Goal: Task Accomplishment & Management: Manage account settings

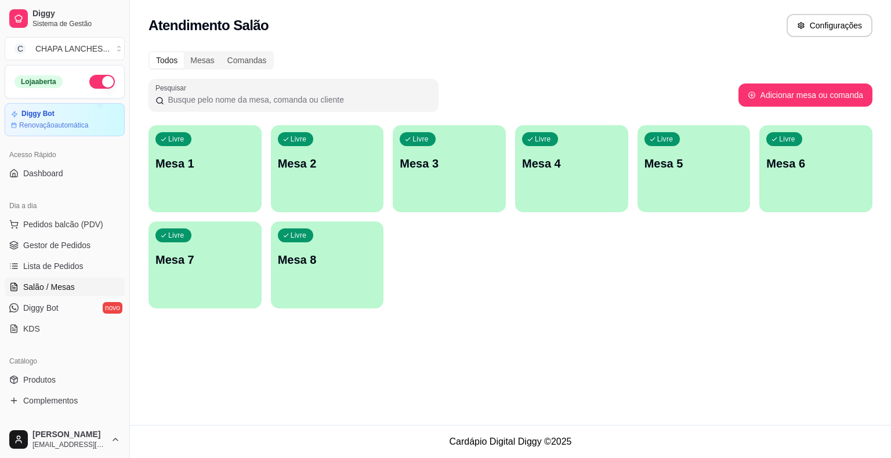
click at [323, 277] on div "Livre Mesa 8" at bounding box center [327, 258] width 113 height 73
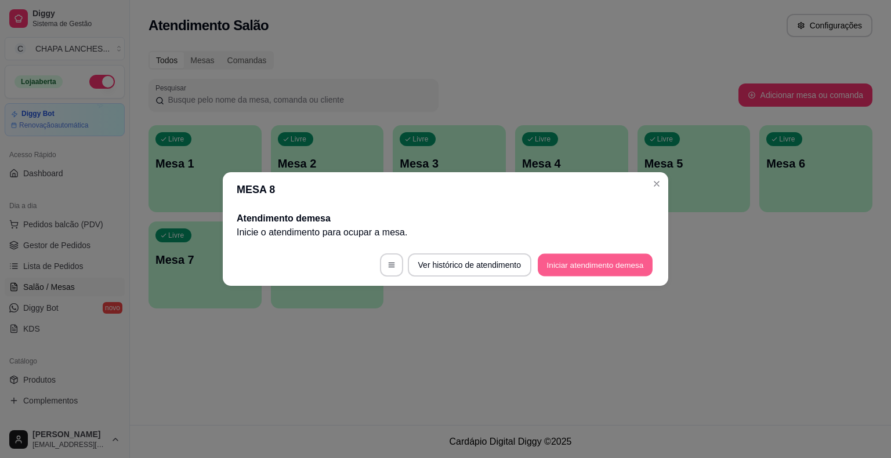
click at [610, 266] on button "Iniciar atendimento de mesa" at bounding box center [595, 265] width 115 height 23
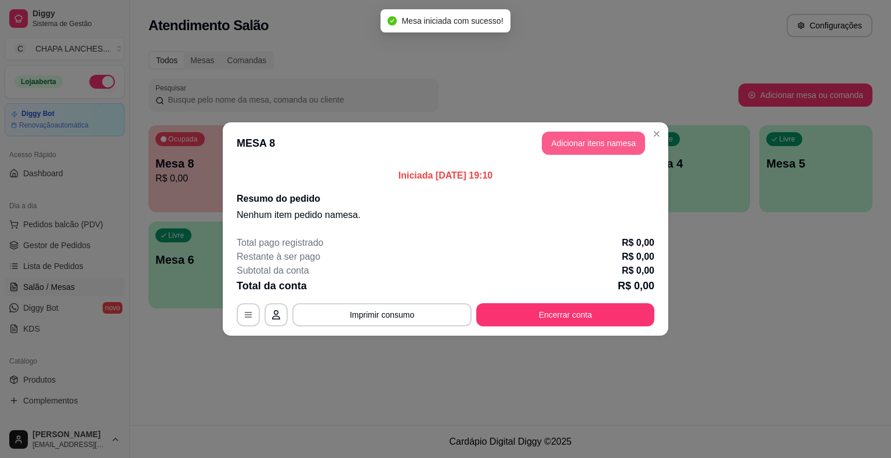
click at [575, 145] on button "Adicionar itens na mesa" at bounding box center [593, 143] width 103 height 23
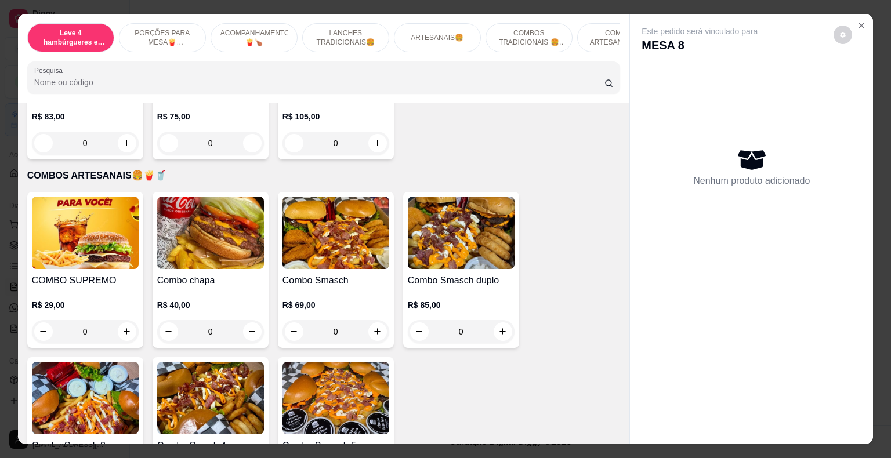
scroll to position [2263, 0]
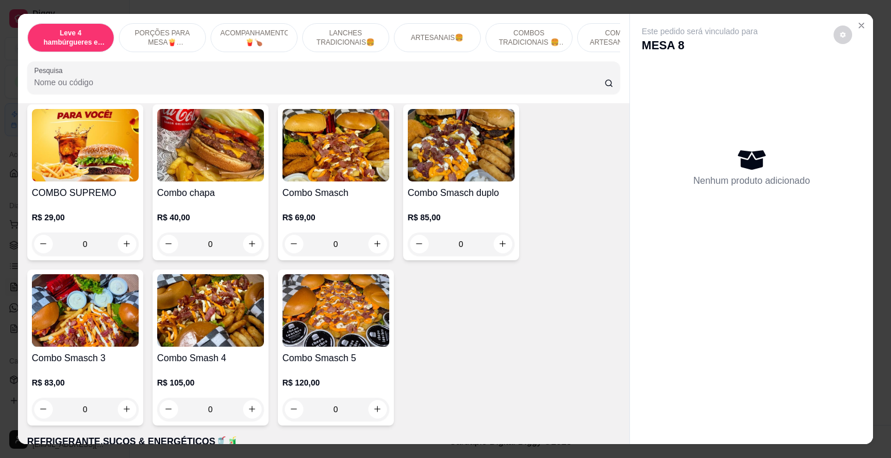
click at [374, 233] on div "0" at bounding box center [336, 244] width 107 height 23
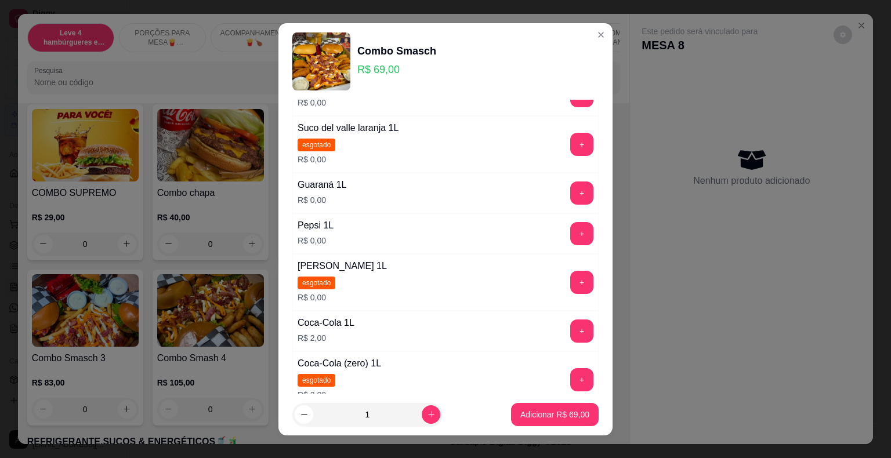
scroll to position [116, 0]
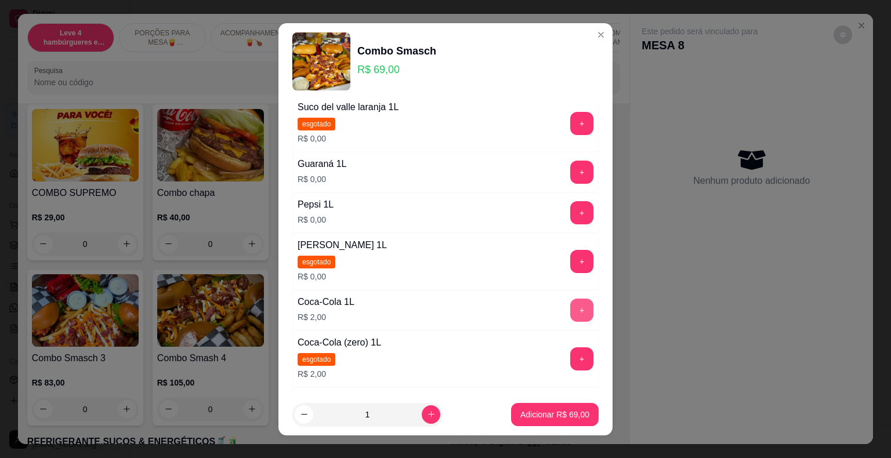
click at [570, 305] on button "+" at bounding box center [581, 310] width 23 height 23
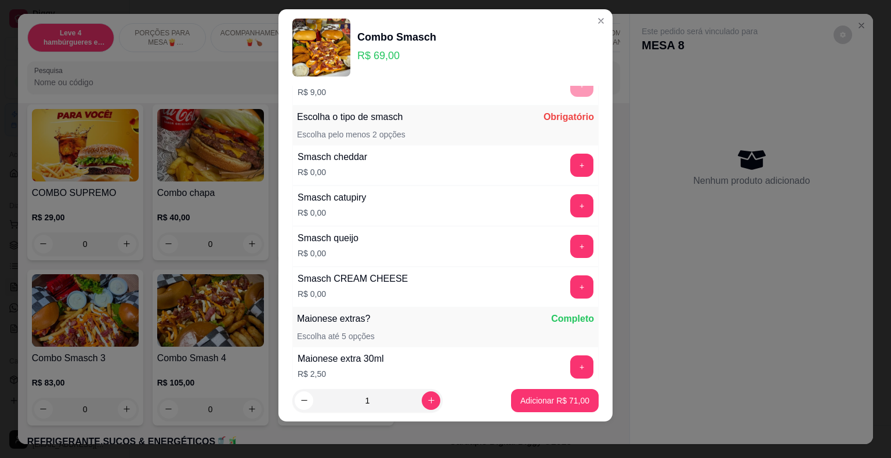
scroll to position [443, 0]
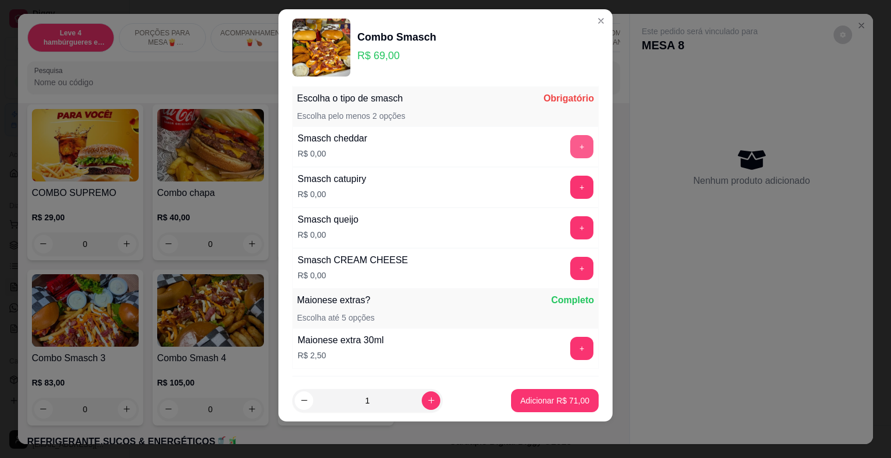
click at [570, 145] on button "+" at bounding box center [581, 146] width 23 height 23
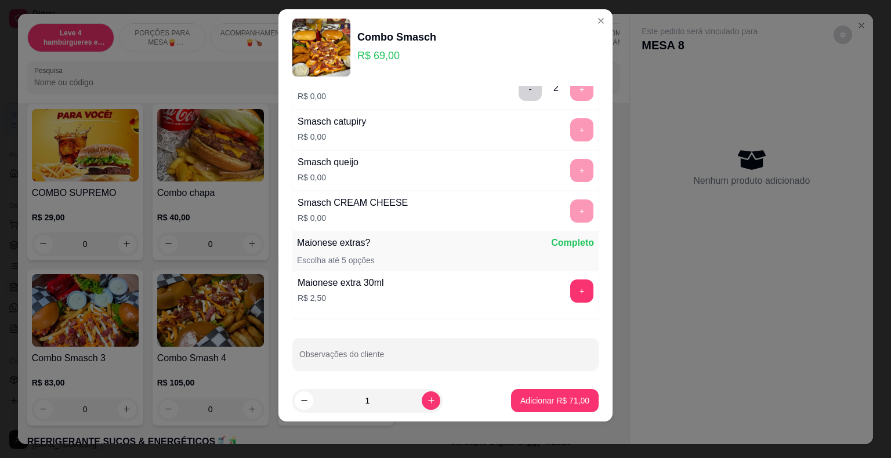
scroll to position [505, 0]
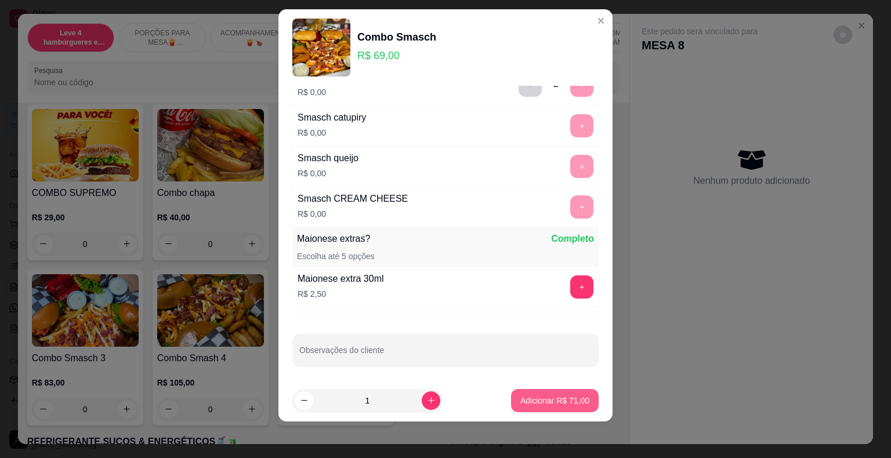
click at [564, 398] on p "Adicionar R$ 71,00" at bounding box center [554, 401] width 69 height 12
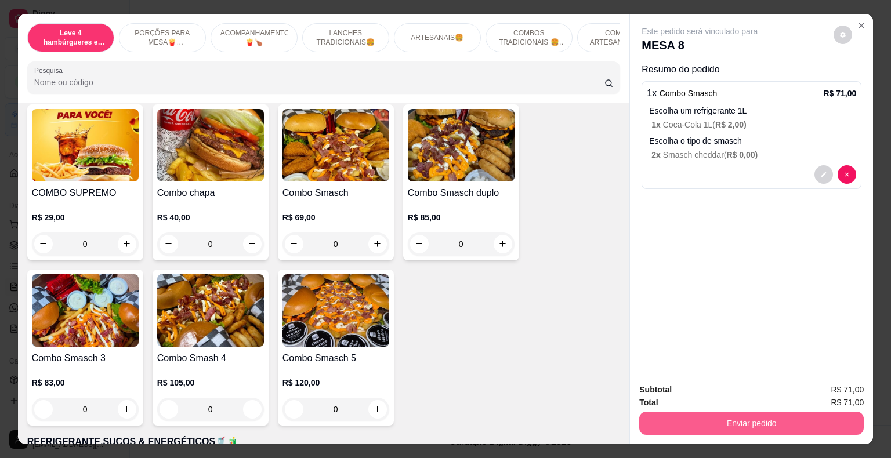
click at [688, 414] on button "Enviar pedido" at bounding box center [751, 423] width 225 height 23
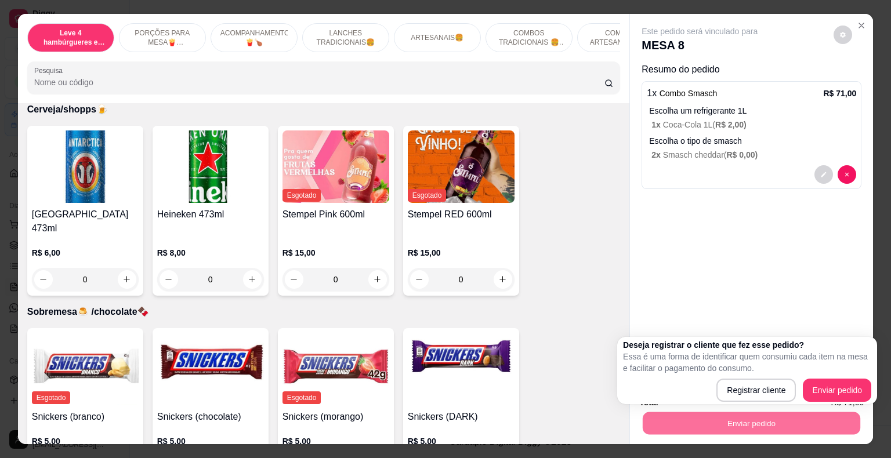
scroll to position [3819, 0]
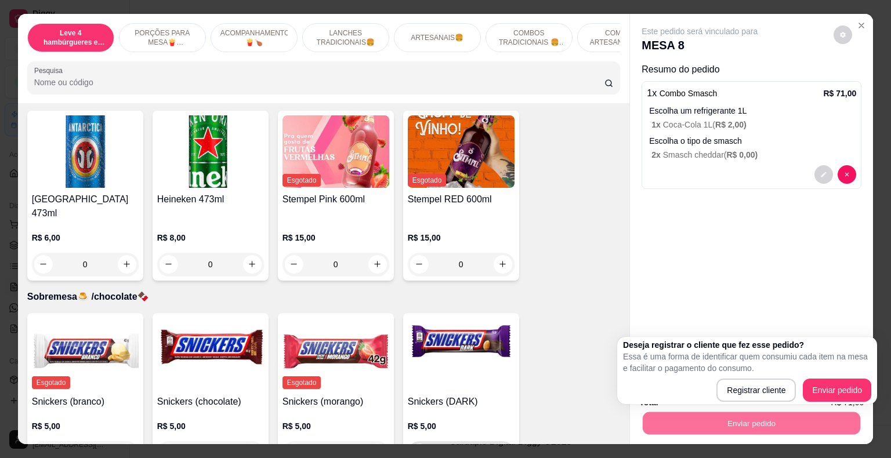
click at [499, 448] on icon "increase-product-quantity" at bounding box center [502, 452] width 9 height 9
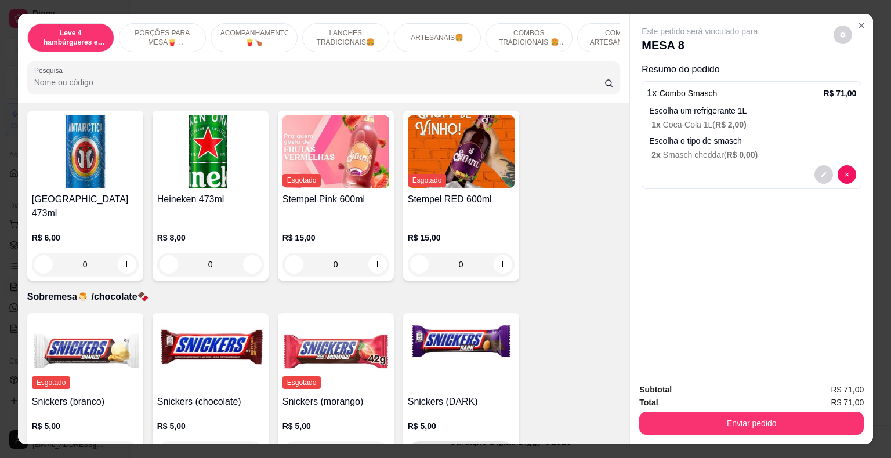
click at [500, 450] on icon "increase-product-quantity" at bounding box center [503, 453] width 6 height 6
type input "1"
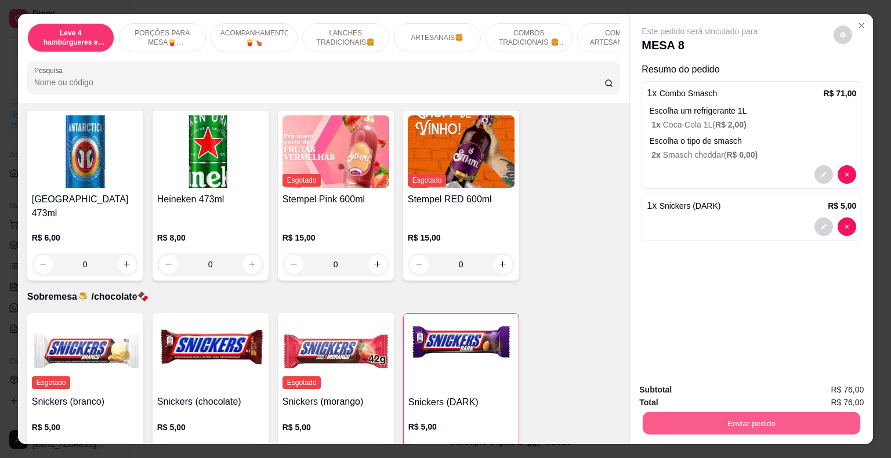
click at [694, 419] on button "Enviar pedido" at bounding box center [752, 423] width 218 height 23
click at [840, 393] on button "Enviar pedido" at bounding box center [834, 391] width 66 height 22
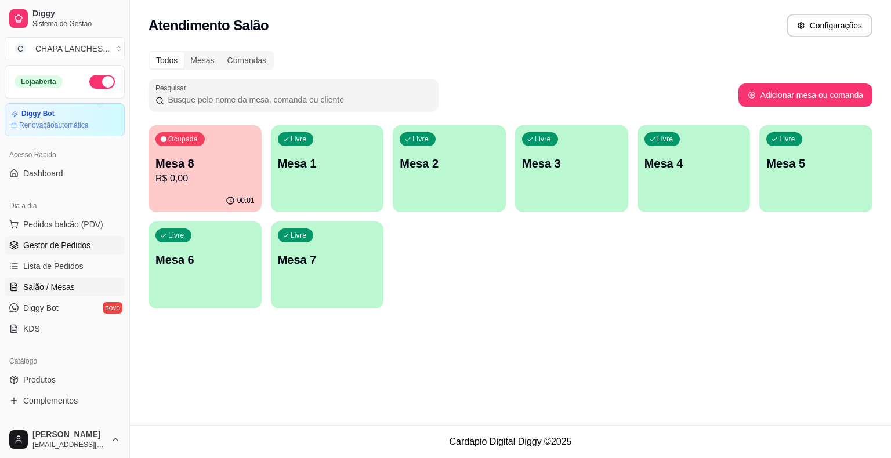
click at [93, 237] on link "Gestor de Pedidos" at bounding box center [65, 245] width 120 height 19
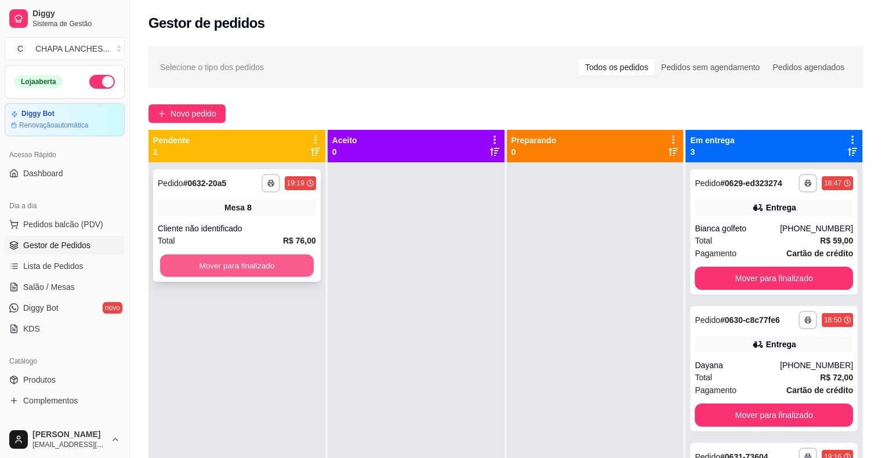
click at [205, 264] on button "Mover para finalizado" at bounding box center [237, 266] width 154 height 23
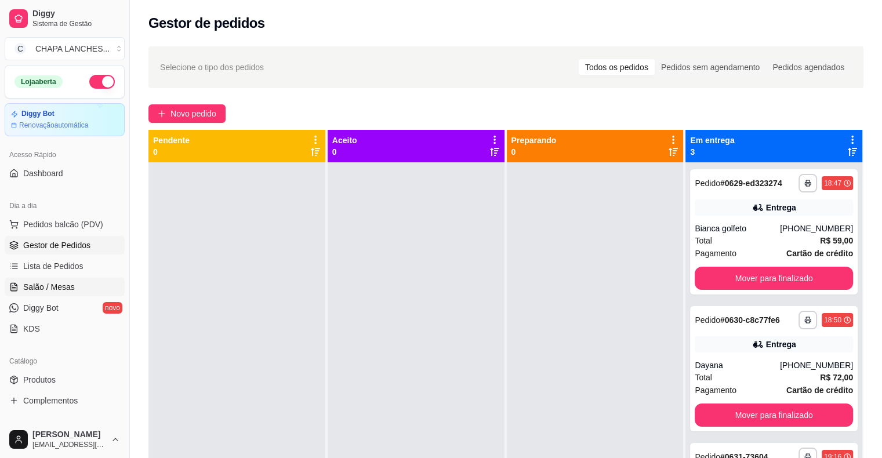
click at [82, 284] on link "Salão / Mesas" at bounding box center [65, 287] width 120 height 19
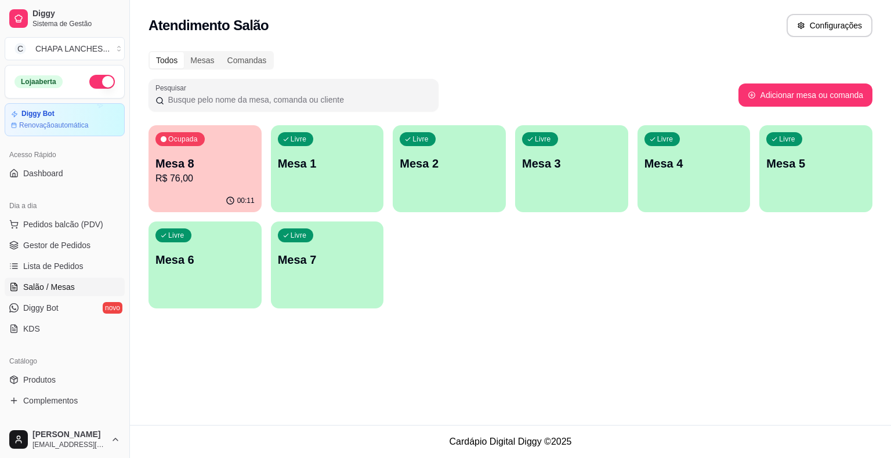
click at [453, 186] on div "Livre Mesa 2" at bounding box center [449, 161] width 113 height 73
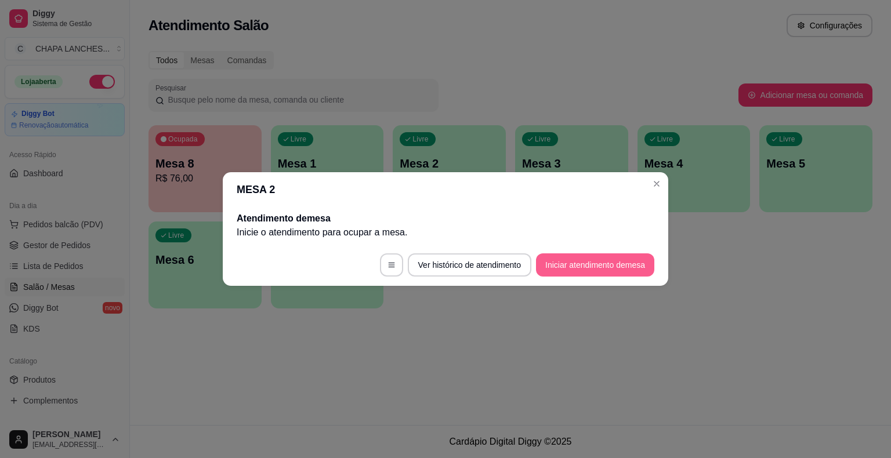
click at [598, 266] on button "Iniciar atendimento de mesa" at bounding box center [595, 265] width 118 height 23
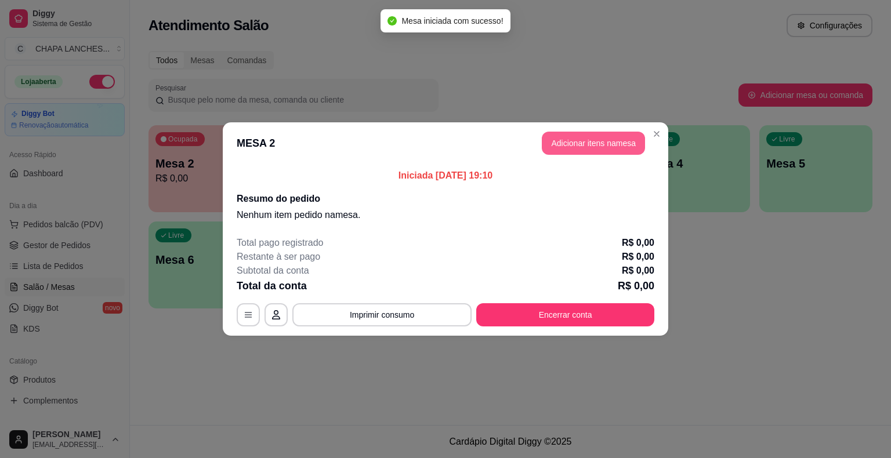
click at [627, 147] on button "Adicionar itens na mesa" at bounding box center [593, 143] width 103 height 23
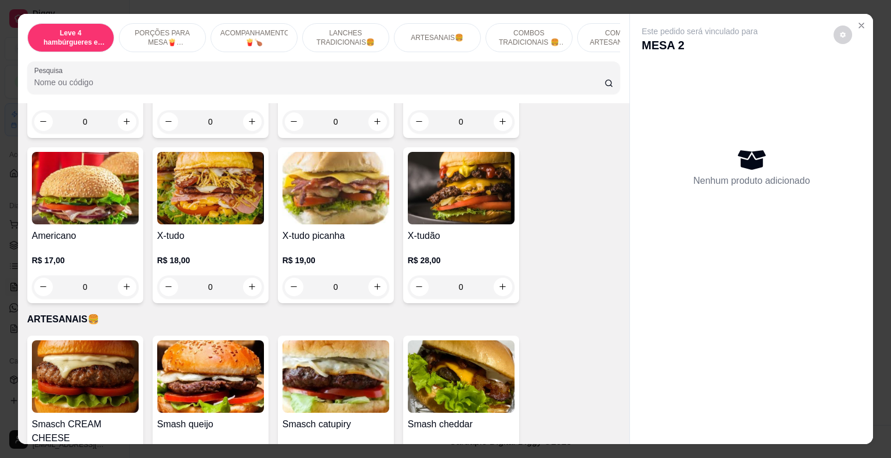
scroll to position [1160, 0]
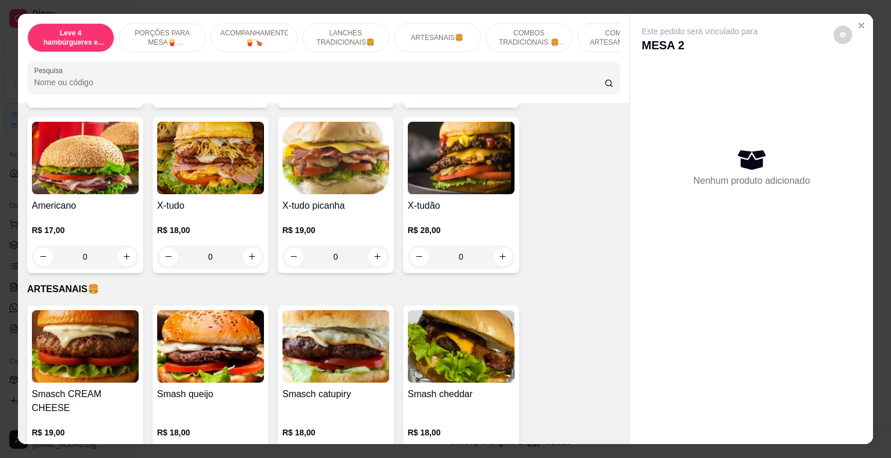
click at [502, 247] on div "0" at bounding box center [461, 256] width 107 height 23
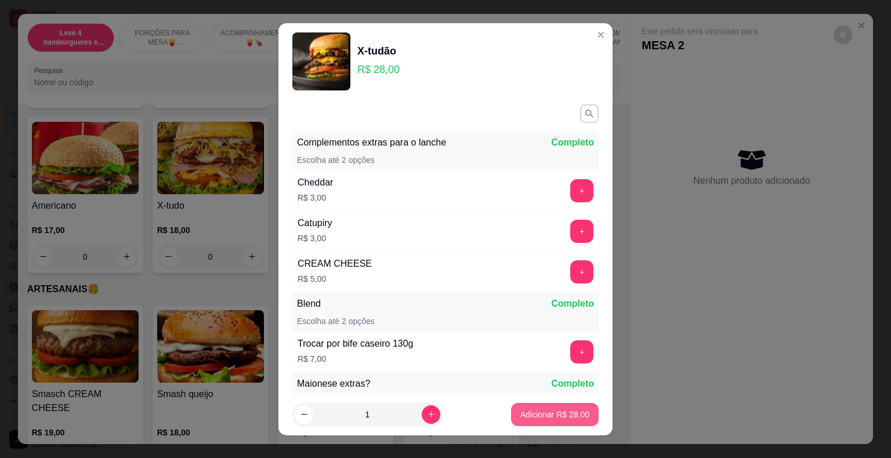
click at [562, 410] on p "Adicionar R$ 28,00" at bounding box center [554, 415] width 69 height 12
type input "1"
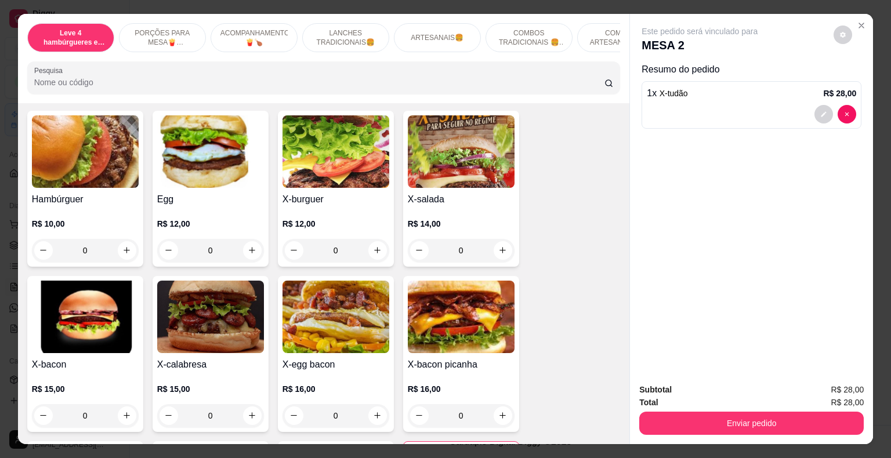
scroll to position [812, 0]
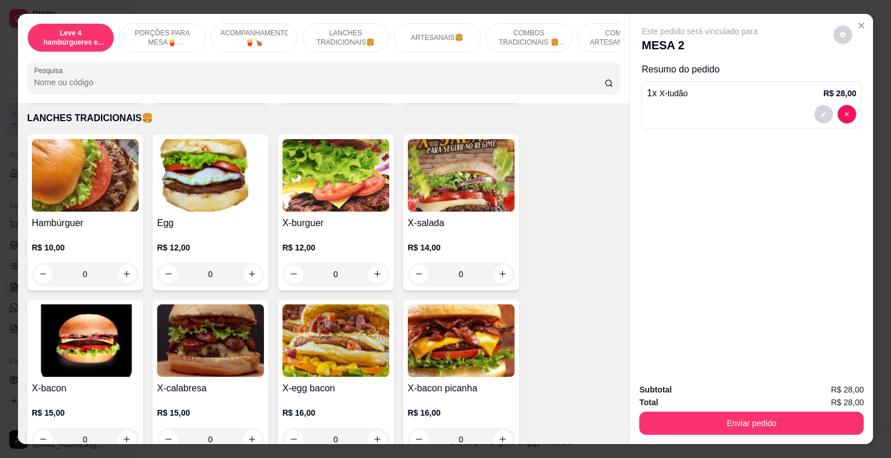
click at [247, 263] on div "0" at bounding box center [210, 274] width 107 height 23
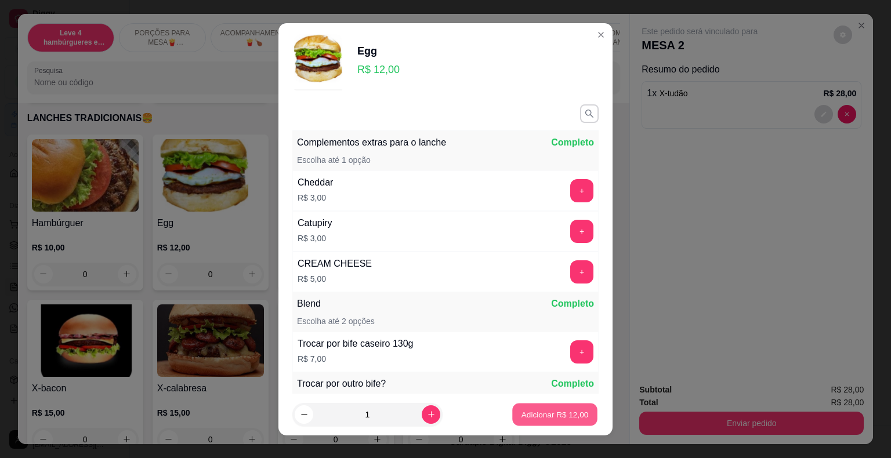
click at [549, 412] on p "Adicionar R$ 12,00" at bounding box center [555, 414] width 67 height 11
type input "1"
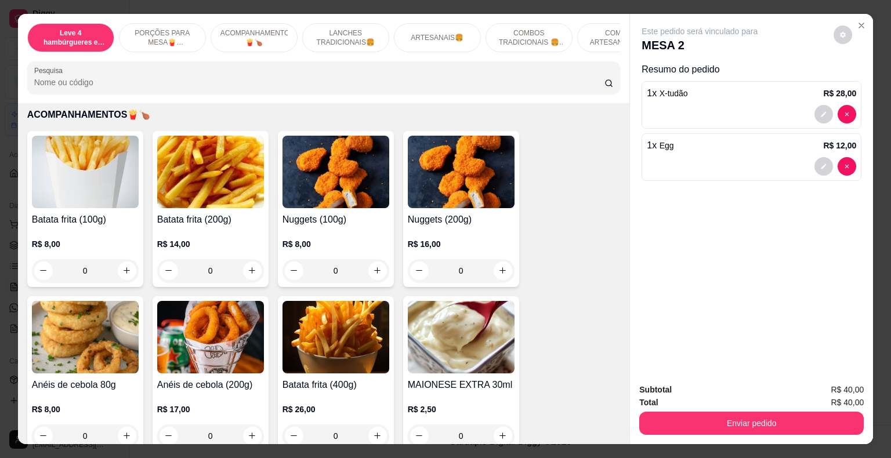
scroll to position [464, 0]
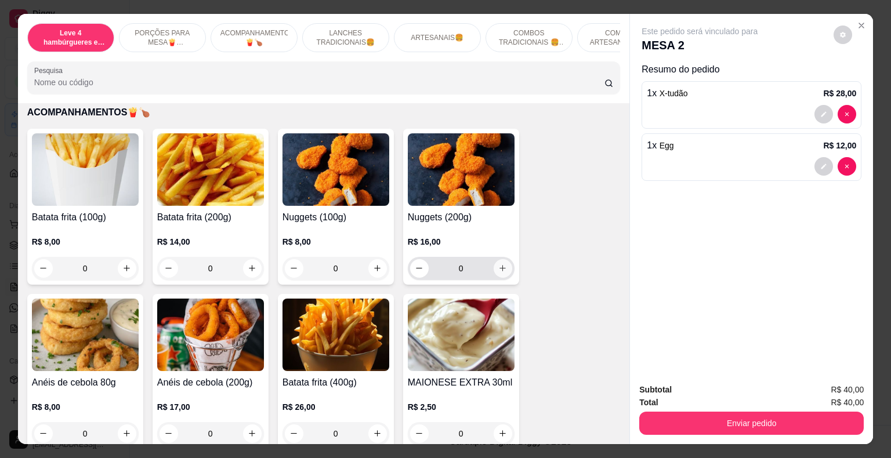
click at [498, 264] on icon "increase-product-quantity" at bounding box center [502, 268] width 9 height 9
type input "1"
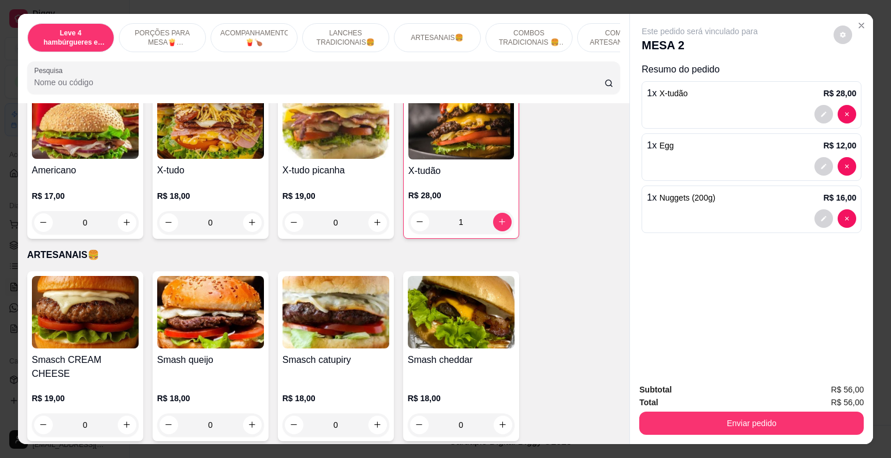
scroll to position [1218, 0]
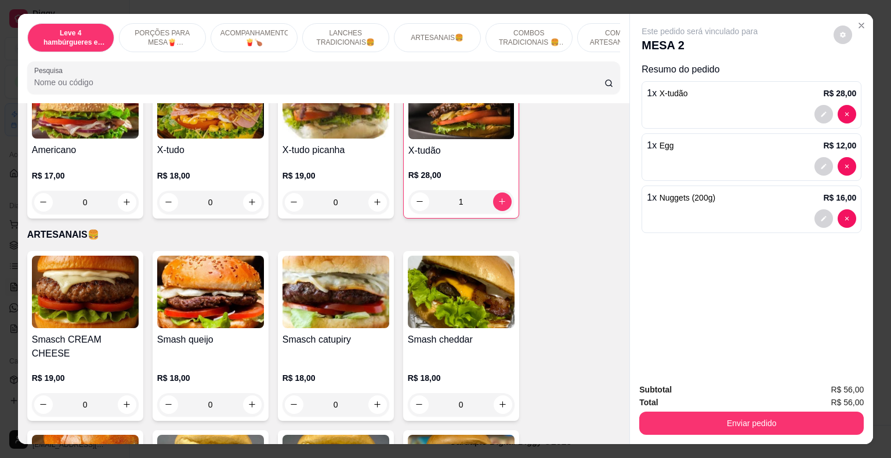
click at [501, 194] on div "1" at bounding box center [461, 201] width 106 height 23
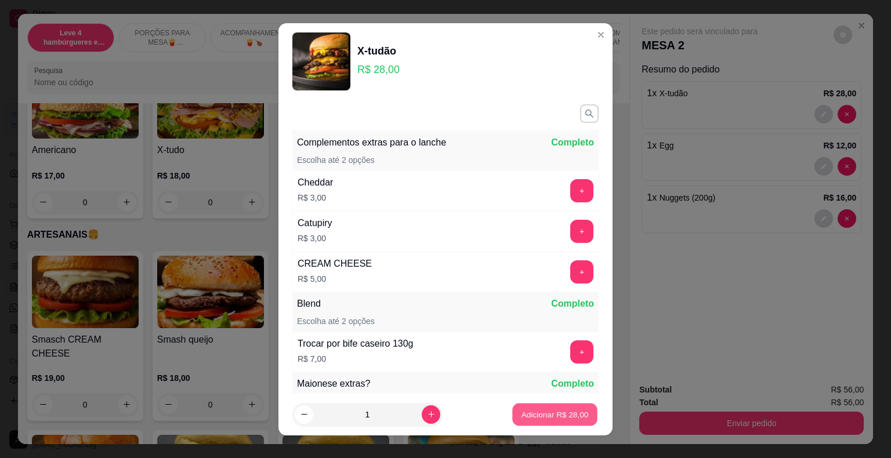
click at [566, 413] on p "Adicionar R$ 28,00" at bounding box center [555, 414] width 67 height 11
type input "2"
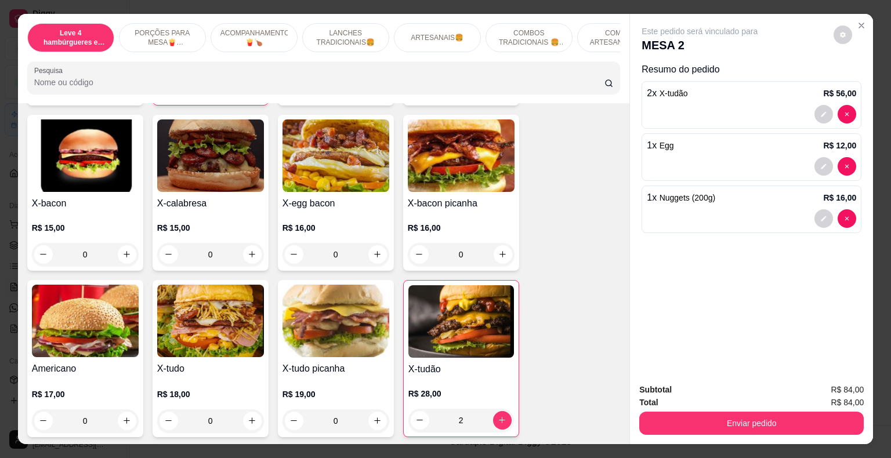
scroll to position [986, 0]
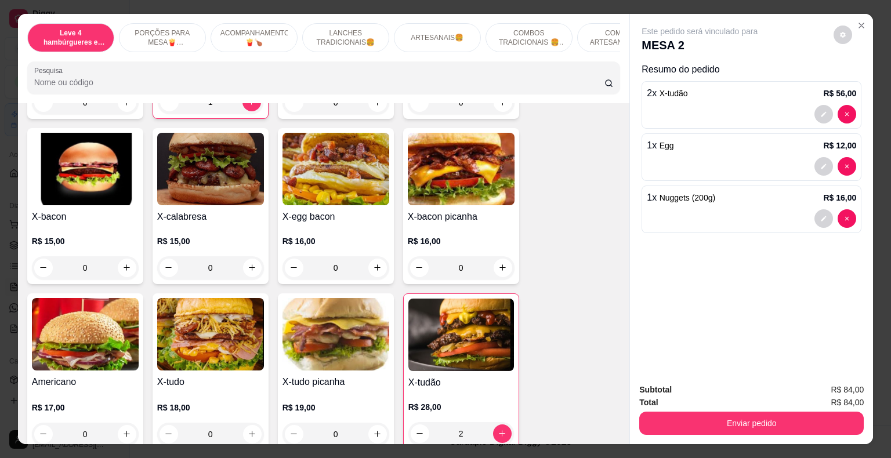
click at [376, 256] on div "0" at bounding box center [336, 267] width 107 height 23
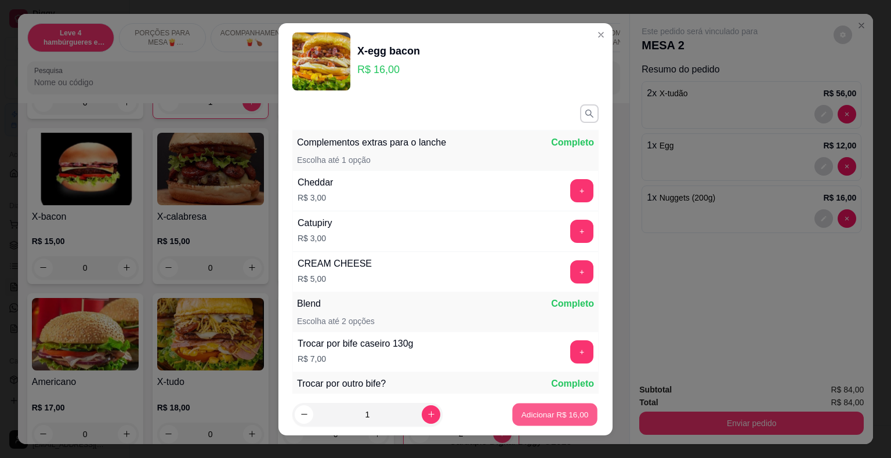
click at [552, 417] on p "Adicionar R$ 16,00" at bounding box center [555, 414] width 67 height 11
type input "1"
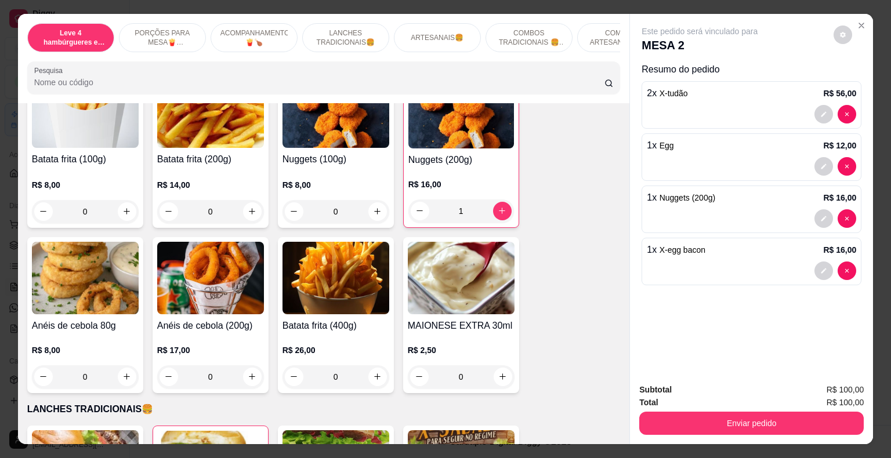
scroll to position [464, 0]
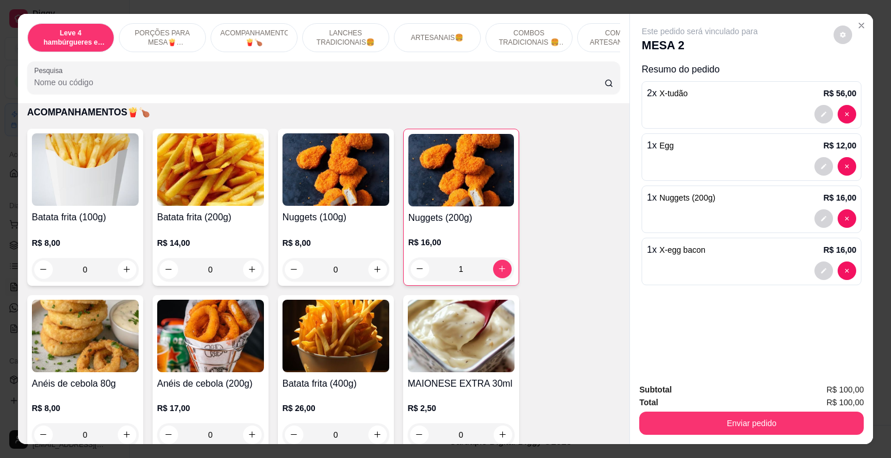
click at [244, 258] on div "0" at bounding box center [210, 269] width 107 height 23
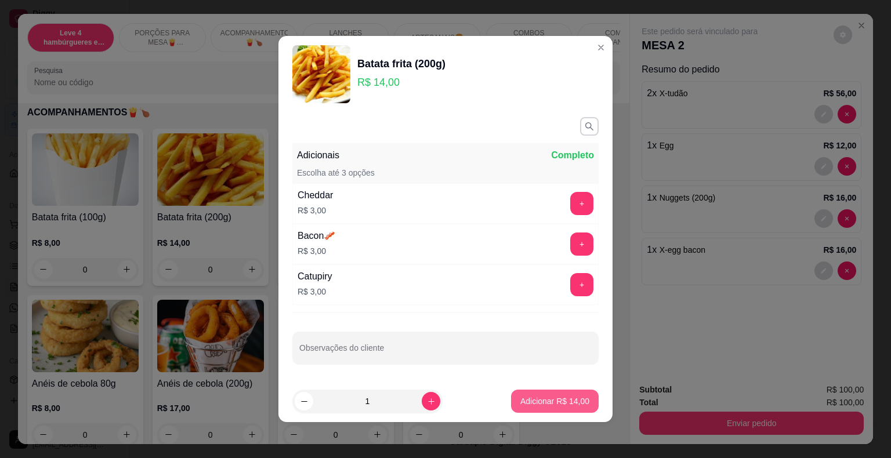
click at [553, 400] on p "Adicionar R$ 14,00" at bounding box center [554, 402] width 69 height 12
type input "1"
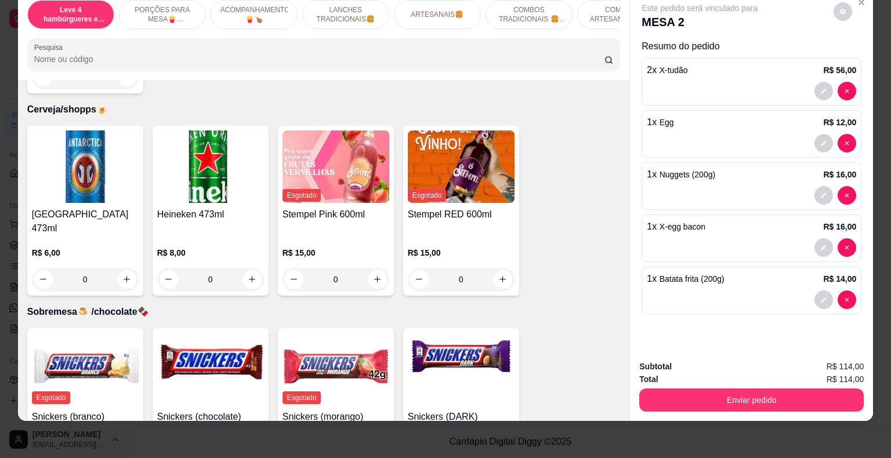
scroll to position [3822, 0]
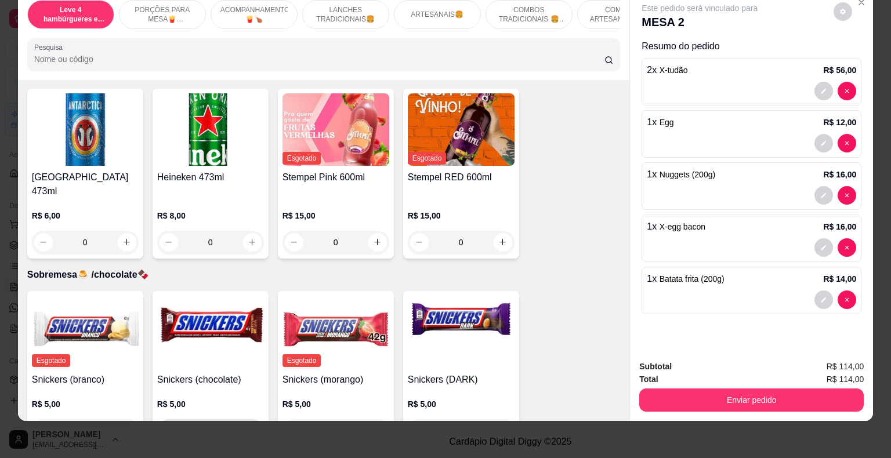
click at [249, 428] on icon "increase-product-quantity" at bounding box center [252, 431] width 6 height 6
click at [248, 427] on icon "increase-product-quantity" at bounding box center [251, 431] width 9 height 9
type input "2"
click at [500, 429] on icon "increase-product-quantity" at bounding box center [503, 432] width 6 height 6
type input "1"
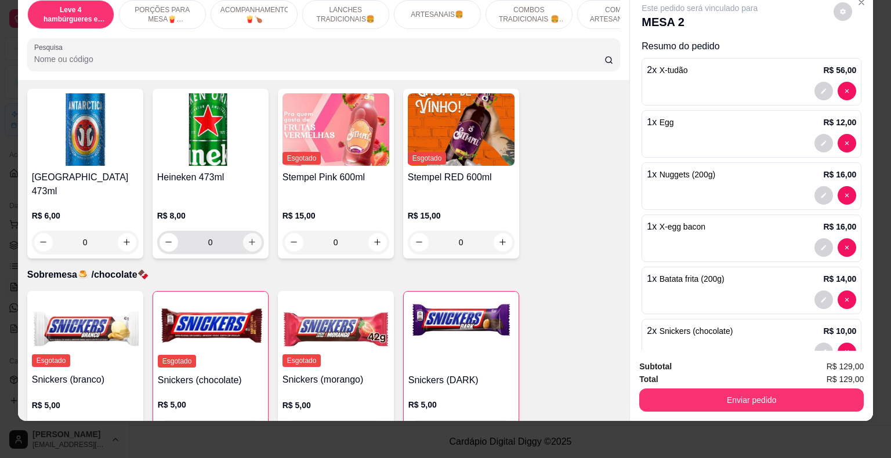
click at [251, 238] on icon "increase-product-quantity" at bounding box center [252, 242] width 9 height 9
type input "1"
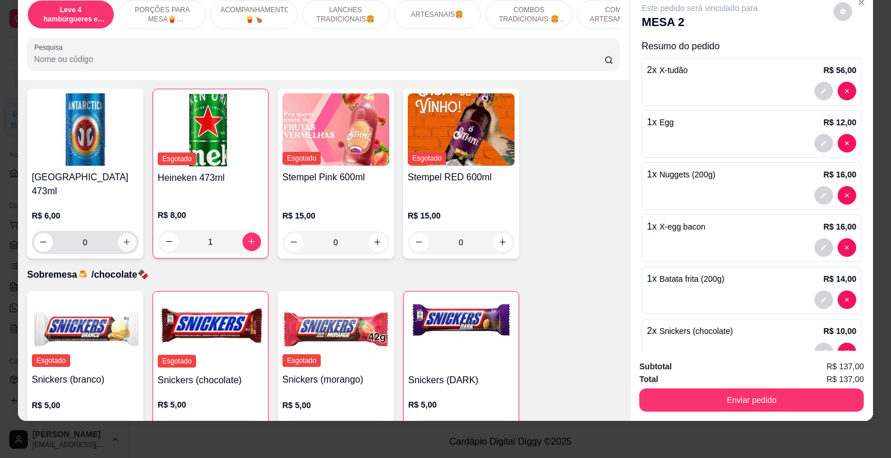
click at [122, 238] on icon "increase-product-quantity" at bounding box center [126, 242] width 9 height 9
type input "1"
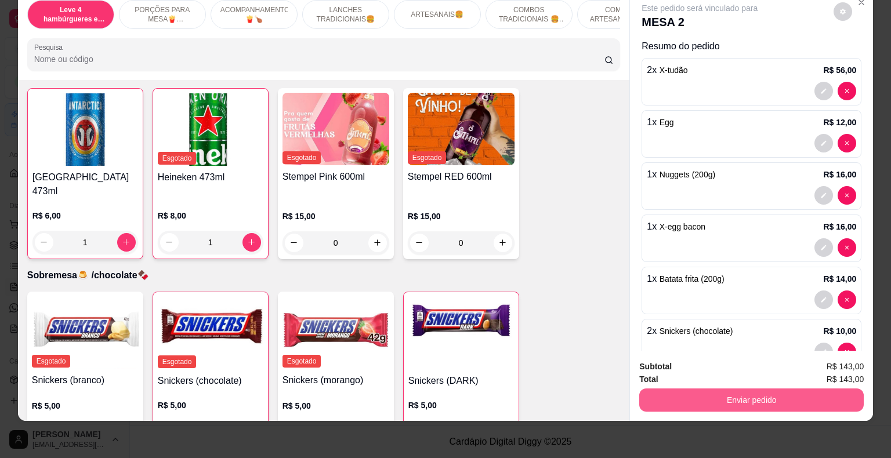
click at [733, 391] on button "Enviar pedido" at bounding box center [751, 400] width 225 height 23
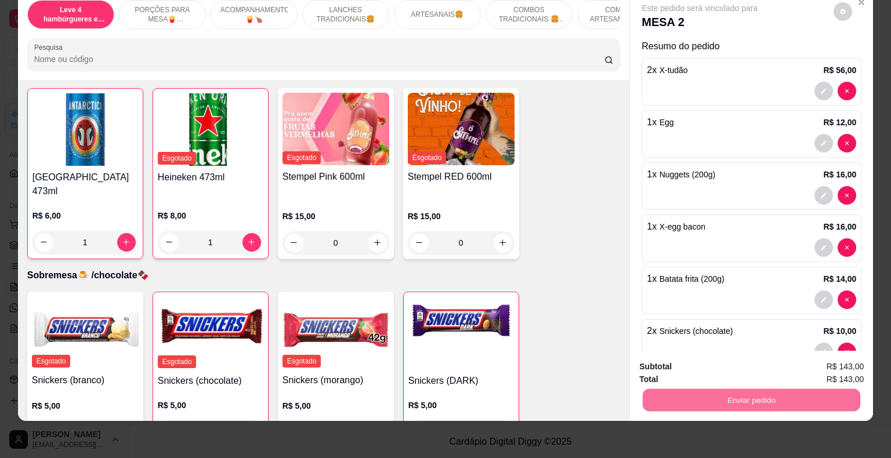
click at [837, 363] on button "Enviar pedido" at bounding box center [834, 363] width 66 height 22
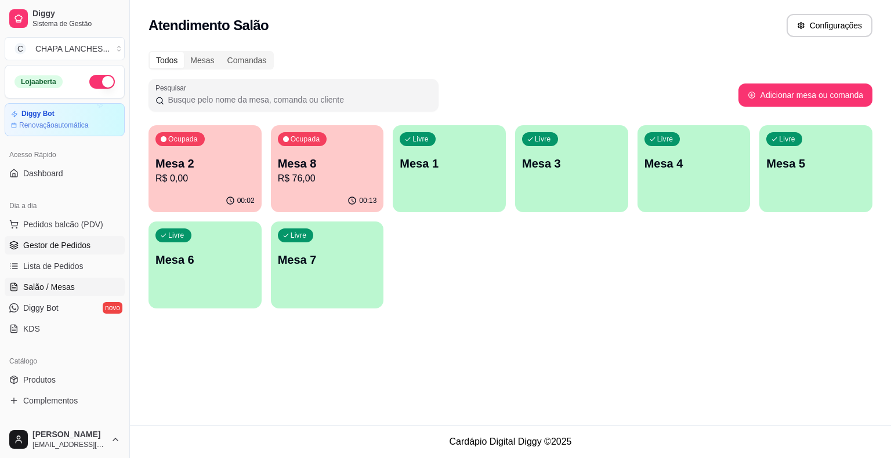
click at [93, 243] on link "Gestor de Pedidos" at bounding box center [65, 245] width 120 height 19
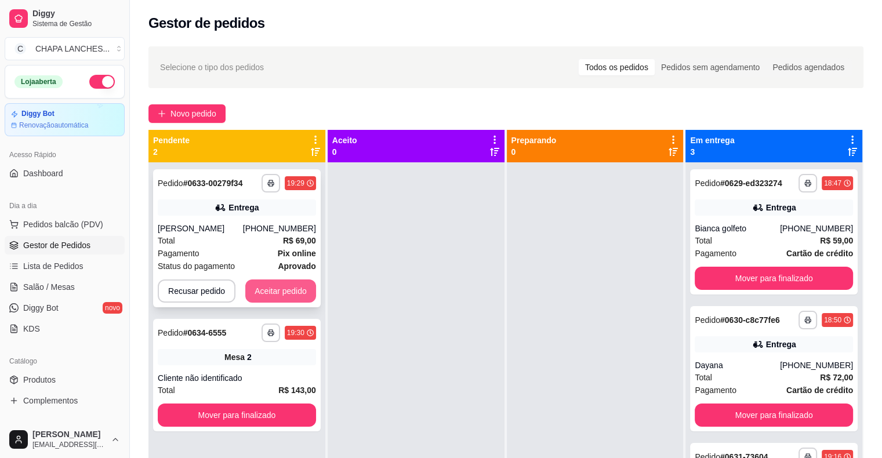
click at [287, 285] on button "Aceitar pedido" at bounding box center [280, 291] width 71 height 23
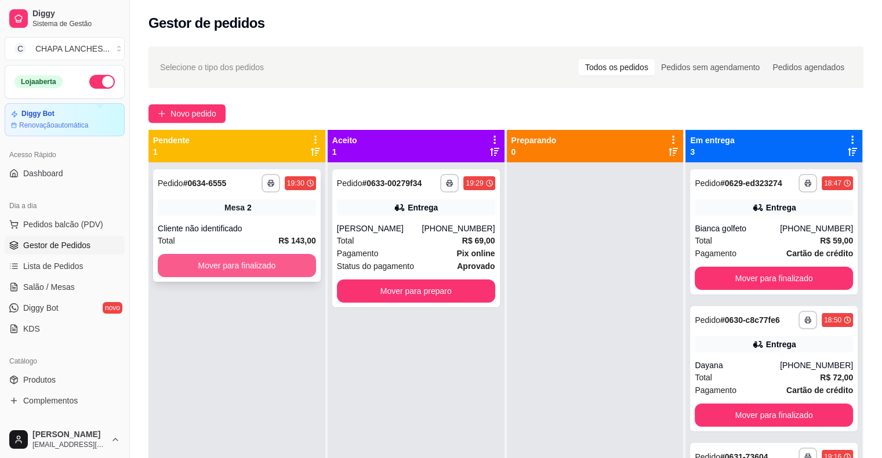
click at [271, 263] on button "Mover para finalizado" at bounding box center [237, 265] width 158 height 23
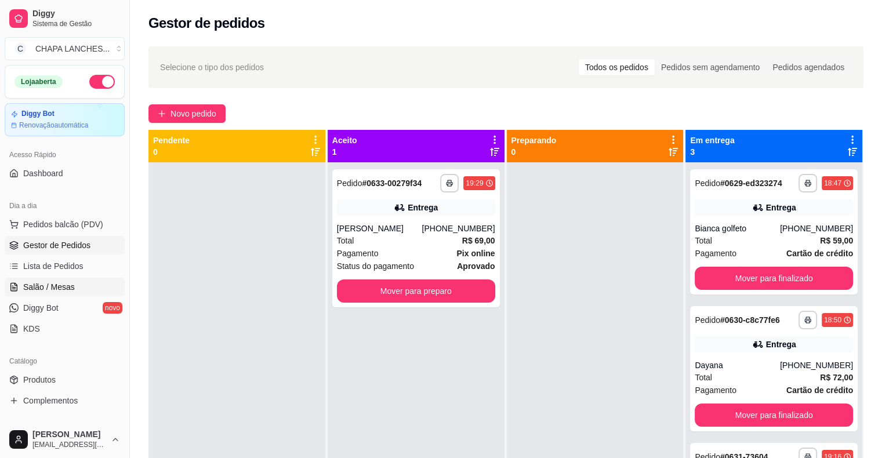
click at [84, 294] on link "Salão / Mesas" at bounding box center [65, 287] width 120 height 19
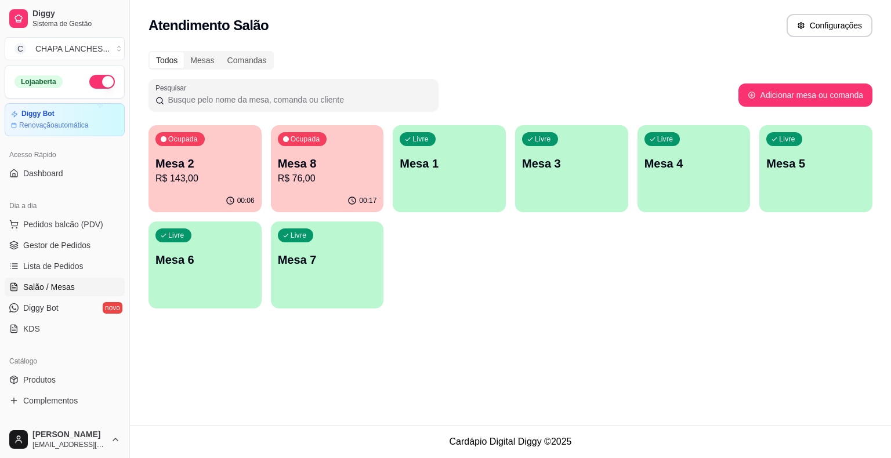
click at [217, 176] on p "R$ 143,00" at bounding box center [204, 179] width 99 height 14
click at [343, 176] on p "R$ 76,00" at bounding box center [327, 178] width 96 height 13
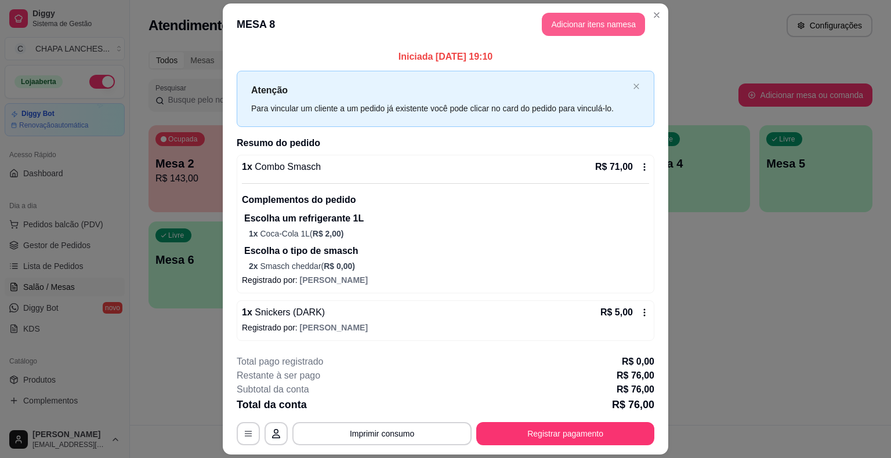
click at [564, 24] on button "Adicionar itens na mesa" at bounding box center [593, 24] width 103 height 23
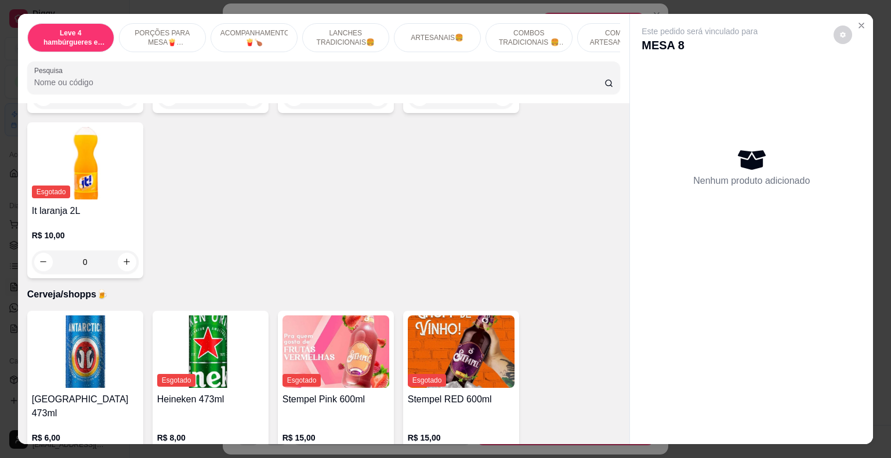
scroll to position [3819, 0]
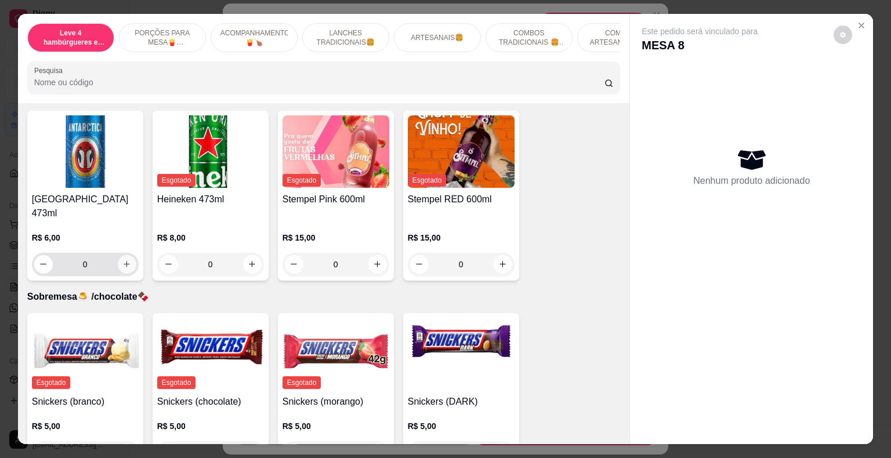
click at [125, 260] on icon "increase-product-quantity" at bounding box center [126, 264] width 9 height 9
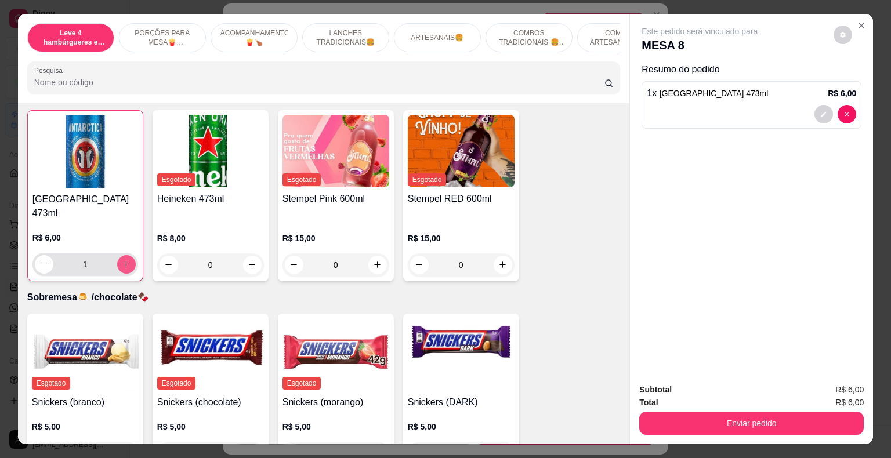
click at [125, 260] on icon "increase-product-quantity" at bounding box center [126, 264] width 9 height 9
type input "2"
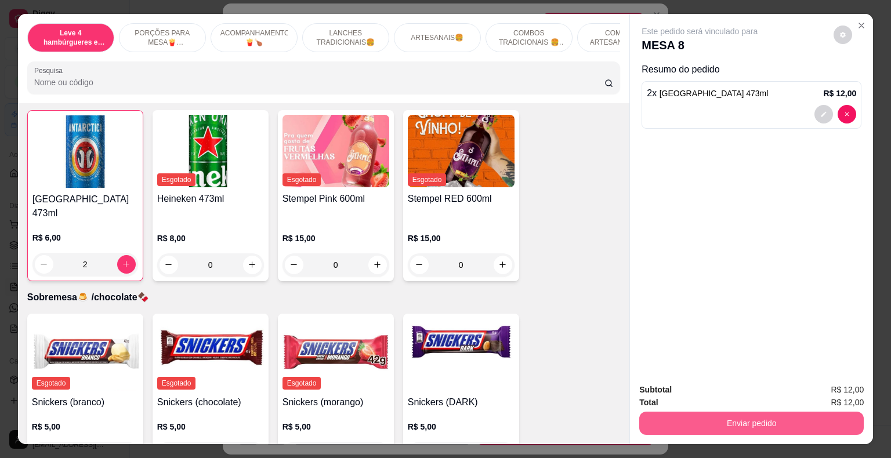
click at [796, 412] on button "Enviar pedido" at bounding box center [751, 423] width 225 height 23
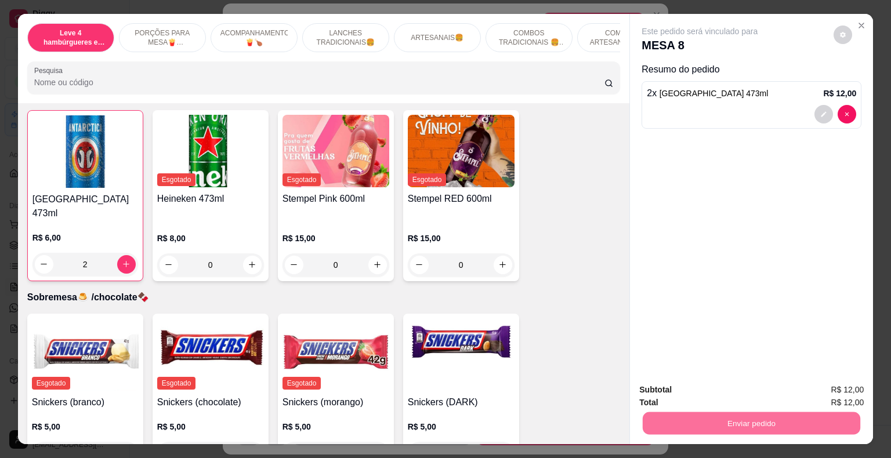
click at [828, 388] on button "Enviar pedido" at bounding box center [834, 390] width 64 height 21
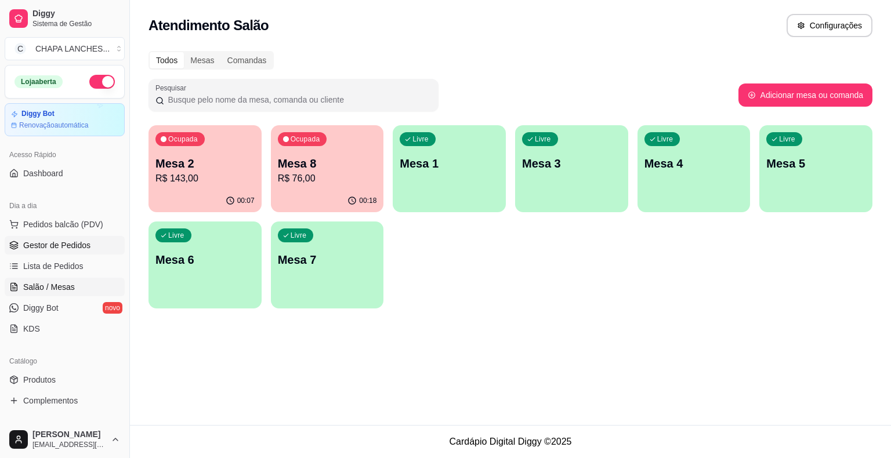
click at [81, 246] on span "Gestor de Pedidos" at bounding box center [56, 246] width 67 height 12
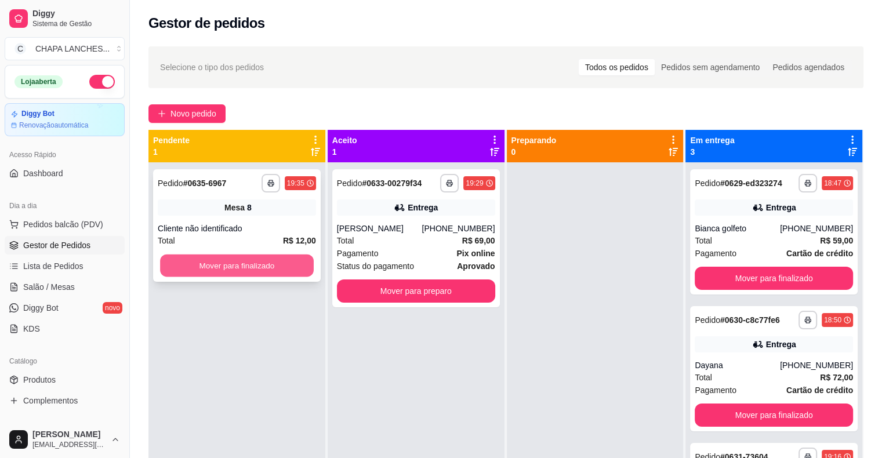
click at [260, 268] on button "Mover para finalizado" at bounding box center [237, 266] width 154 height 23
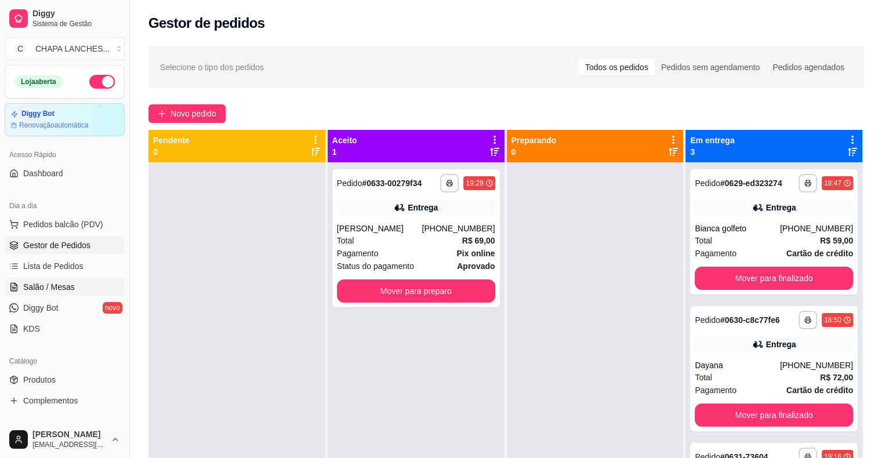
click at [89, 287] on link "Salão / Mesas" at bounding box center [65, 287] width 120 height 19
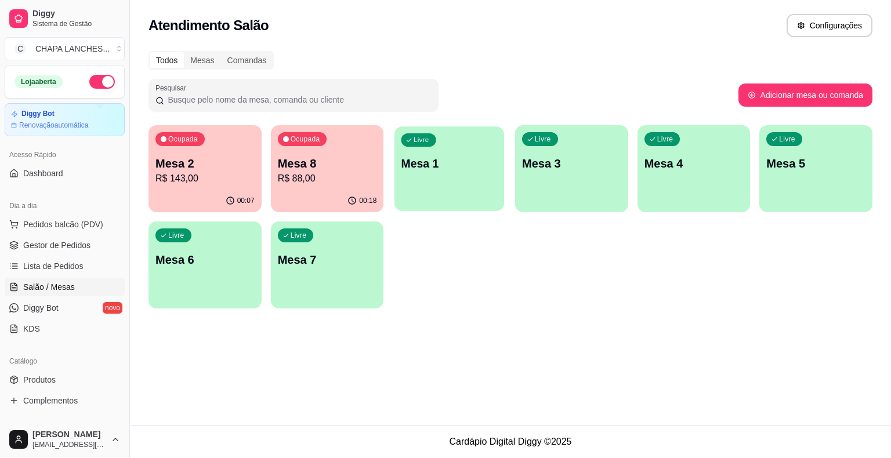
click at [435, 186] on div "Livre Mesa 1" at bounding box center [450, 161] width 110 height 71
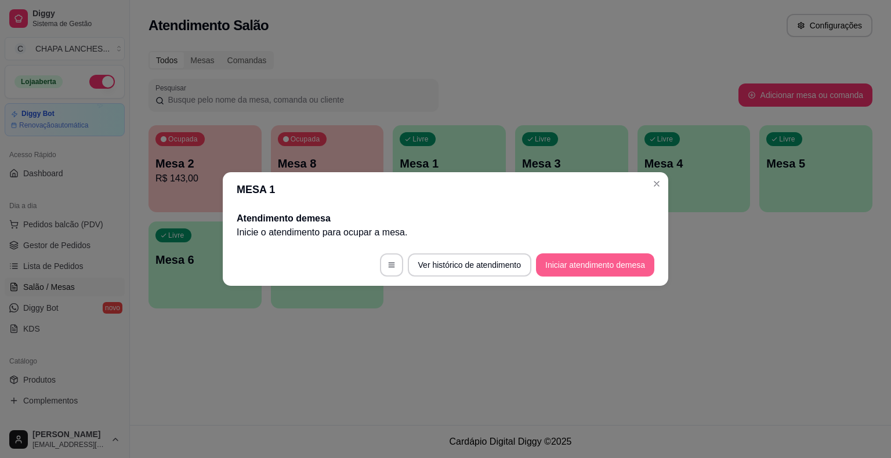
click at [611, 267] on button "Iniciar atendimento de mesa" at bounding box center [595, 265] width 118 height 23
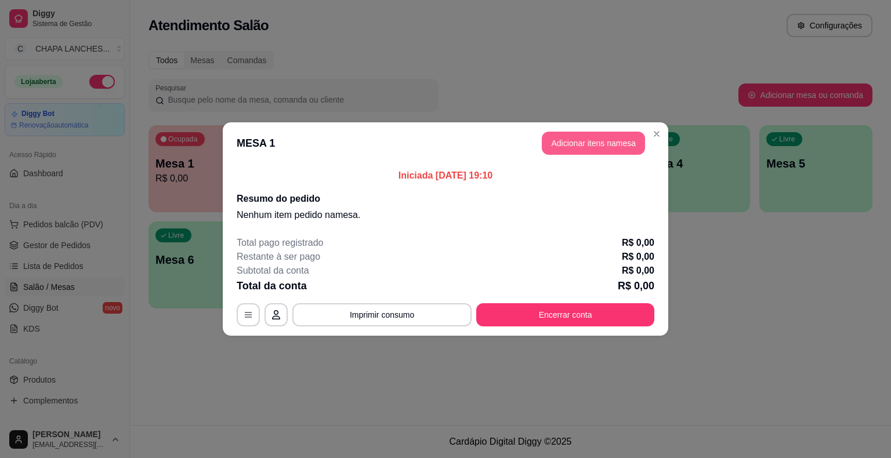
click at [586, 140] on button "Adicionar itens na mesa" at bounding box center [593, 143] width 103 height 23
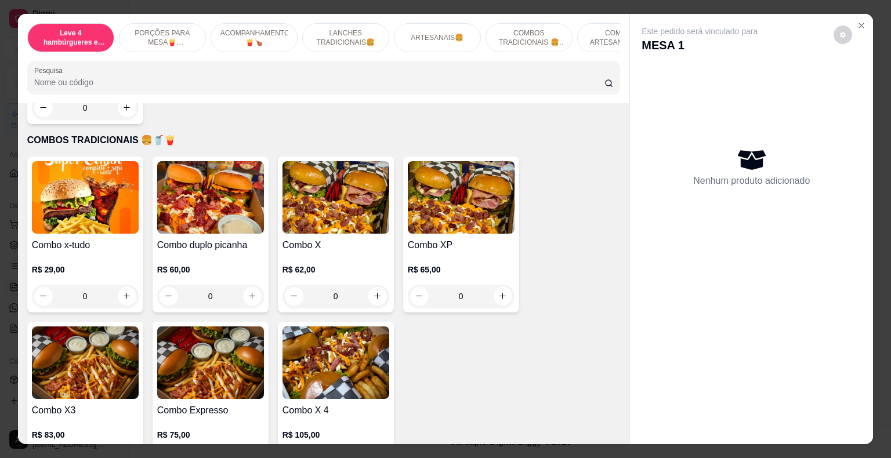
scroll to position [2147, 0]
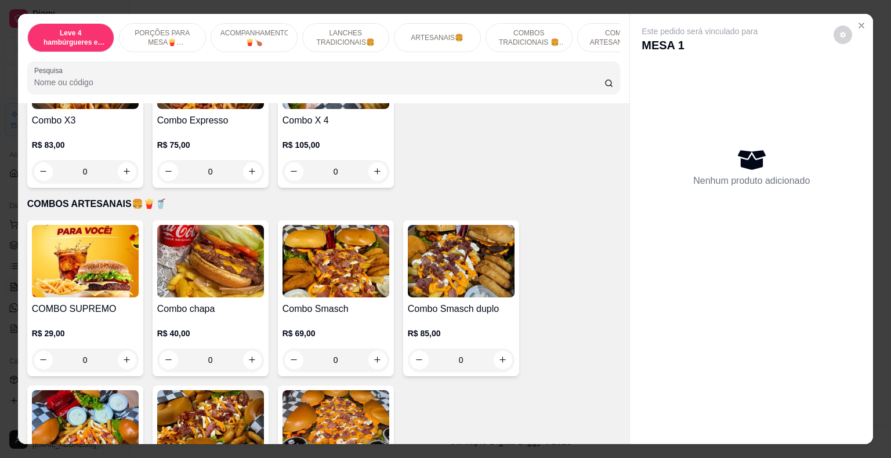
click at [120, 349] on div "0" at bounding box center [85, 360] width 107 height 23
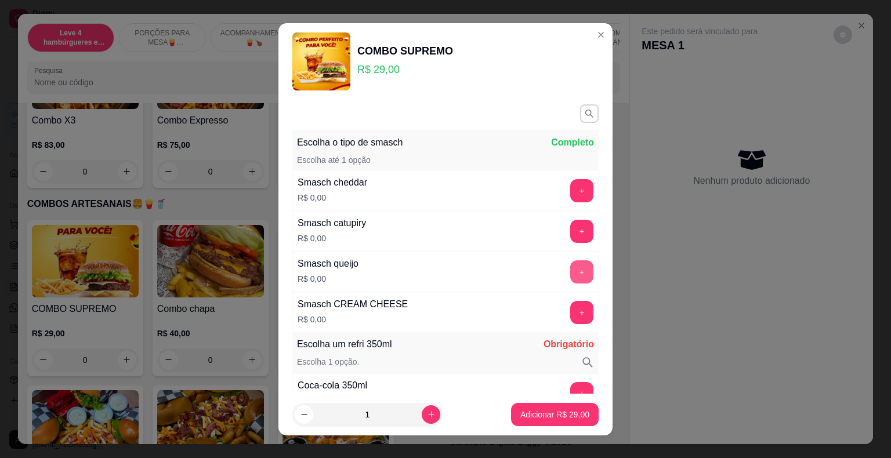
click at [570, 269] on button "+" at bounding box center [581, 271] width 23 height 23
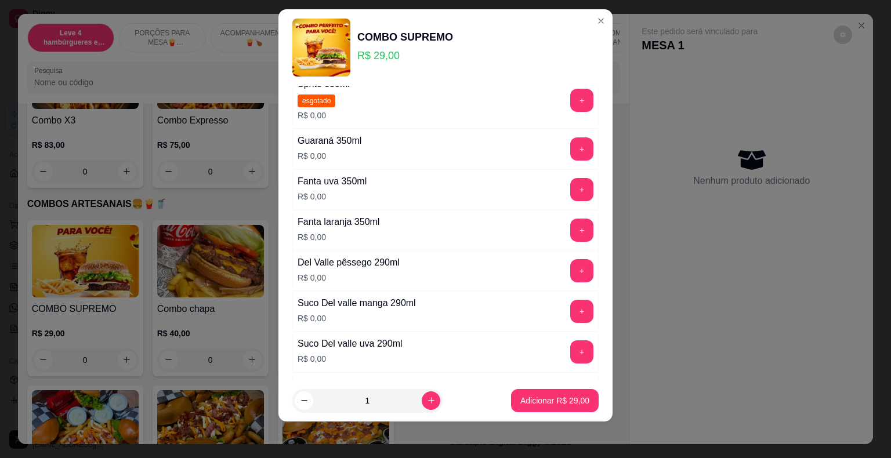
scroll to position [406, 0]
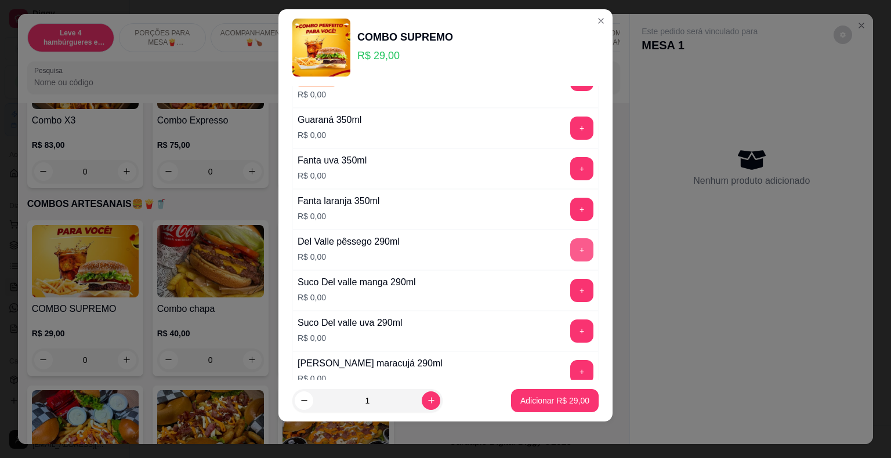
click at [570, 247] on button "+" at bounding box center [581, 249] width 23 height 23
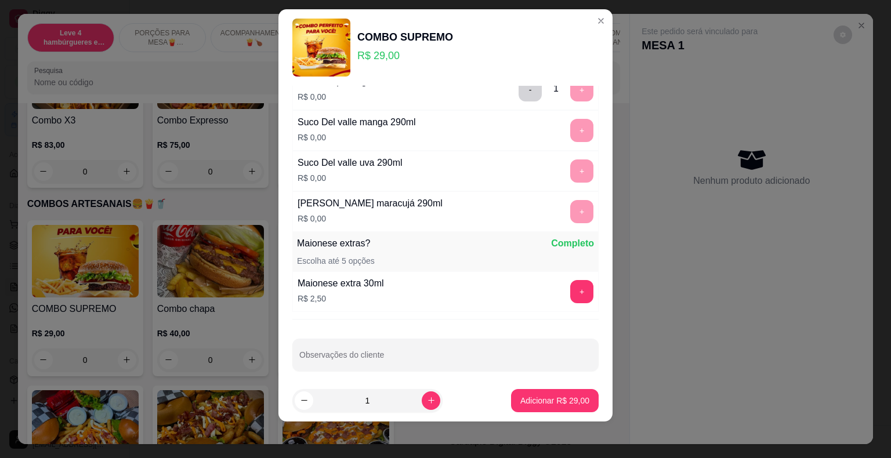
scroll to position [570, 0]
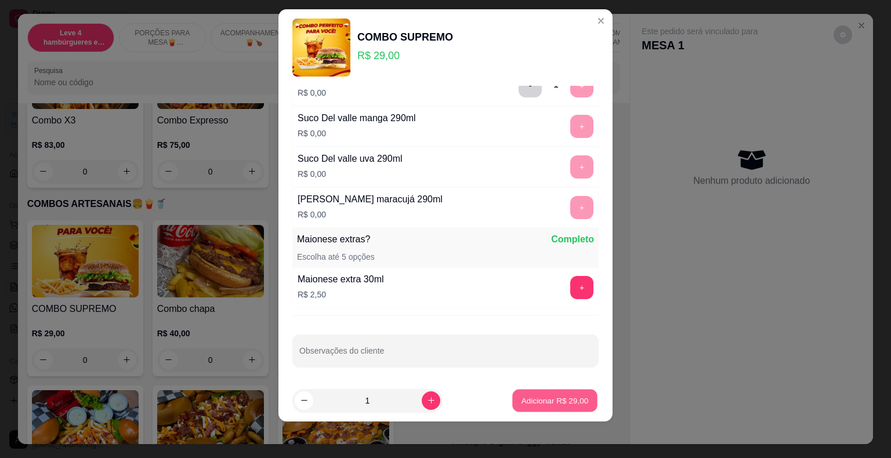
click at [563, 396] on p "Adicionar R$ 29,00" at bounding box center [555, 400] width 67 height 11
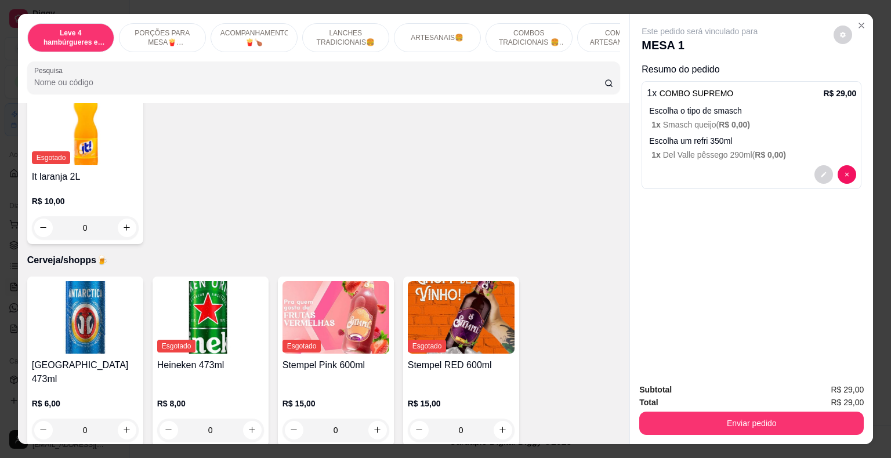
scroll to position [3819, 0]
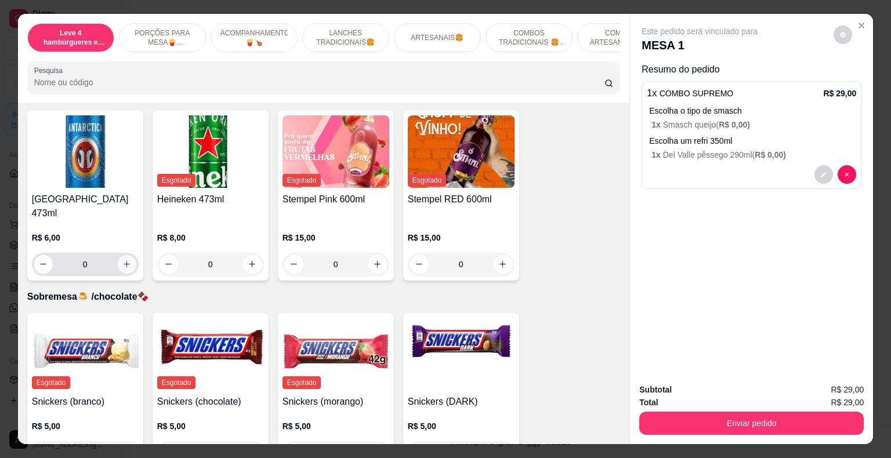
click at [122, 260] on icon "increase-product-quantity" at bounding box center [126, 264] width 9 height 9
type input "1"
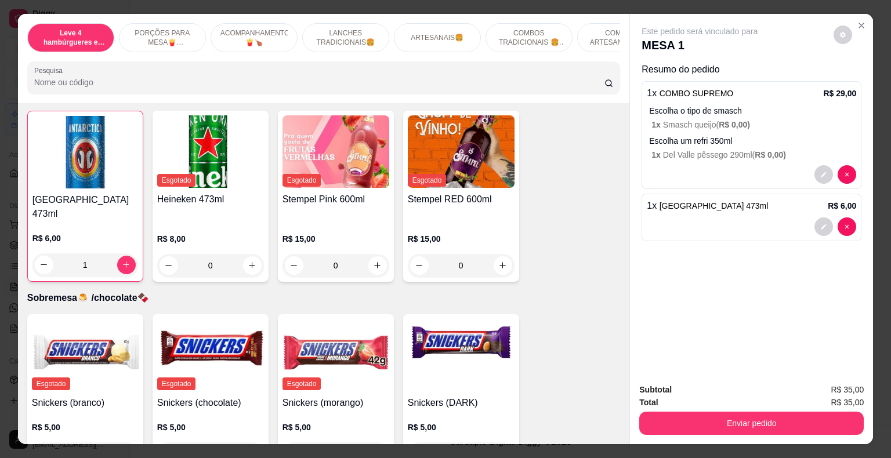
scroll to position [3819, 0]
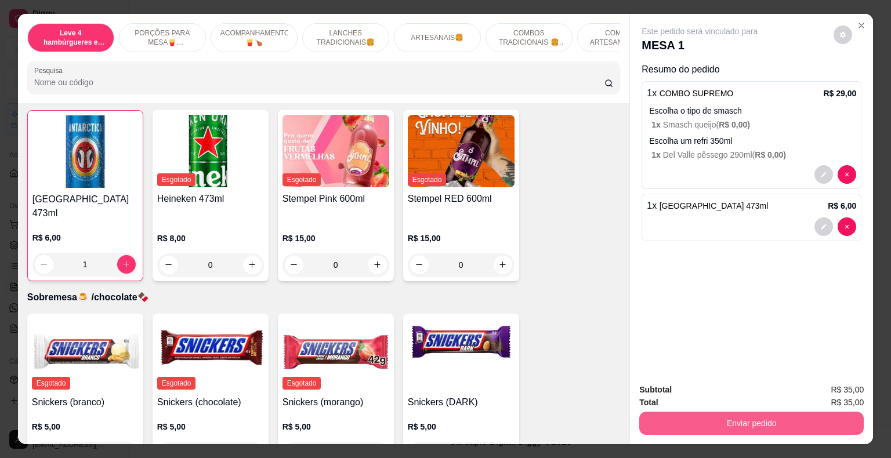
click at [675, 424] on button "Enviar pedido" at bounding box center [751, 423] width 225 height 23
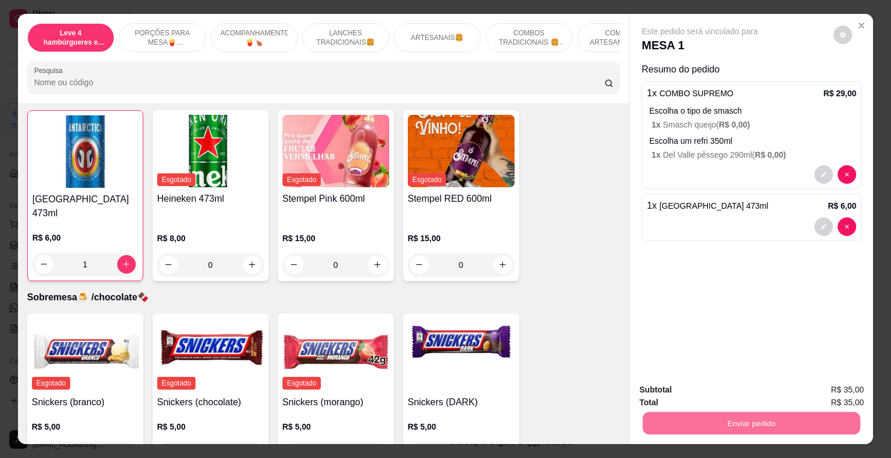
click at [847, 390] on button "Enviar pedido" at bounding box center [834, 391] width 66 height 22
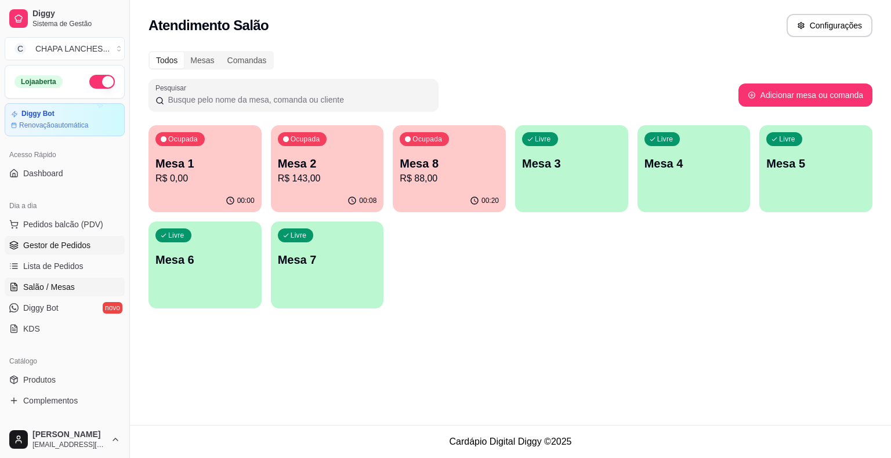
click at [72, 244] on span "Gestor de Pedidos" at bounding box center [56, 246] width 67 height 12
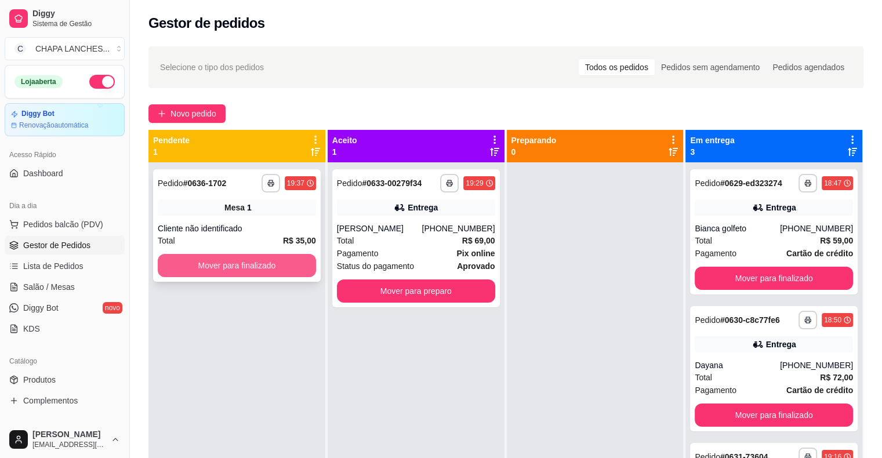
click at [259, 262] on button "Mover para finalizado" at bounding box center [237, 265] width 158 height 23
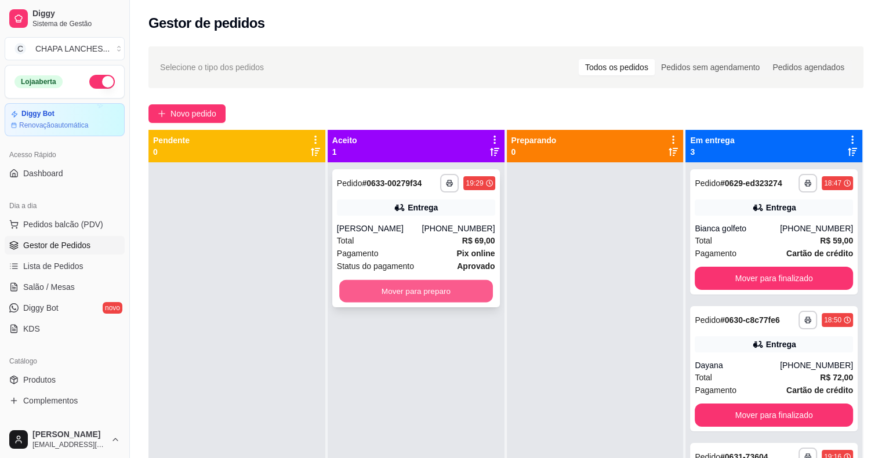
click at [379, 289] on button "Mover para preparo" at bounding box center [416, 291] width 154 height 23
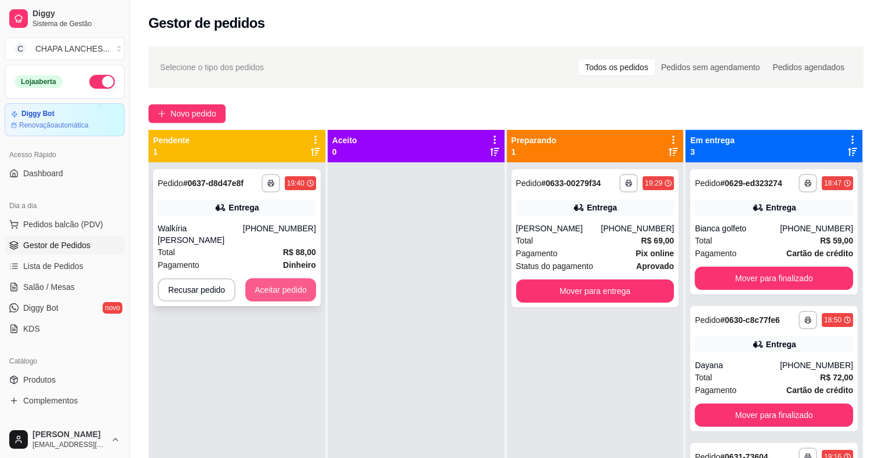
click at [303, 278] on button "Aceitar pedido" at bounding box center [280, 289] width 71 height 23
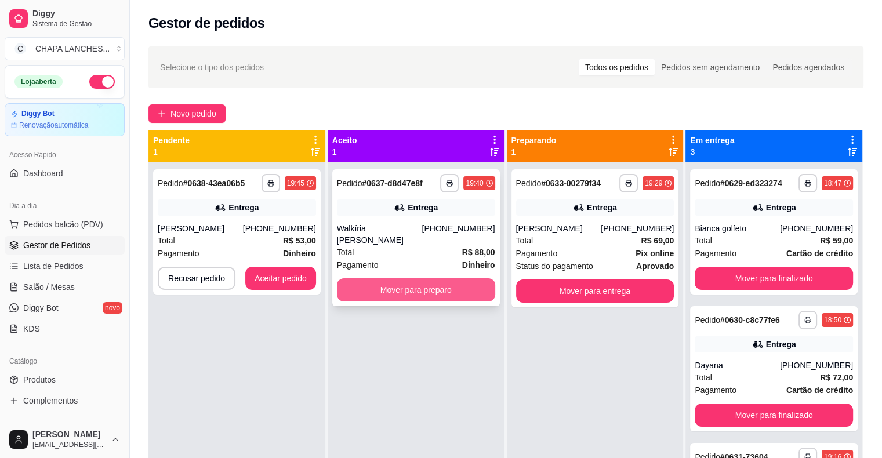
click at [376, 285] on button "Mover para preparo" at bounding box center [416, 289] width 158 height 23
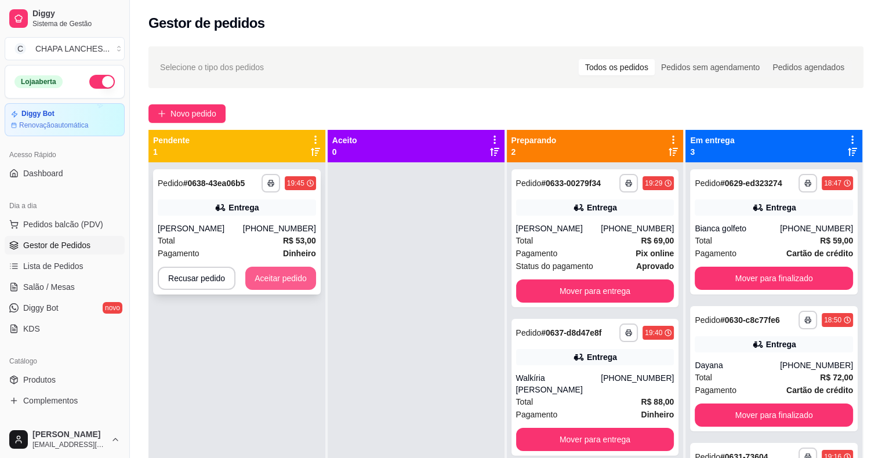
click at [304, 282] on button "Aceitar pedido" at bounding box center [280, 278] width 71 height 23
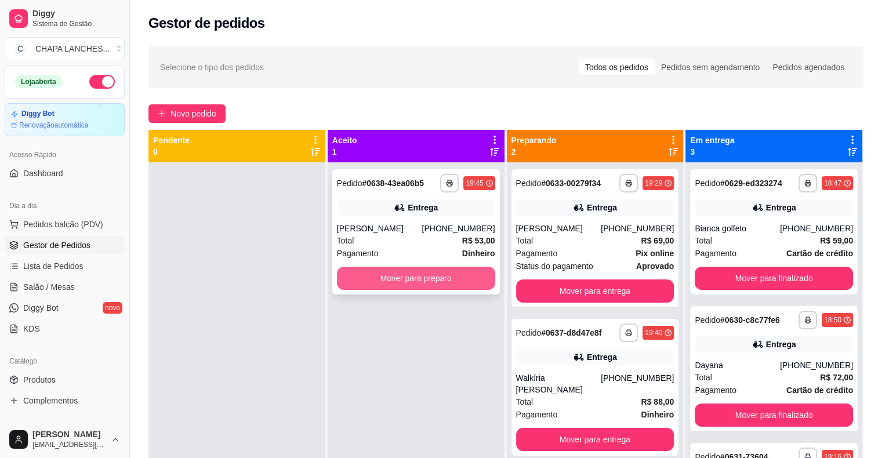
click at [352, 284] on button "Mover para preparo" at bounding box center [416, 278] width 158 height 23
click at [351, 284] on button "Mover para preparo" at bounding box center [416, 278] width 158 height 23
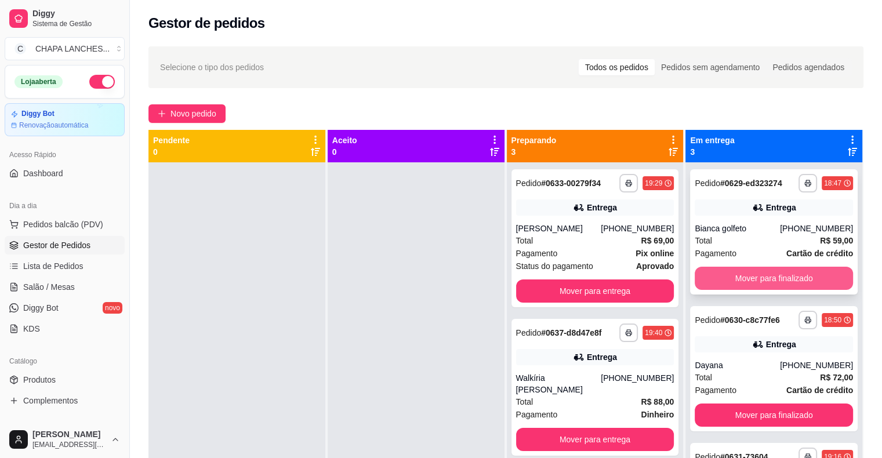
click at [745, 272] on button "Mover para finalizado" at bounding box center [774, 278] width 158 height 23
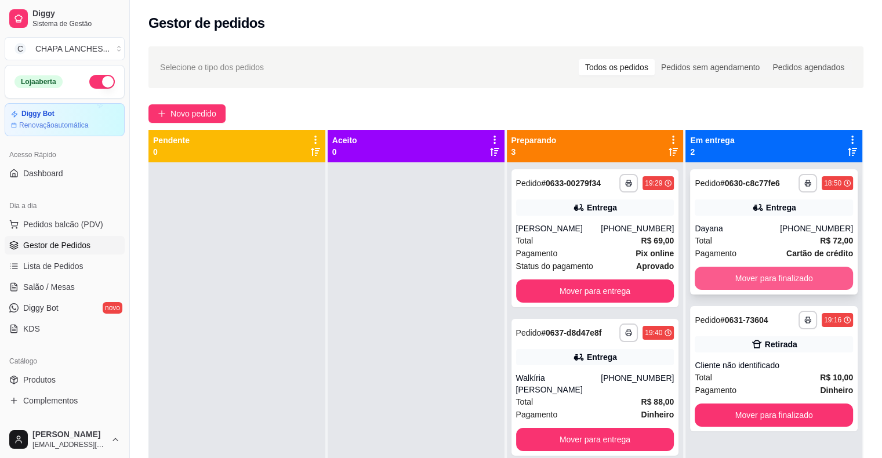
click at [744, 272] on button "Mover para finalizado" at bounding box center [774, 278] width 158 height 23
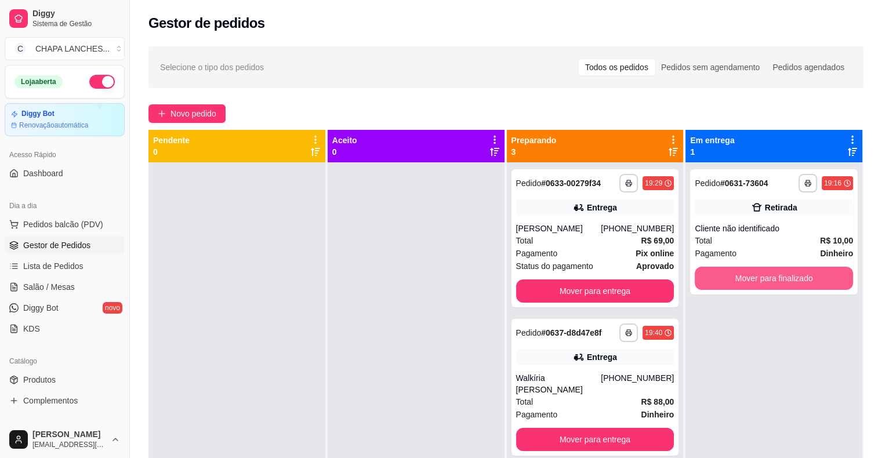
click at [744, 272] on button "Mover para finalizado" at bounding box center [774, 278] width 158 height 23
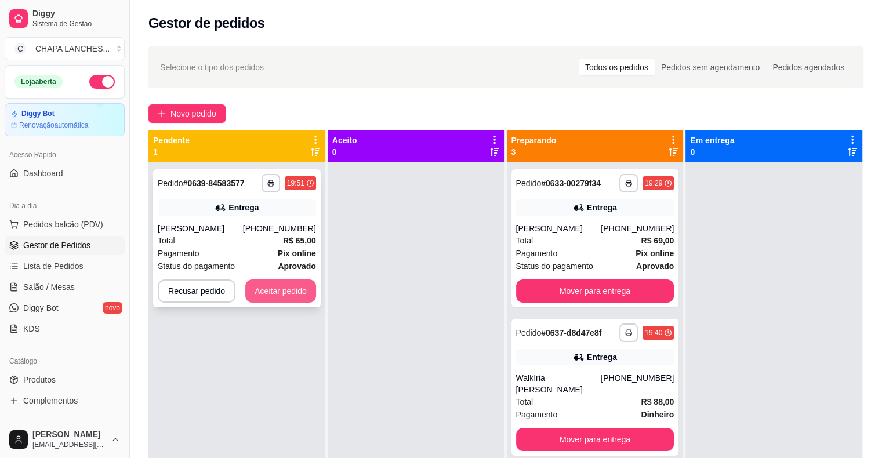
click at [306, 294] on button "Aceitar pedido" at bounding box center [280, 291] width 71 height 23
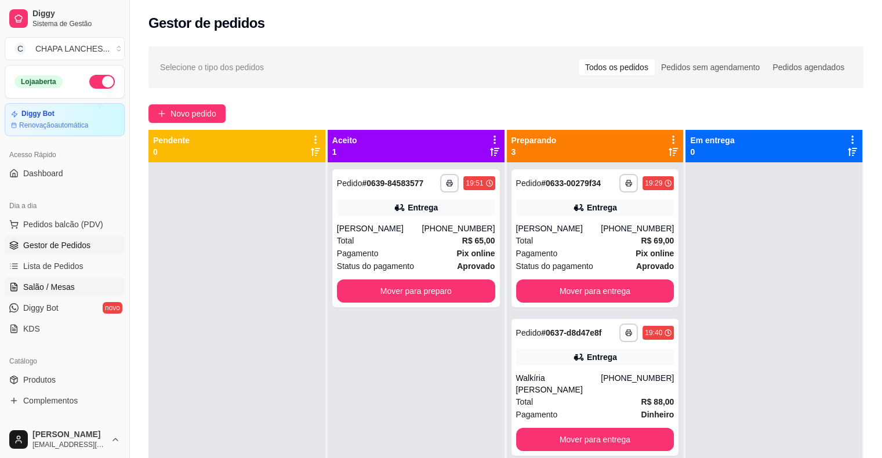
click at [78, 287] on link "Salão / Mesas" at bounding box center [65, 287] width 120 height 19
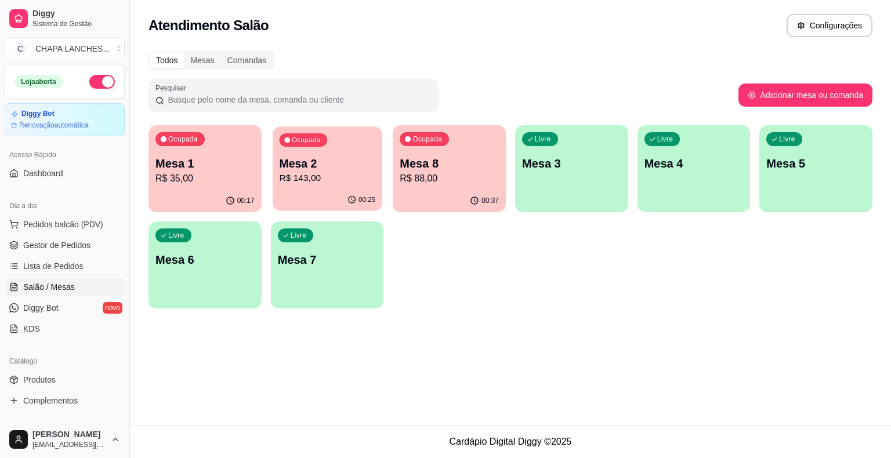
click at [341, 184] on p "R$ 143,00" at bounding box center [327, 178] width 96 height 13
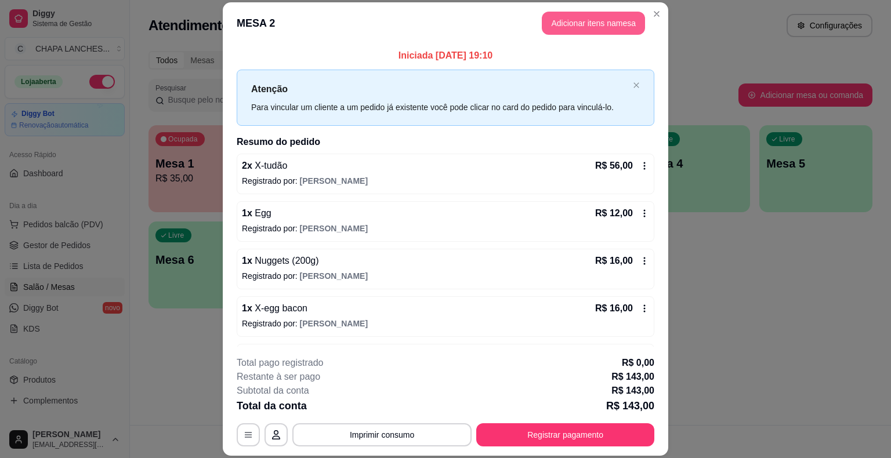
click at [567, 20] on button "Adicionar itens na mesa" at bounding box center [593, 23] width 103 height 23
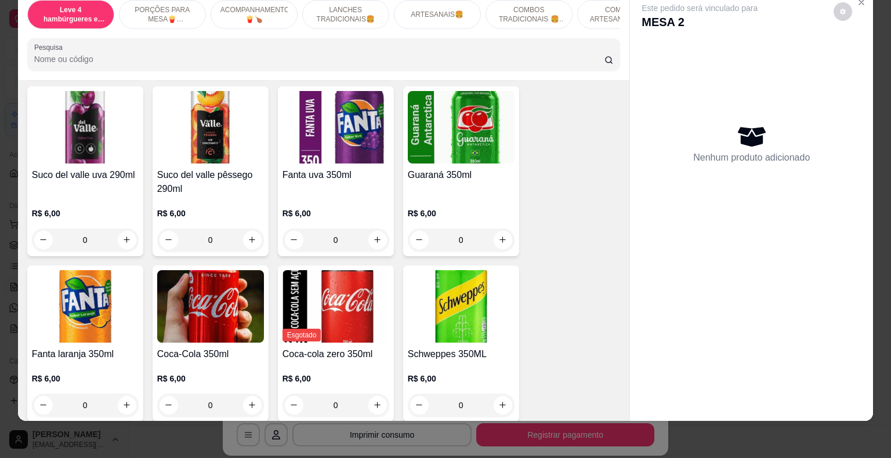
scroll to position [2774, 0]
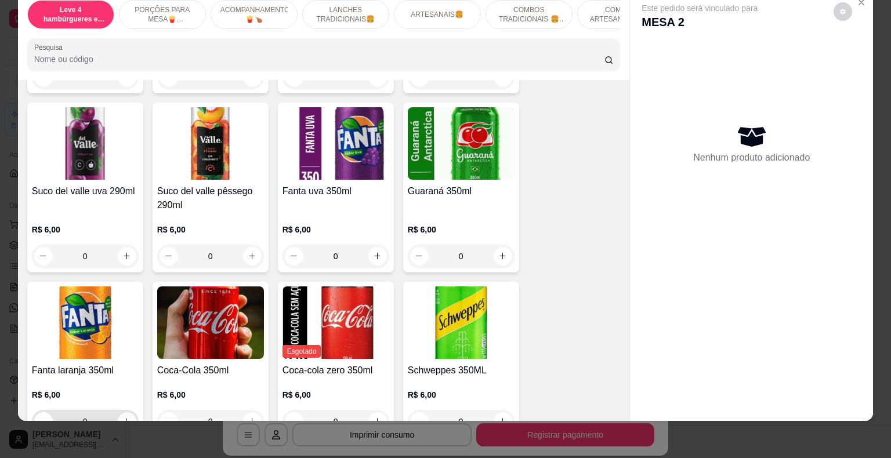
click at [123, 417] on icon "increase-product-quantity" at bounding box center [126, 421] width 9 height 9
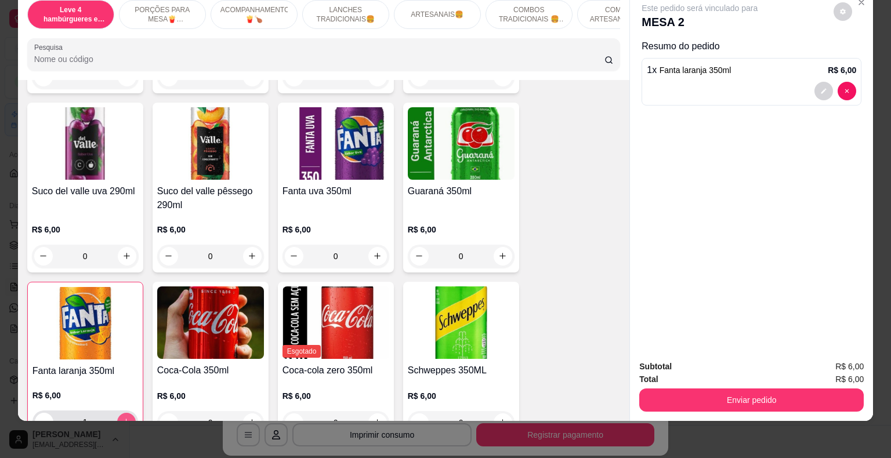
click at [124, 418] on icon "increase-product-quantity" at bounding box center [126, 422] width 9 height 9
type input "2"
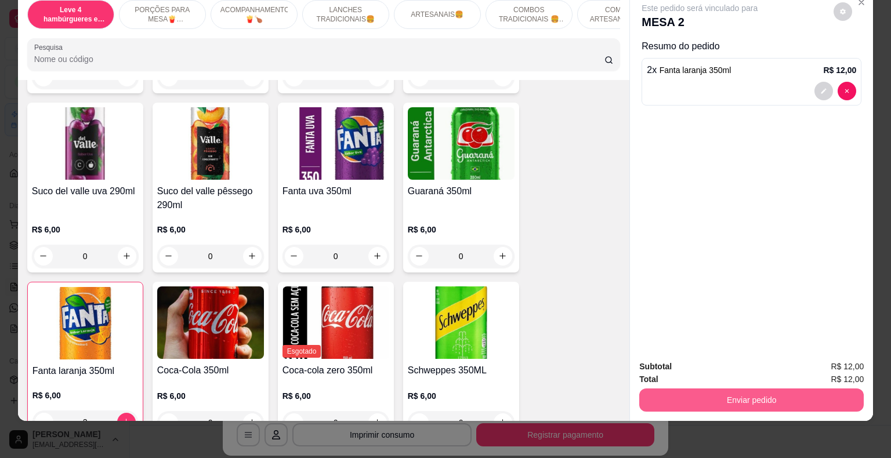
click at [757, 392] on button "Enviar pedido" at bounding box center [751, 400] width 225 height 23
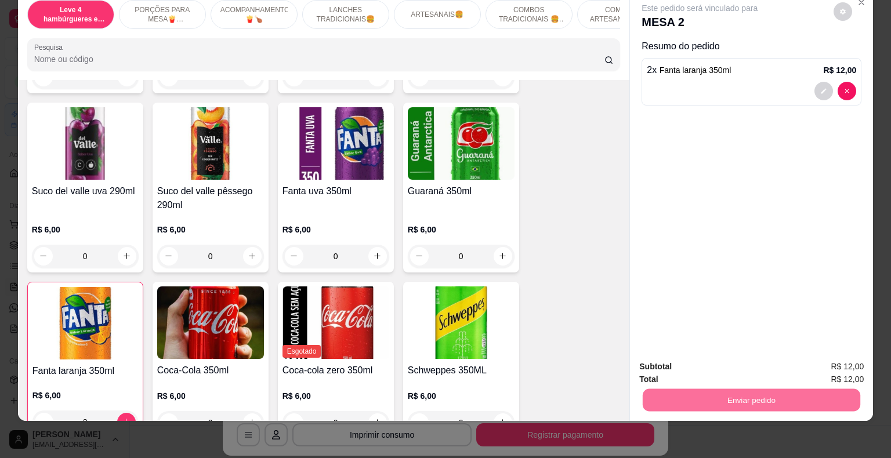
click at [835, 362] on button "Enviar pedido" at bounding box center [837, 362] width 68 height 23
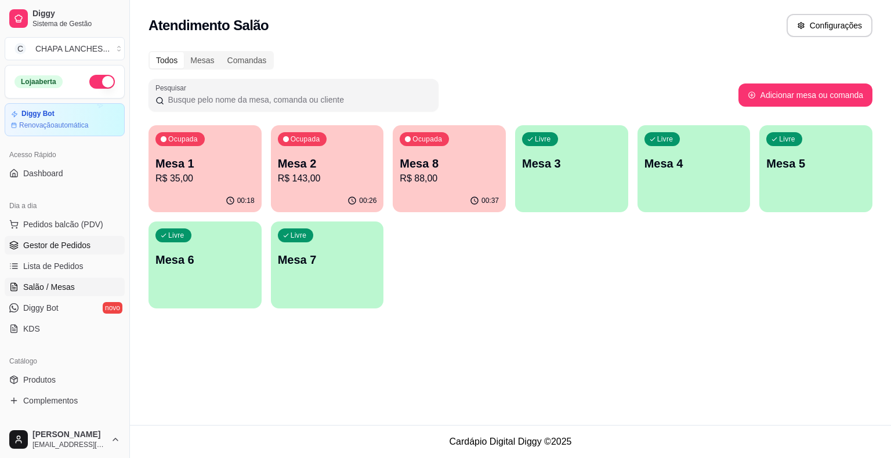
click at [70, 247] on span "Gestor de Pedidos" at bounding box center [56, 246] width 67 height 12
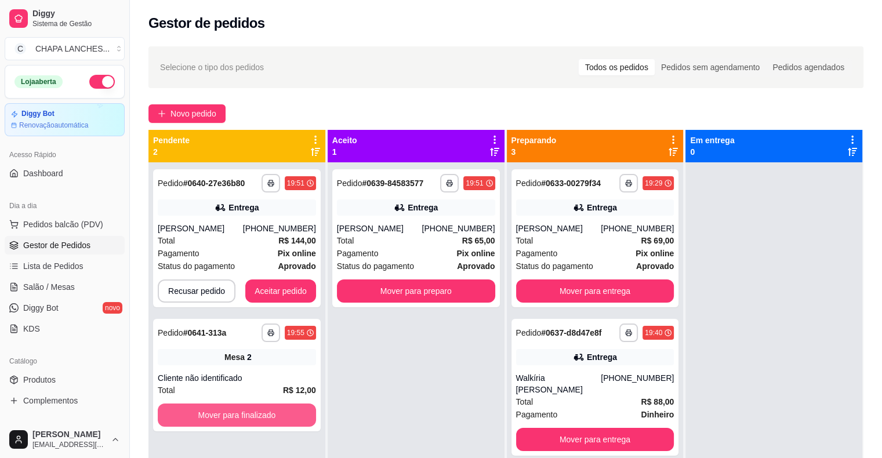
click at [295, 412] on button "Mover para finalizado" at bounding box center [237, 415] width 158 height 23
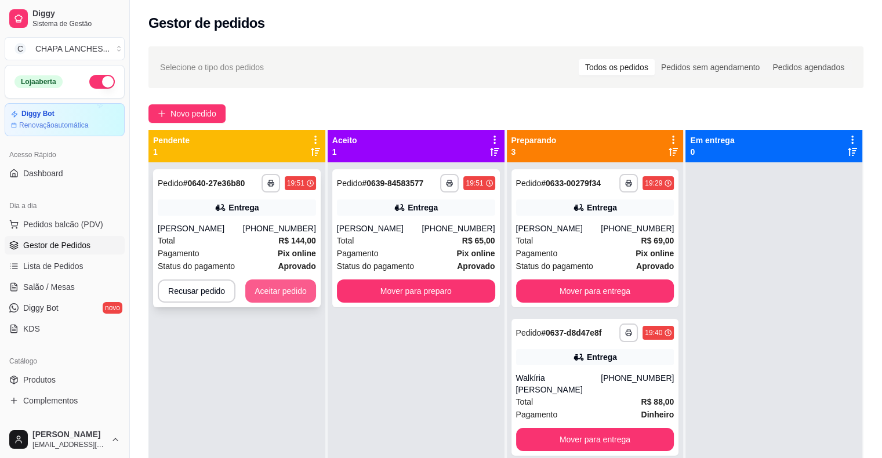
click at [289, 292] on button "Aceitar pedido" at bounding box center [280, 291] width 71 height 23
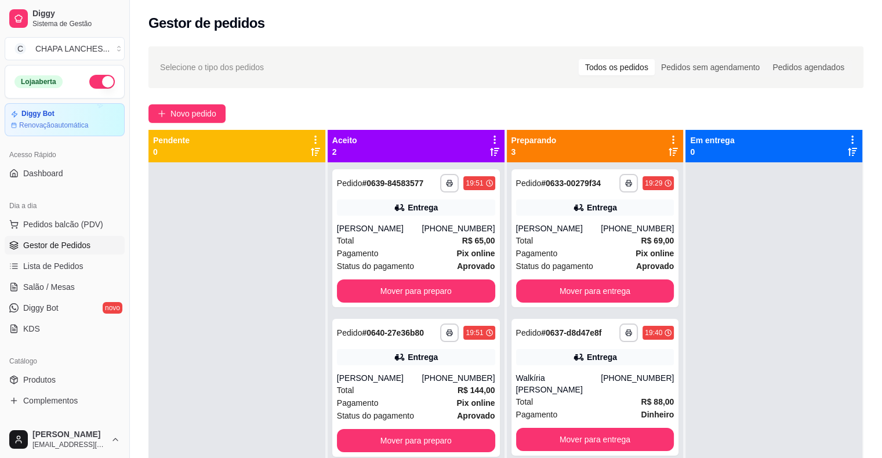
click at [289, 292] on div at bounding box center [237, 391] width 177 height 458
click at [88, 289] on link "Salão / Mesas" at bounding box center [65, 287] width 120 height 19
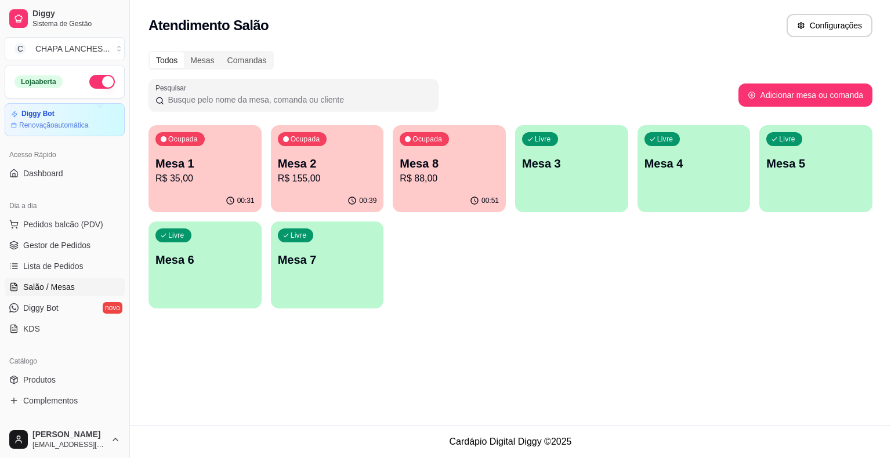
click at [457, 179] on p "R$ 88,00" at bounding box center [449, 179] width 99 height 14
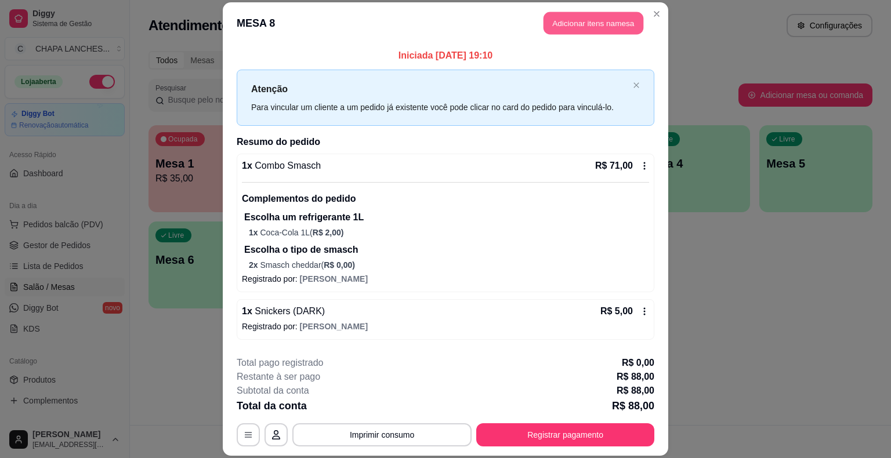
click at [579, 23] on button "Adicionar itens na mesa" at bounding box center [594, 23] width 100 height 23
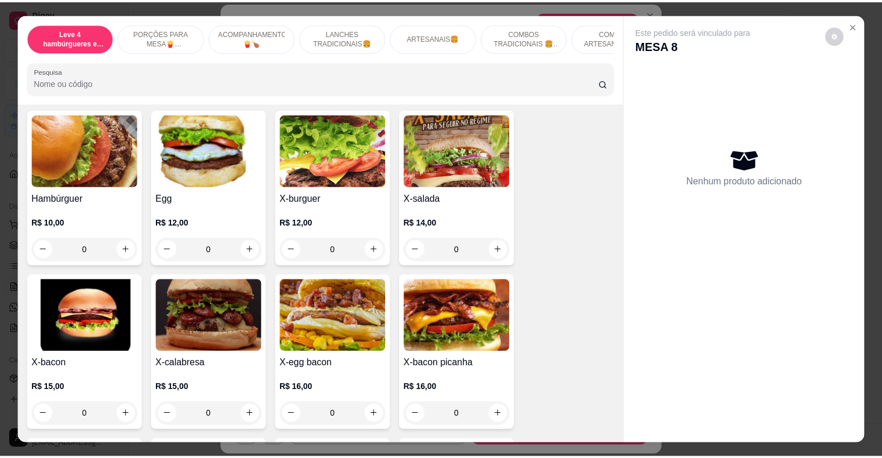
scroll to position [812, 0]
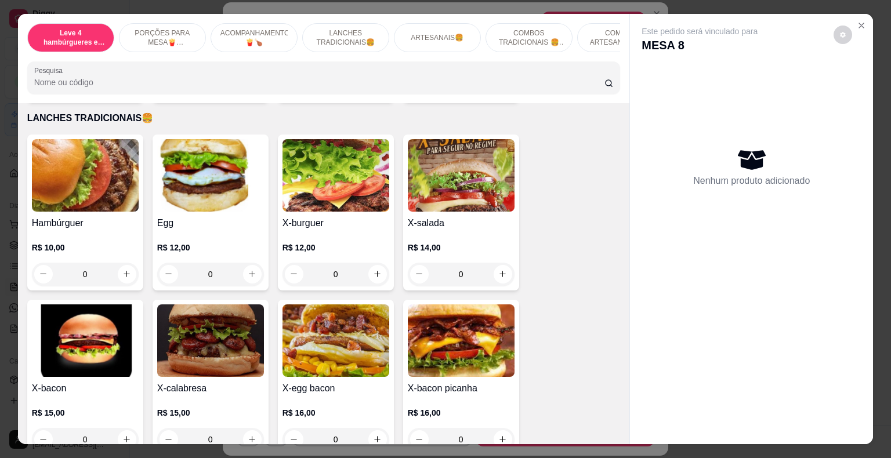
click at [245, 264] on div "0" at bounding box center [210, 274] width 107 height 23
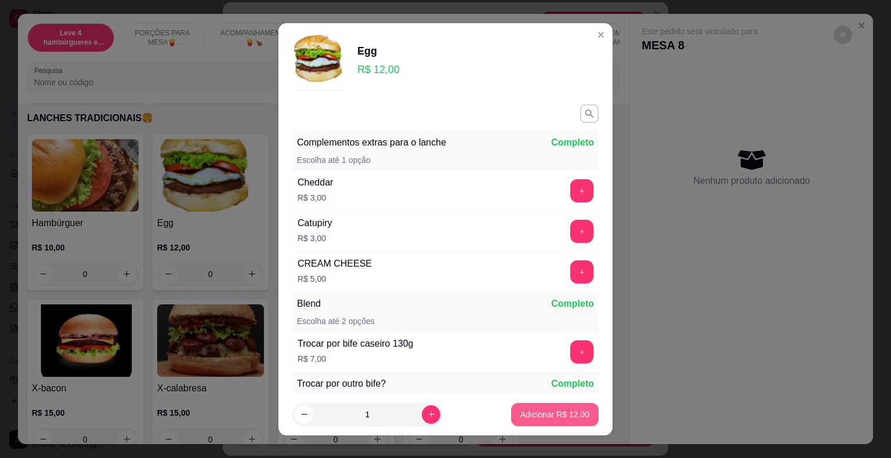
click at [552, 417] on p "Adicionar R$ 12,00" at bounding box center [554, 415] width 69 height 12
type input "1"
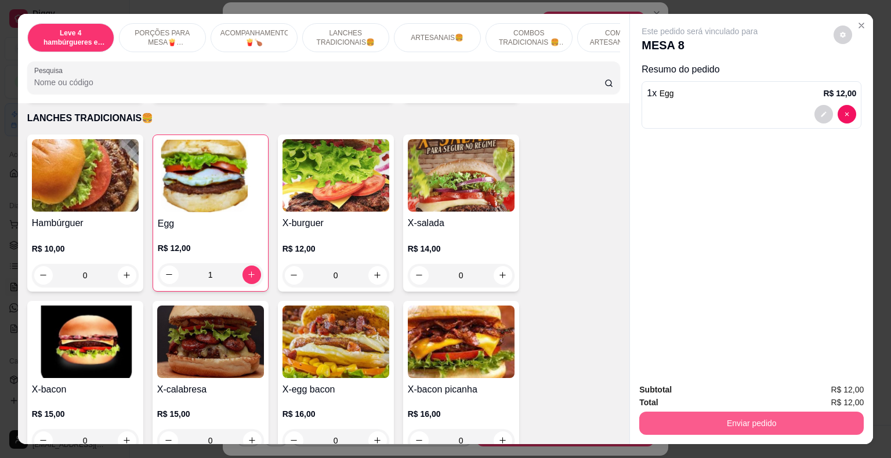
click at [745, 419] on button "Enviar pedido" at bounding box center [751, 423] width 225 height 23
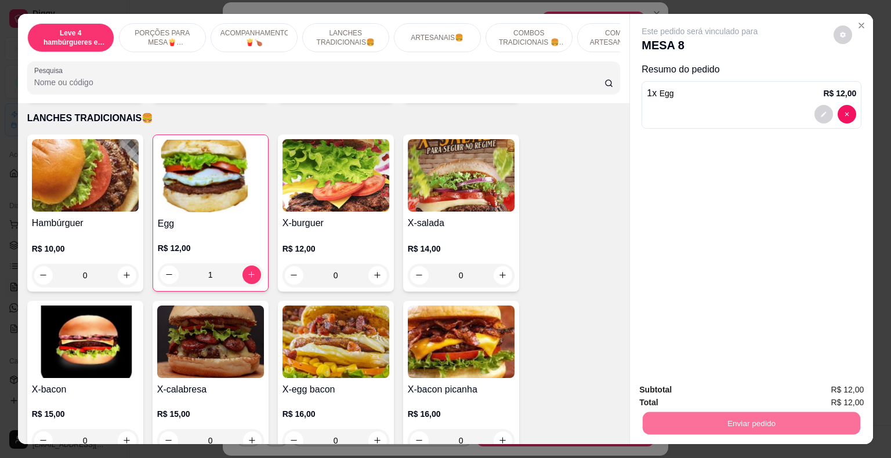
click at [838, 390] on button "Enviar pedido" at bounding box center [834, 391] width 66 height 22
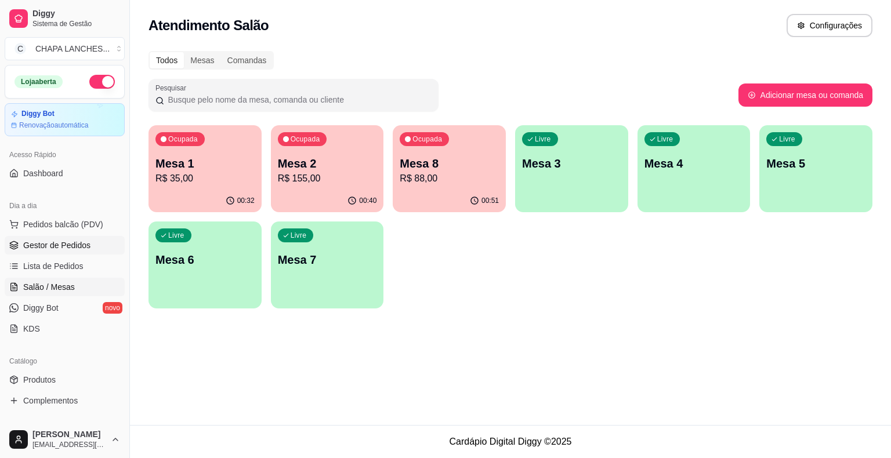
click at [76, 243] on span "Gestor de Pedidos" at bounding box center [56, 246] width 67 height 12
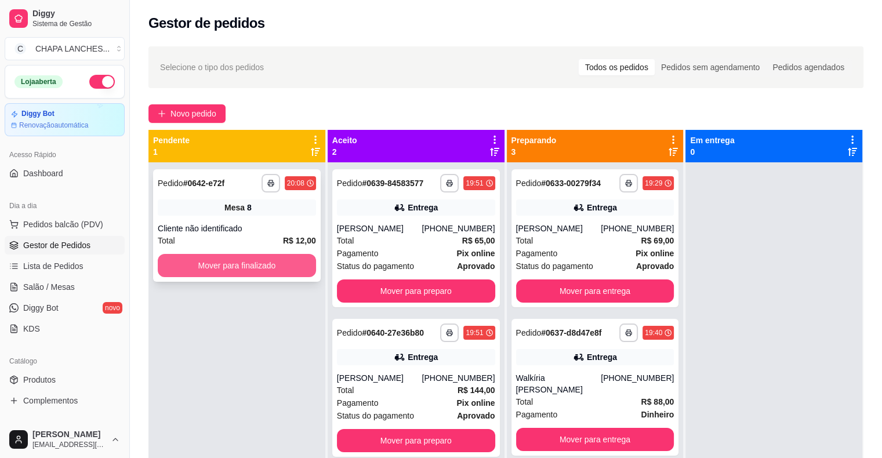
click at [267, 266] on button "Mover para finalizado" at bounding box center [237, 265] width 158 height 23
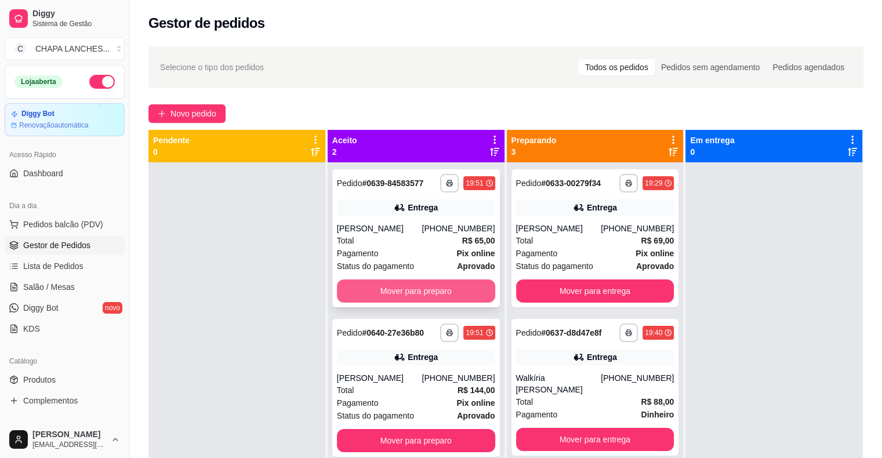
click at [380, 292] on button "Mover para preparo" at bounding box center [416, 291] width 158 height 23
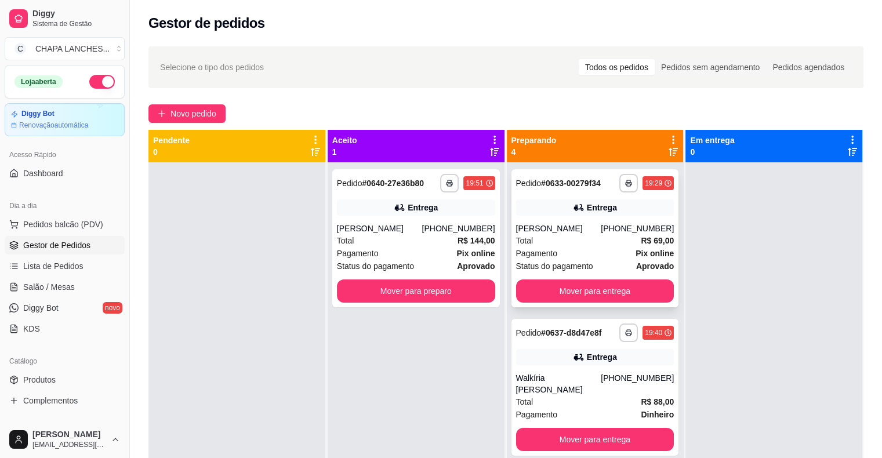
click at [559, 249] on div "Pagamento Pix online" at bounding box center [595, 253] width 158 height 13
click at [548, 289] on button "Mover para entrega" at bounding box center [595, 291] width 158 height 23
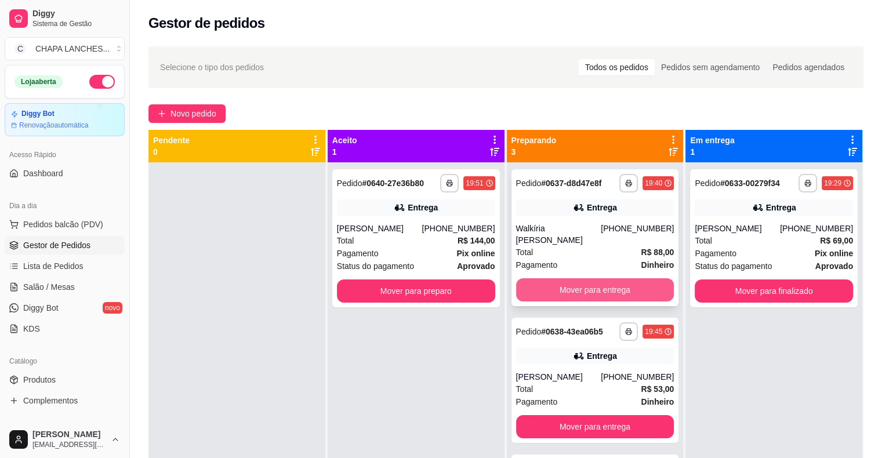
click at [553, 278] on button "Mover para entrega" at bounding box center [595, 289] width 158 height 23
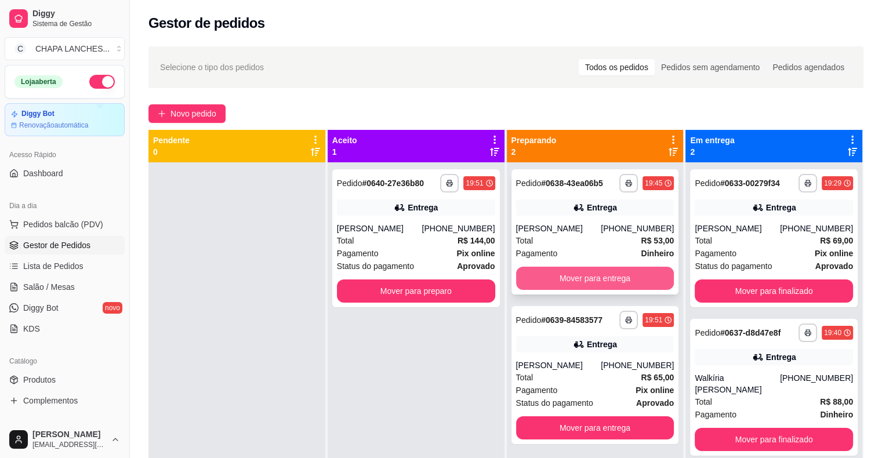
click at [557, 283] on button "Mover para entrega" at bounding box center [595, 278] width 158 height 23
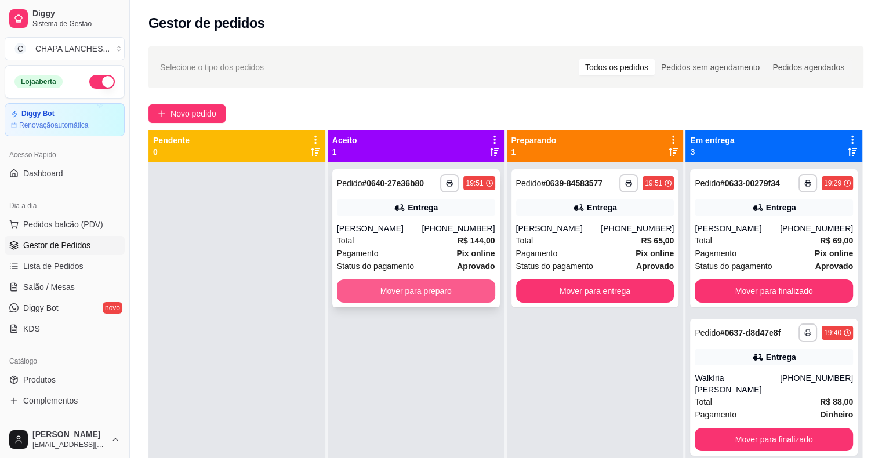
click at [417, 290] on button "Mover para preparo" at bounding box center [416, 291] width 158 height 23
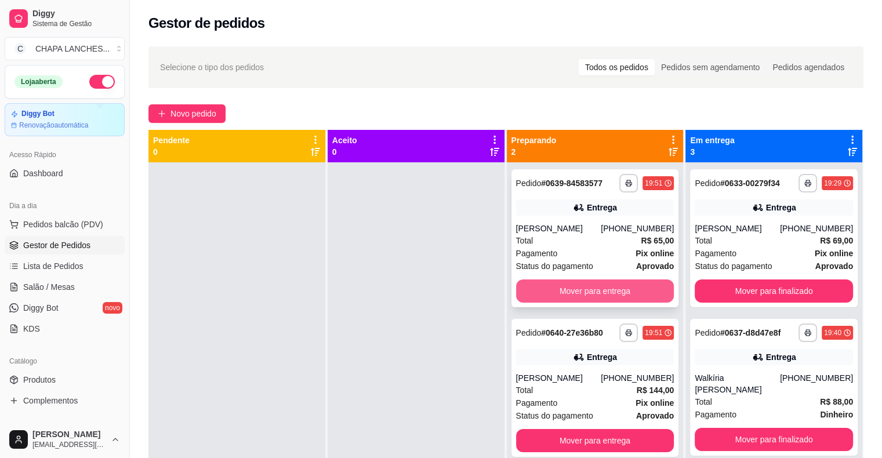
click at [526, 298] on button "Mover para entrega" at bounding box center [595, 291] width 158 height 23
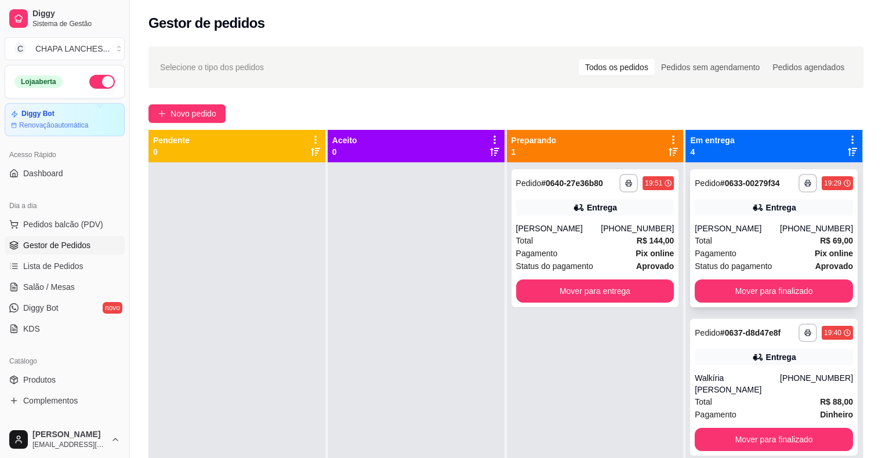
click at [719, 238] on div "Total R$ 69,00" at bounding box center [774, 240] width 158 height 13
click at [710, 364] on div "Entrega" at bounding box center [774, 357] width 158 height 16
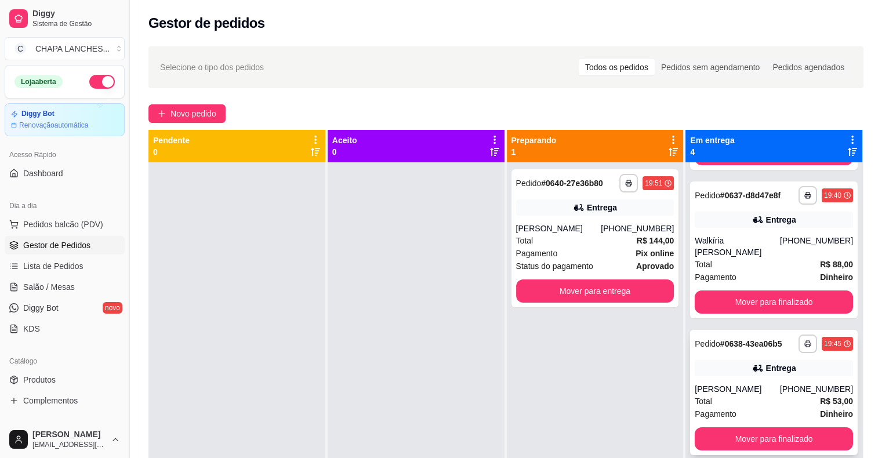
click at [721, 388] on div "[PERSON_NAME]" at bounding box center [737, 389] width 85 height 12
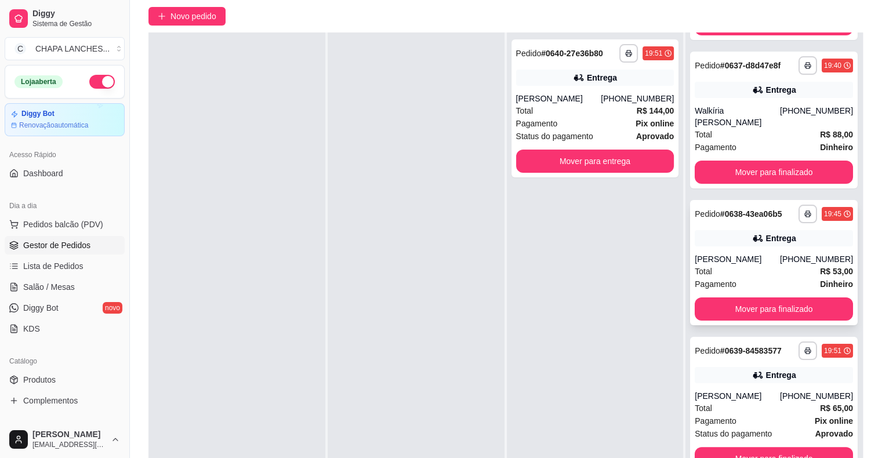
scroll to position [176, 0]
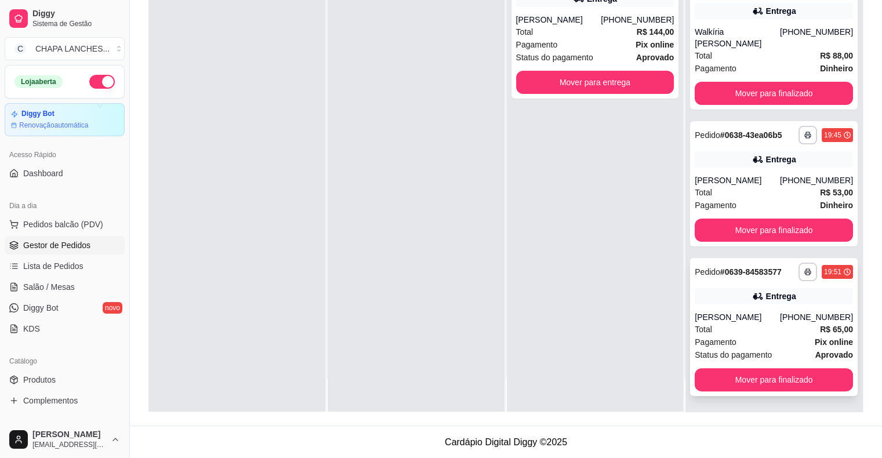
click at [726, 331] on div "Total R$ 65,00" at bounding box center [774, 329] width 158 height 13
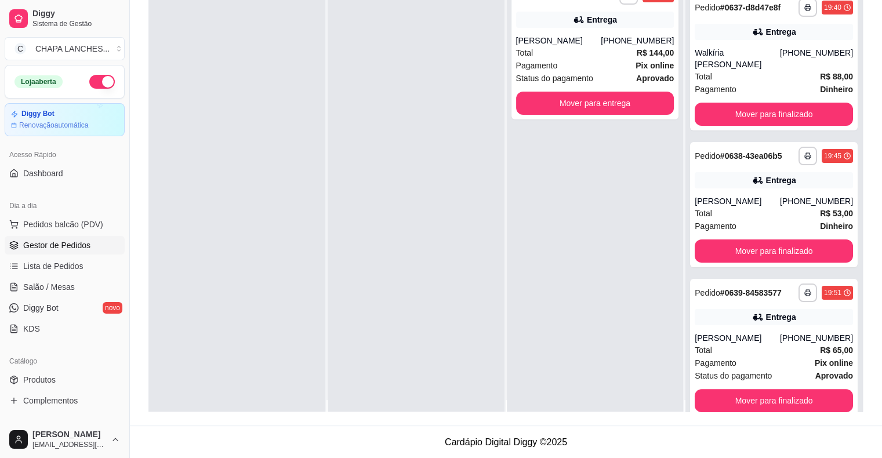
scroll to position [0, 0]
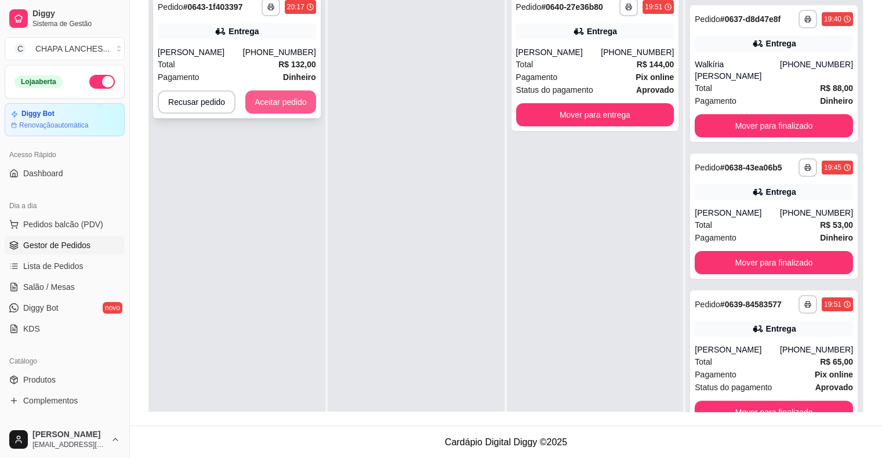
click at [291, 100] on button "Aceitar pedido" at bounding box center [280, 102] width 71 height 23
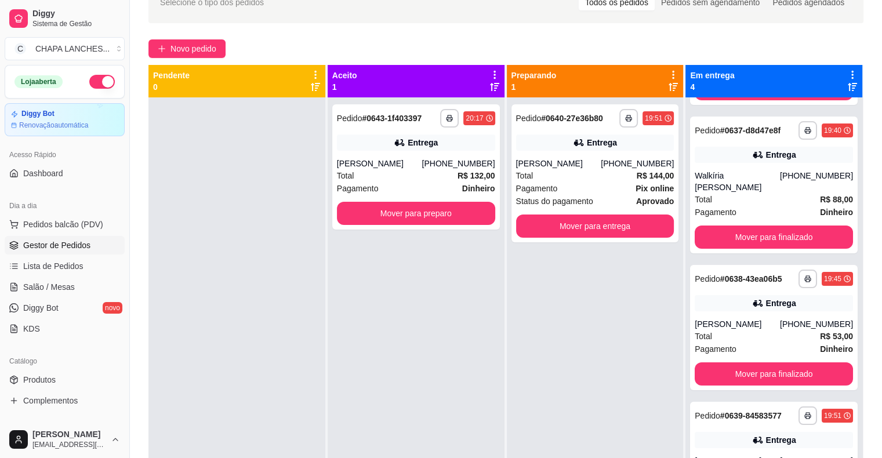
scroll to position [60, 0]
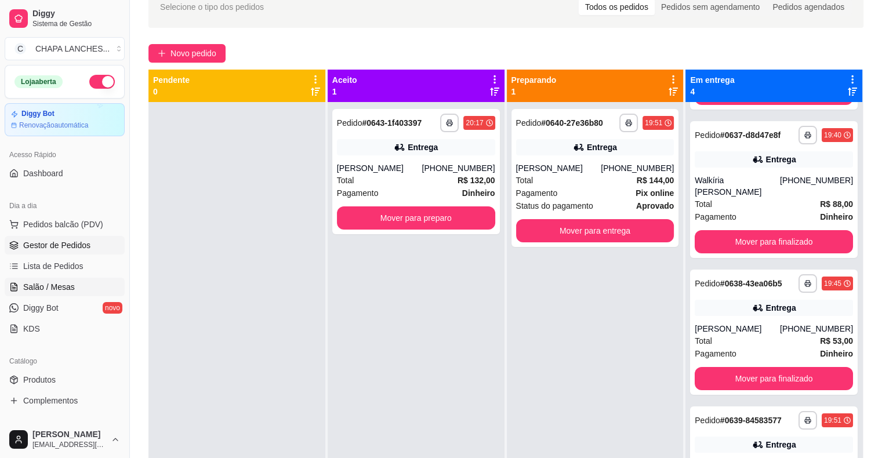
click at [75, 288] on link "Salão / Mesas" at bounding box center [65, 287] width 120 height 19
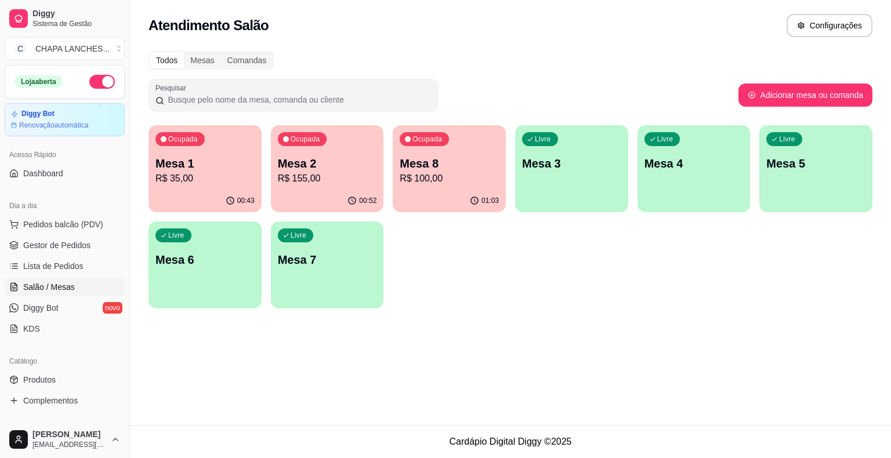
click at [320, 182] on p "R$ 155,00" at bounding box center [327, 179] width 99 height 14
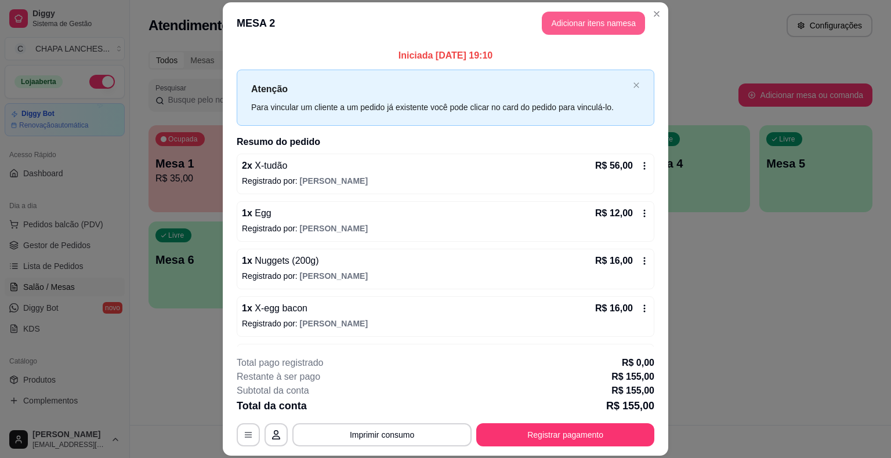
click at [578, 21] on button "Adicionar itens na mesa" at bounding box center [593, 23] width 103 height 23
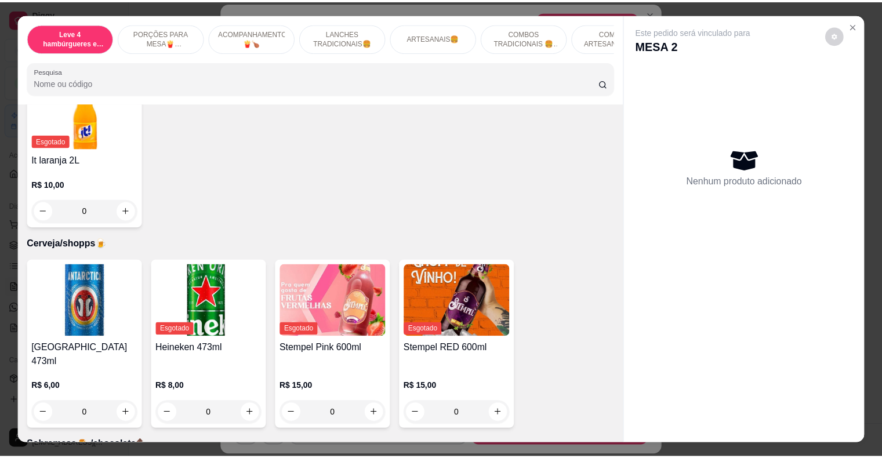
scroll to position [3713, 0]
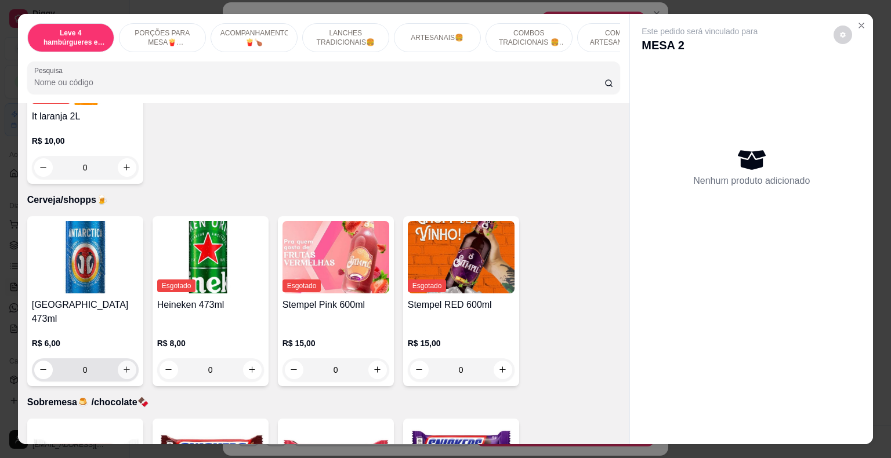
click at [127, 361] on button "increase-product-quantity" at bounding box center [127, 370] width 19 height 19
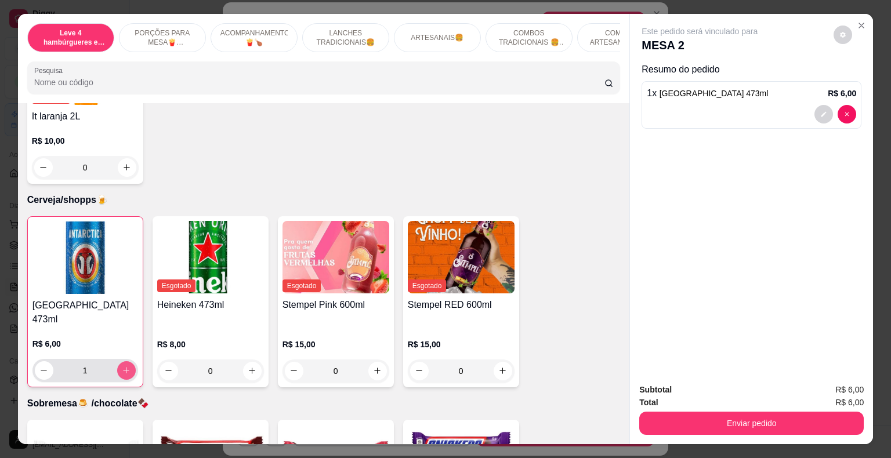
click at [127, 361] on button "increase-product-quantity" at bounding box center [126, 370] width 19 height 19
type input "2"
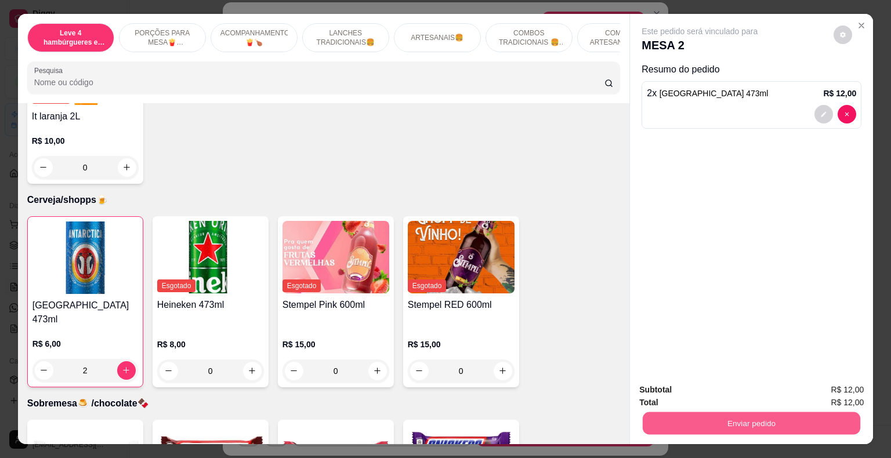
click at [808, 413] on button "Enviar pedido" at bounding box center [752, 423] width 218 height 23
click at [842, 388] on button "Enviar pedido" at bounding box center [834, 391] width 66 height 22
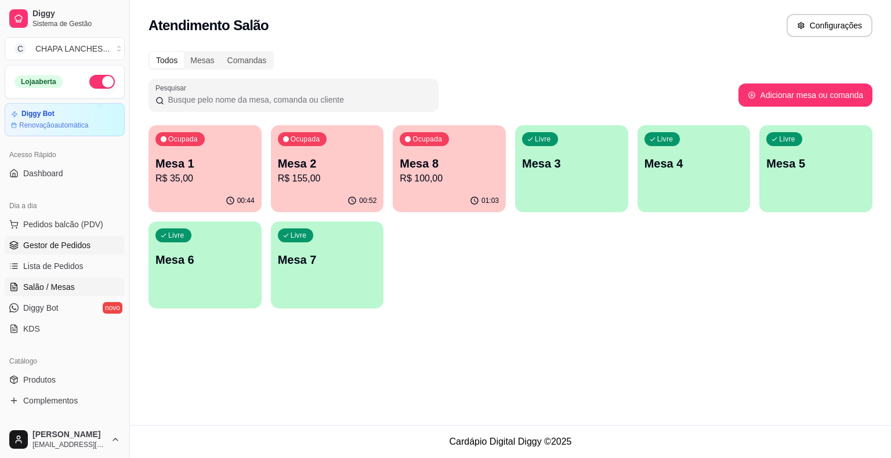
click at [102, 243] on link "Gestor de Pedidos" at bounding box center [65, 245] width 120 height 19
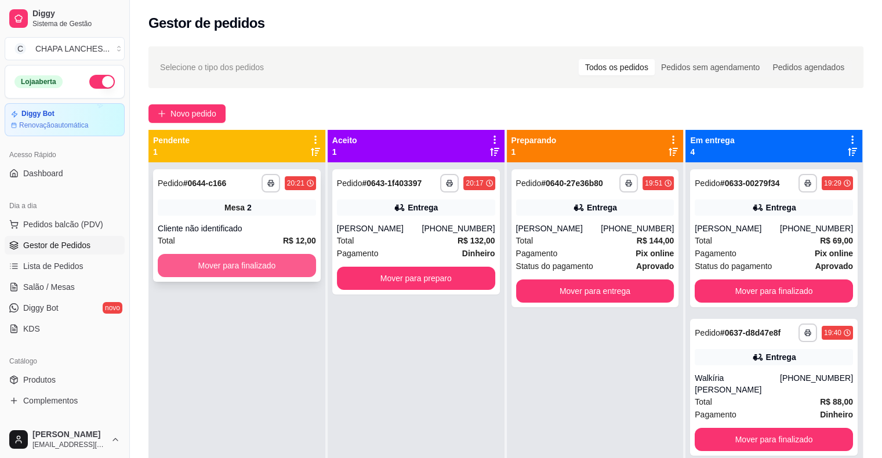
click at [267, 263] on button "Mover para finalizado" at bounding box center [237, 265] width 158 height 23
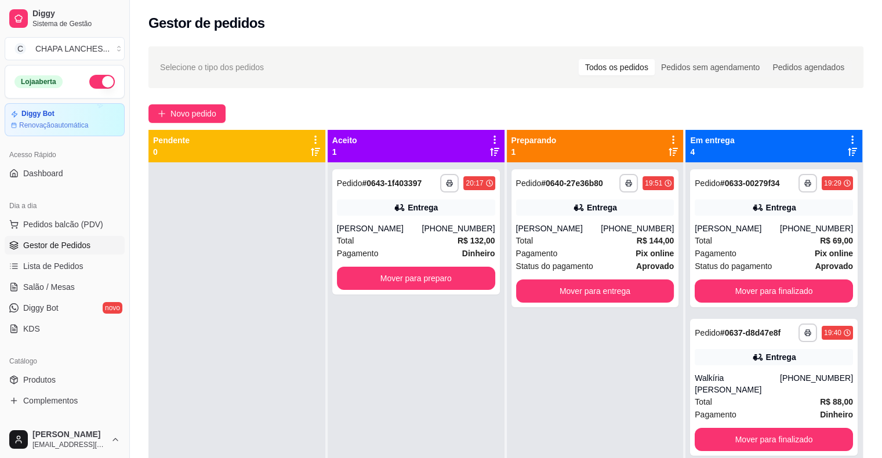
click at [285, 255] on div at bounding box center [237, 391] width 177 height 458
click at [351, 282] on button "Mover para preparo" at bounding box center [416, 278] width 154 height 23
click at [381, 238] on div "Total R$ 132,00" at bounding box center [416, 240] width 158 height 13
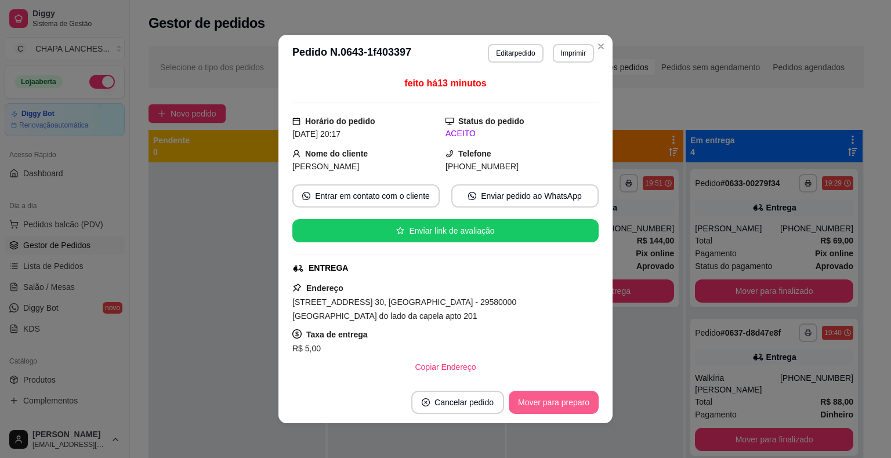
click at [551, 404] on button "Mover para preparo" at bounding box center [554, 402] width 90 height 23
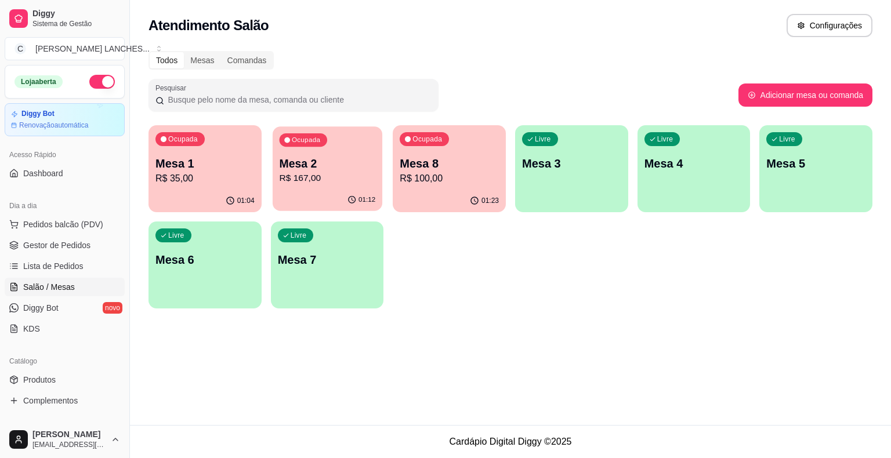
click at [336, 196] on div "01:12" at bounding box center [328, 200] width 110 height 22
click at [448, 184] on p "R$ 100,00" at bounding box center [449, 179] width 99 height 14
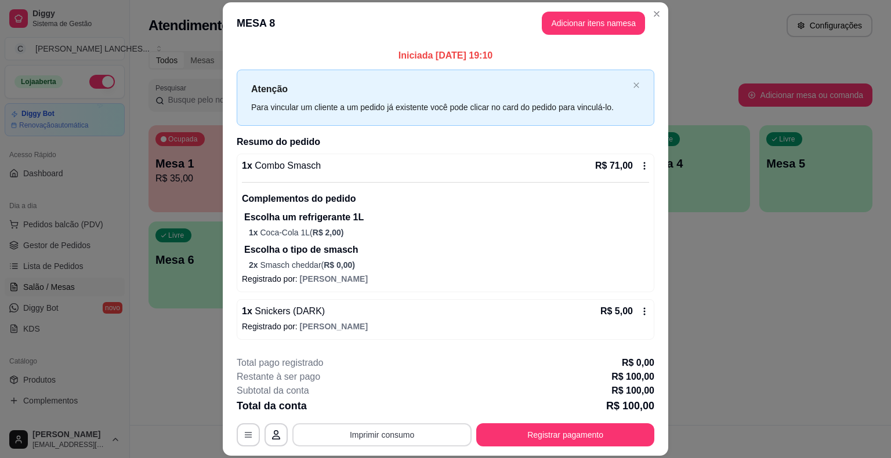
click at [416, 435] on button "Imprimir consumo" at bounding box center [381, 435] width 179 height 23
click at [403, 406] on button "IMPRESSORA" at bounding box center [381, 408] width 81 height 18
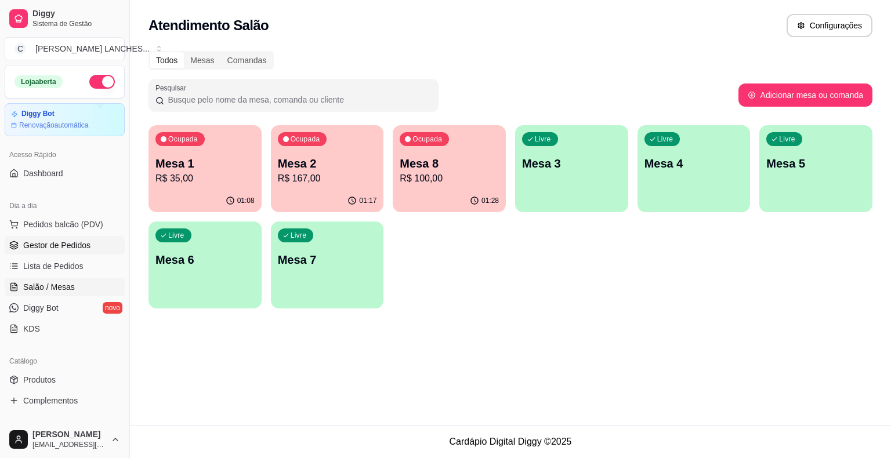
click at [90, 242] on link "Gestor de Pedidos" at bounding box center [65, 245] width 120 height 19
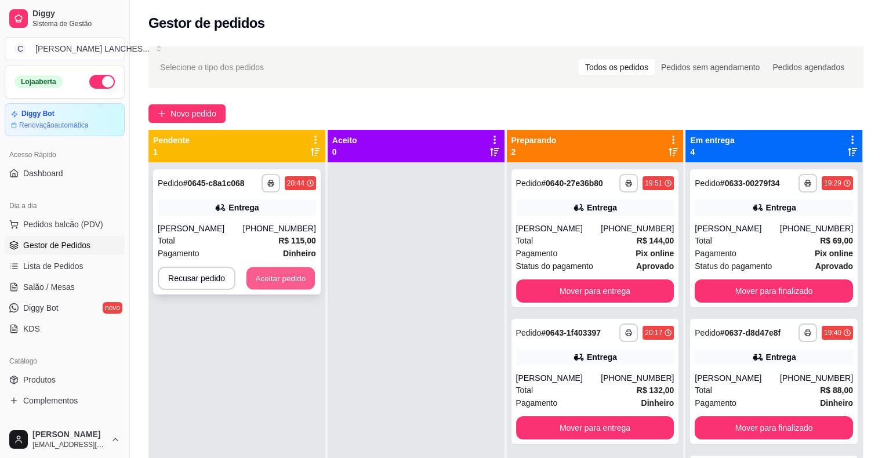
click at [280, 280] on button "Aceitar pedido" at bounding box center [281, 278] width 68 height 23
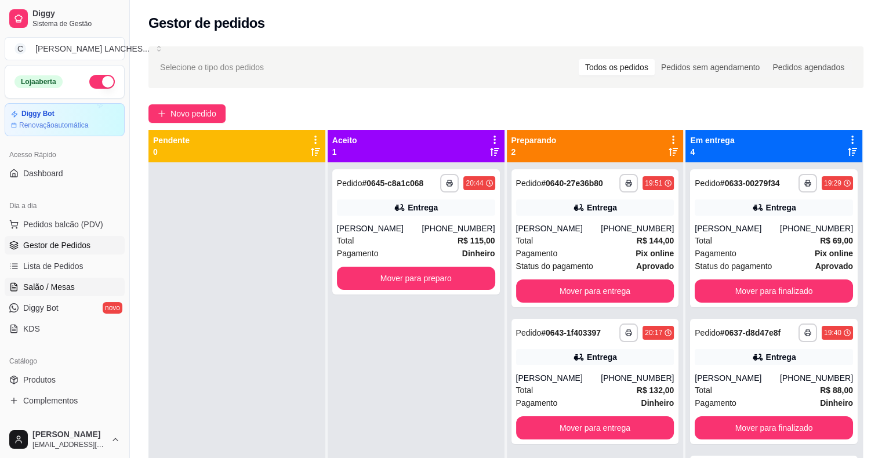
click at [70, 285] on span "Salão / Mesas" at bounding box center [49, 287] width 52 height 12
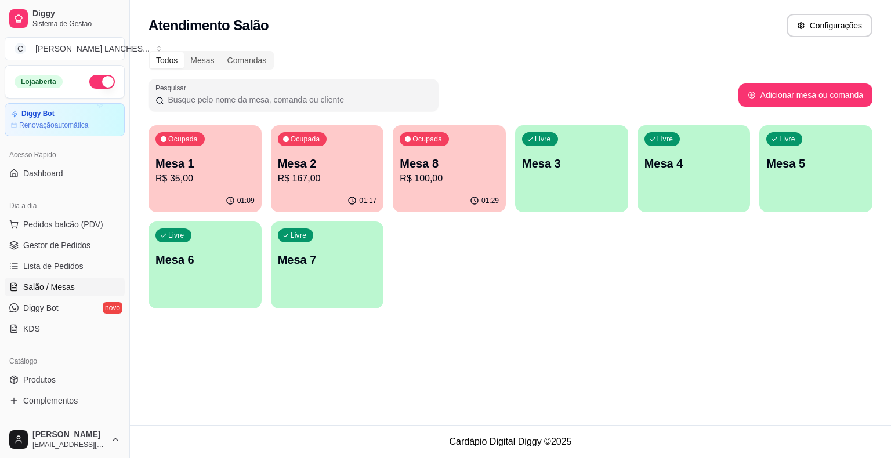
click at [455, 184] on p "R$ 100,00" at bounding box center [449, 179] width 99 height 14
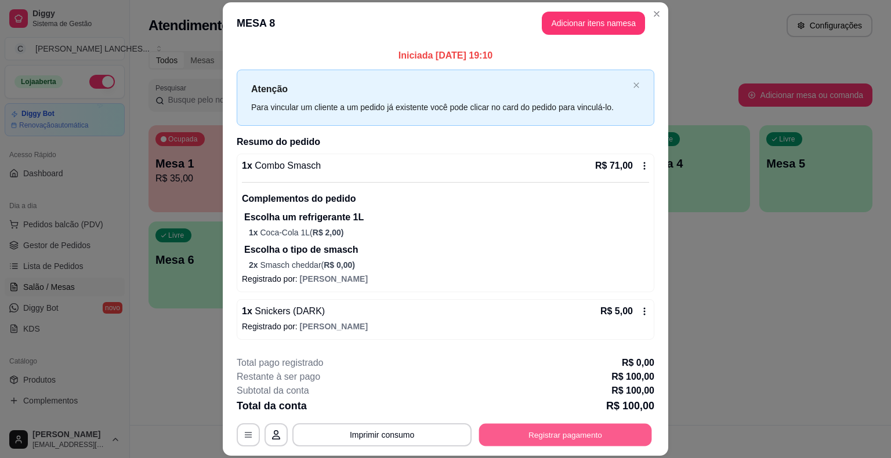
click at [543, 434] on button "Registrar pagamento" at bounding box center [565, 435] width 173 height 23
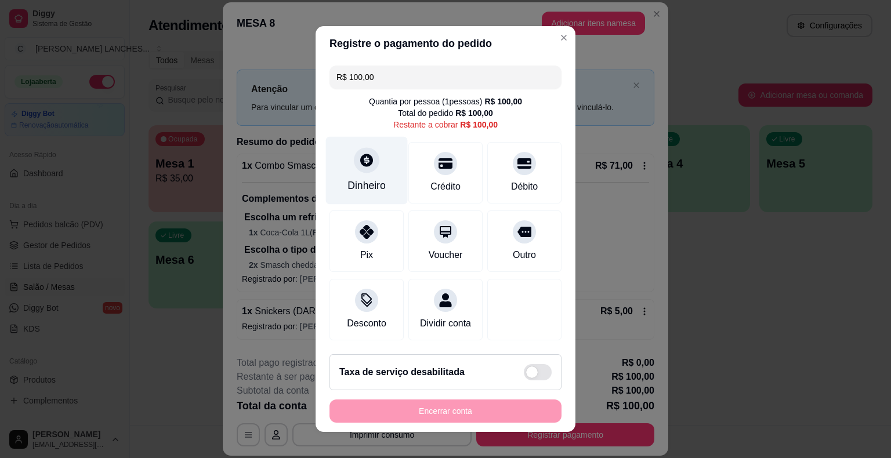
click at [365, 178] on div "Dinheiro" at bounding box center [367, 171] width 82 height 68
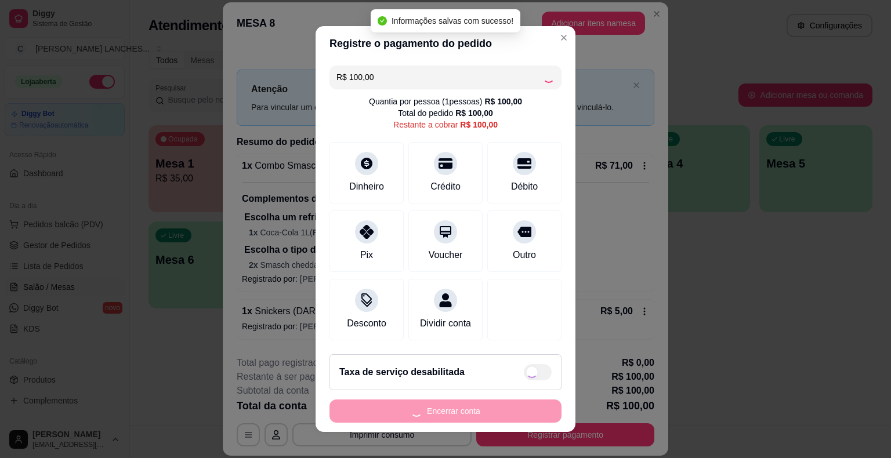
type input "R$ 0,00"
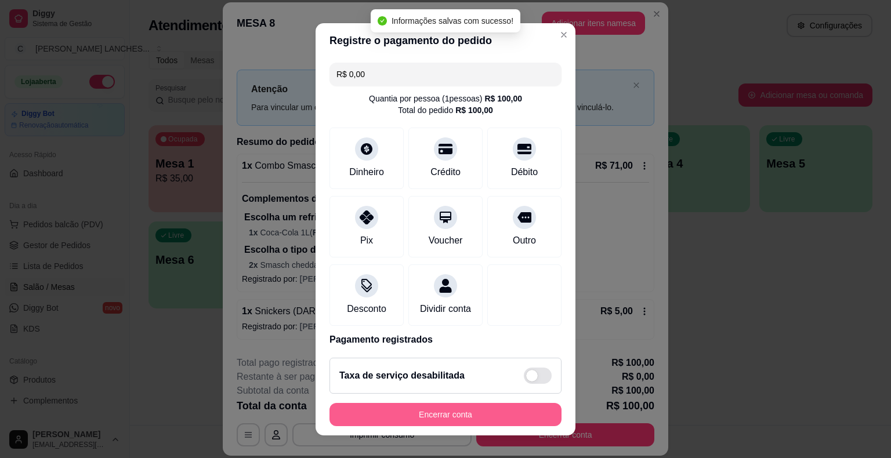
click at [493, 414] on button "Encerrar conta" at bounding box center [446, 414] width 232 height 23
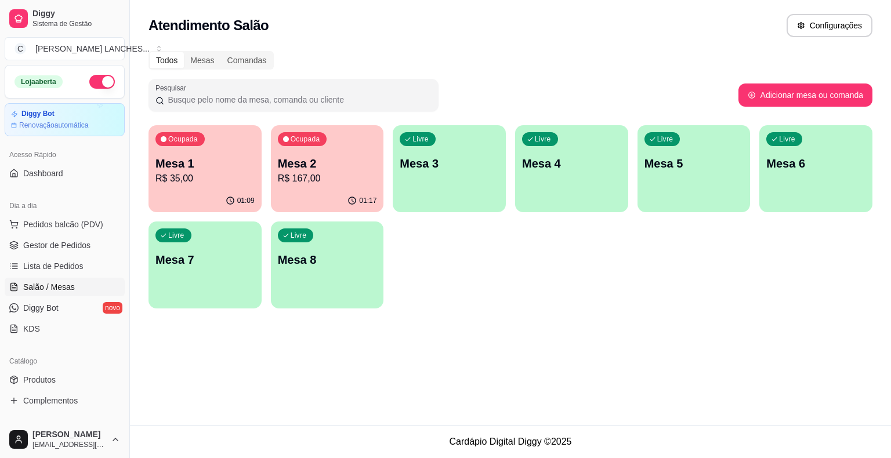
click at [204, 168] on p "Mesa 1" at bounding box center [204, 163] width 99 height 16
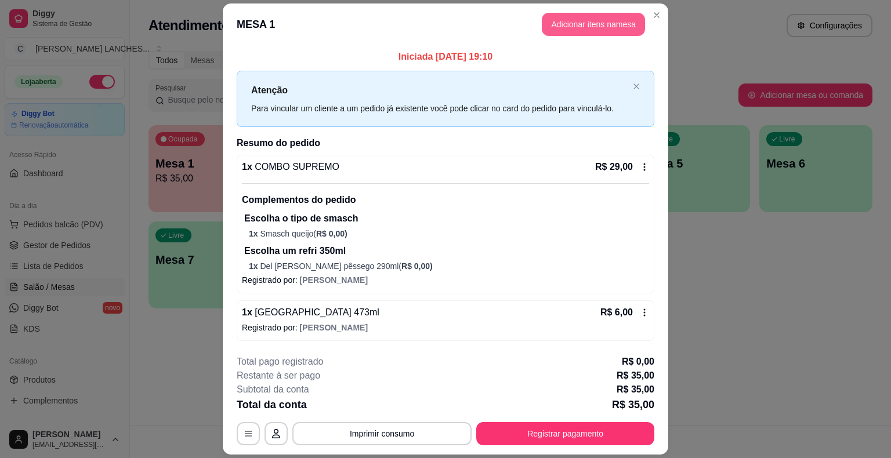
click at [555, 27] on button "Adicionar itens na mesa" at bounding box center [593, 24] width 103 height 23
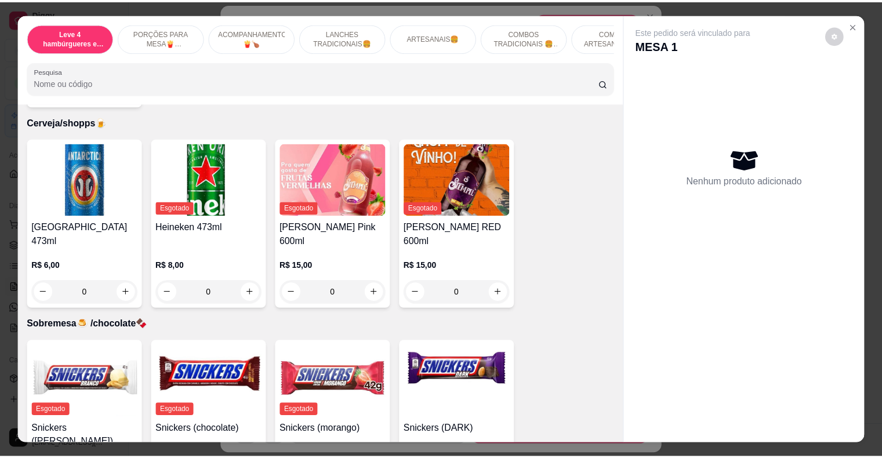
scroll to position [28, 0]
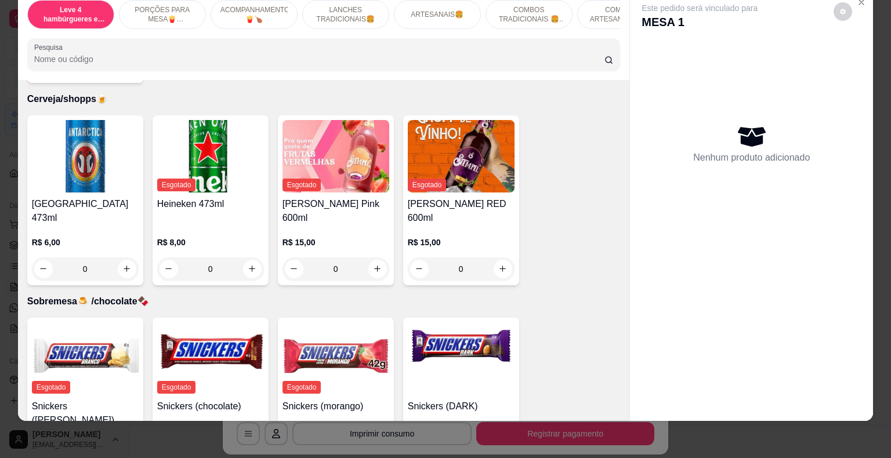
type input "1"
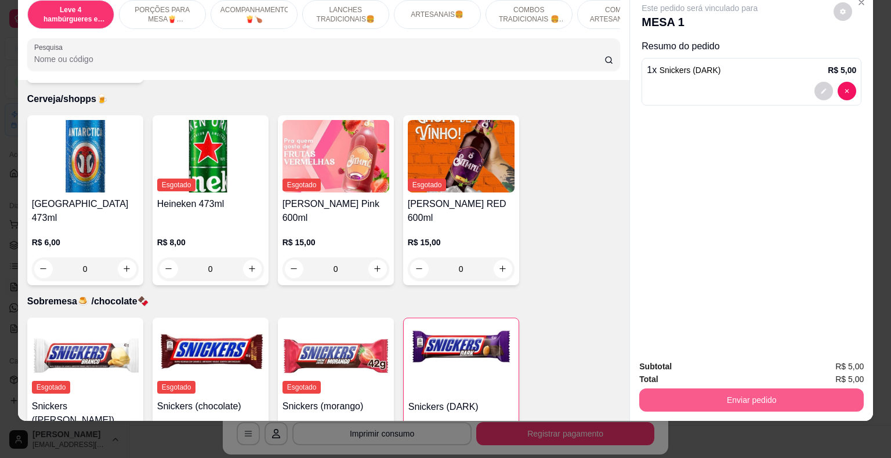
click at [654, 392] on button "Enviar pedido" at bounding box center [751, 400] width 225 height 23
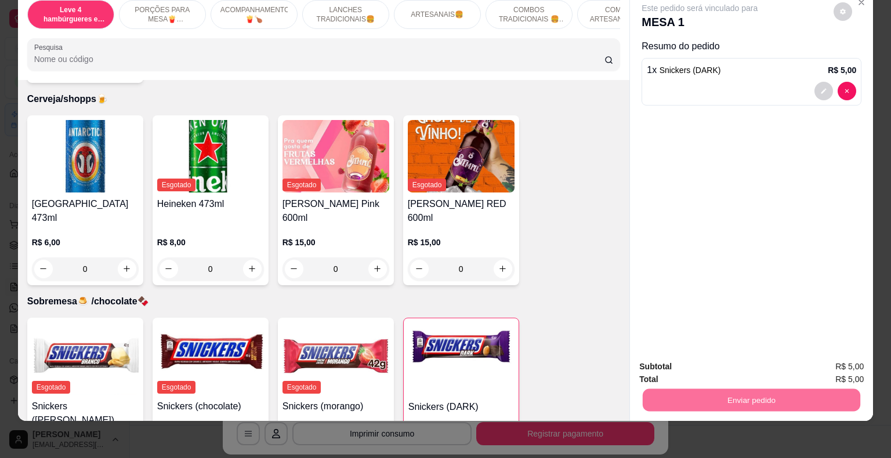
click at [844, 361] on button "Enviar pedido" at bounding box center [834, 363] width 66 height 22
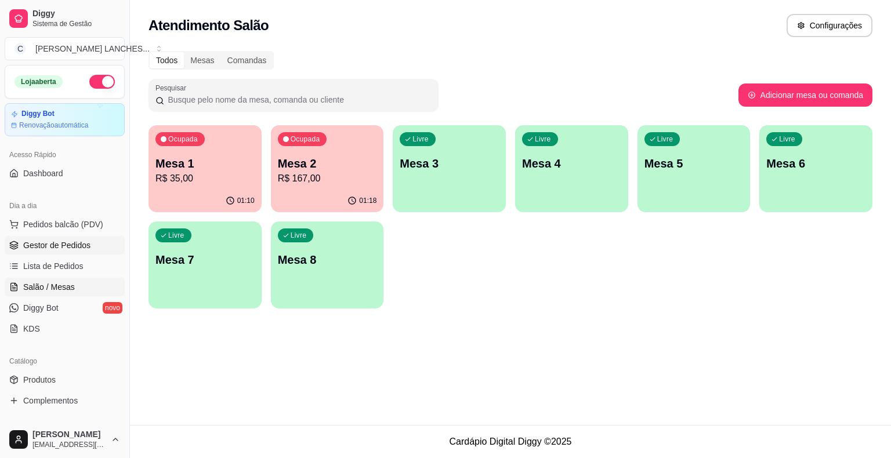
click at [79, 251] on link "Gestor de Pedidos" at bounding box center [65, 245] width 120 height 19
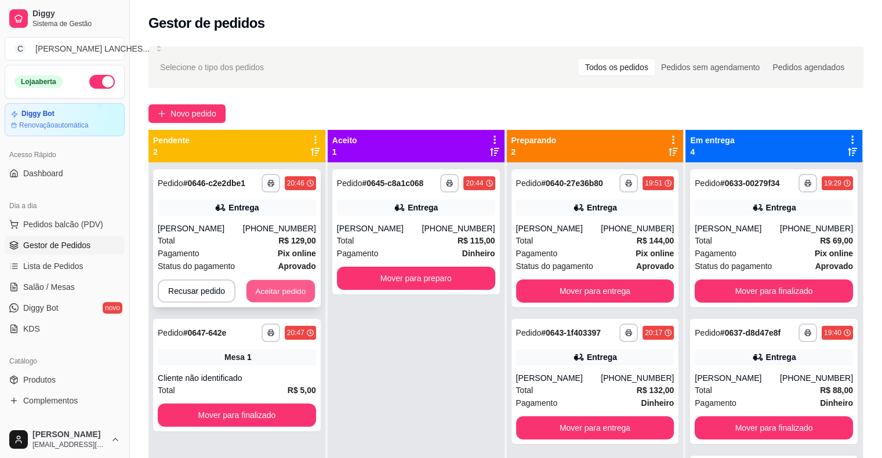
click at [278, 288] on button "Aceitar pedido" at bounding box center [281, 291] width 68 height 23
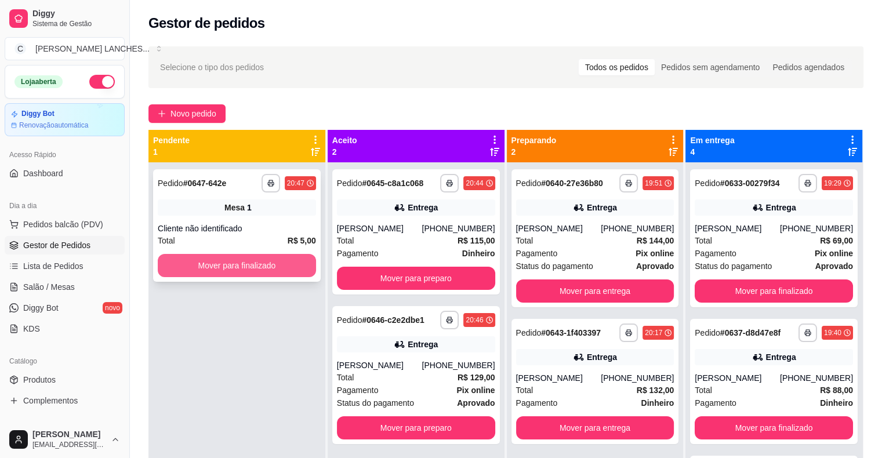
click at [278, 268] on button "Mover para finalizado" at bounding box center [237, 265] width 158 height 23
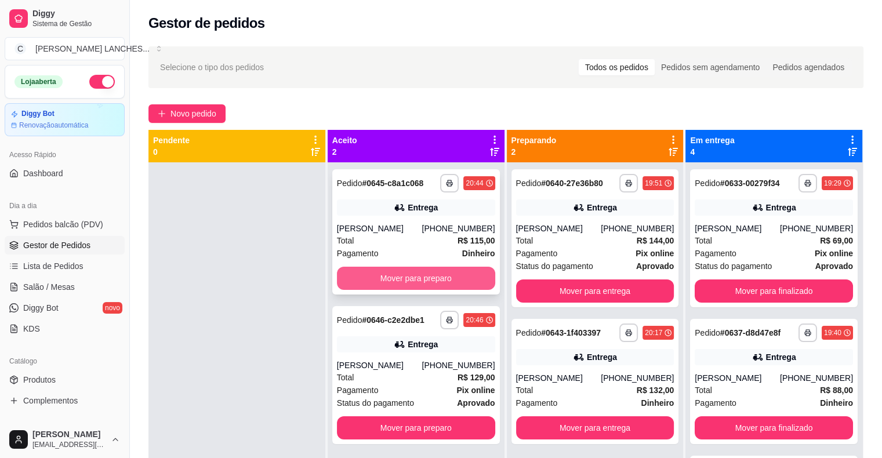
click at [381, 277] on button "Mover para preparo" at bounding box center [416, 278] width 158 height 23
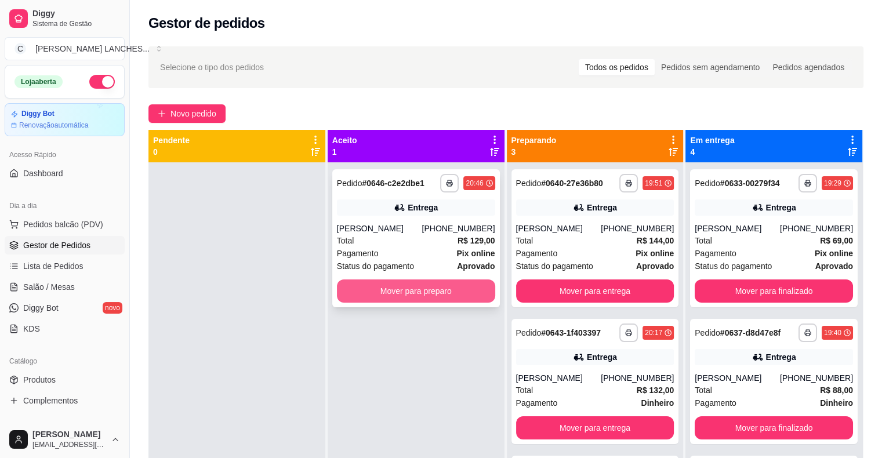
click at [393, 291] on button "Mover para preparo" at bounding box center [416, 291] width 158 height 23
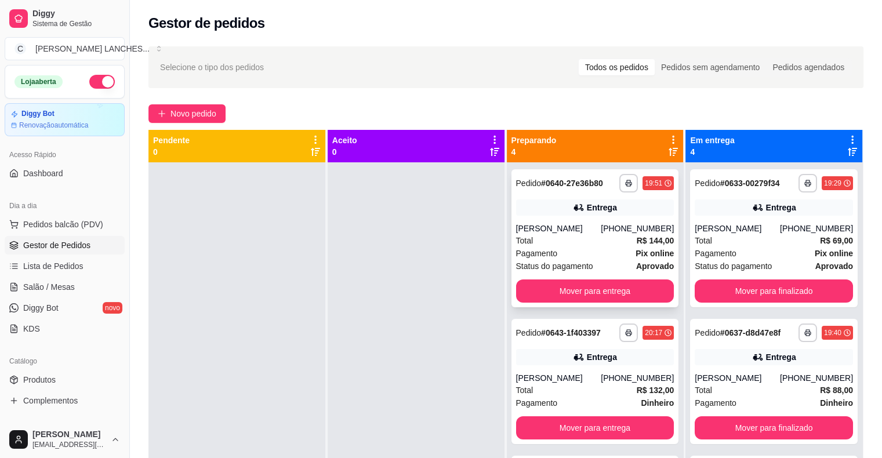
click at [540, 252] on span "Pagamento" at bounding box center [537, 253] width 42 height 13
click at [738, 287] on button "Mover para finalizado" at bounding box center [774, 291] width 158 height 23
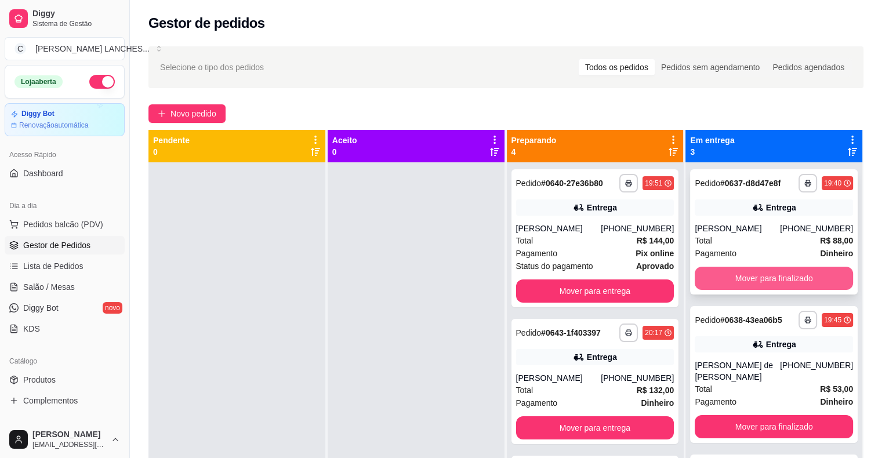
click at [741, 280] on button "Mover para finalizado" at bounding box center [774, 278] width 158 height 23
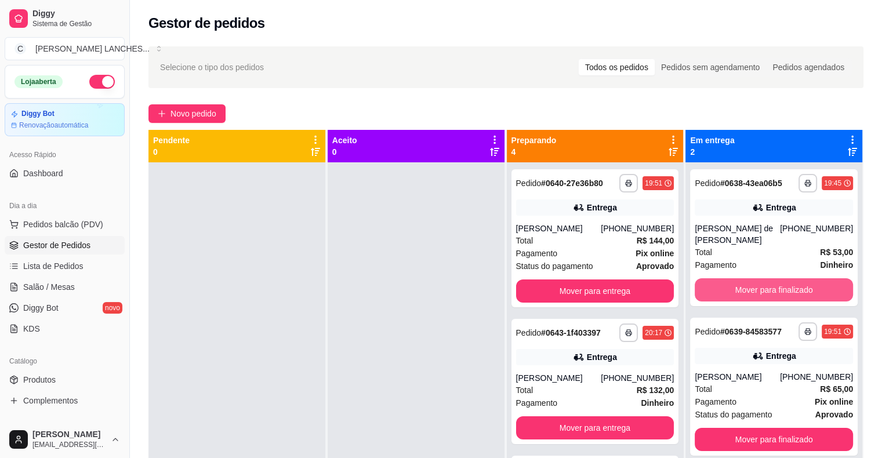
click at [740, 278] on button "Mover para finalizado" at bounding box center [774, 289] width 158 height 23
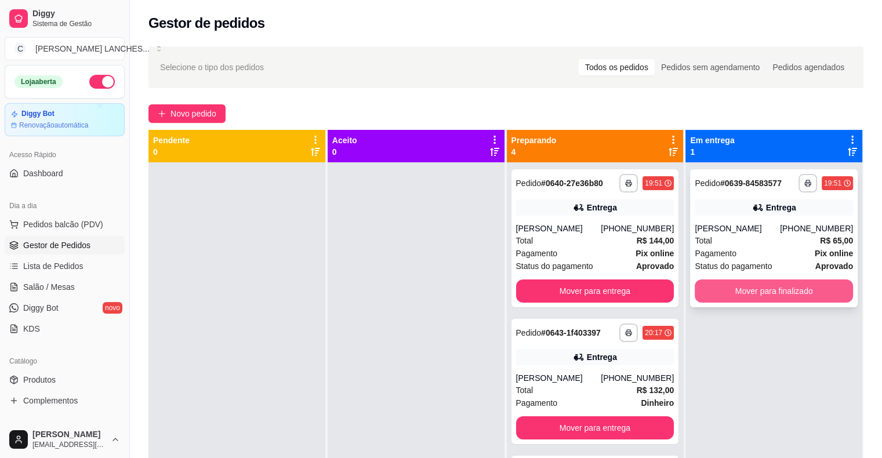
click at [750, 286] on button "Mover para finalizado" at bounding box center [774, 291] width 158 height 23
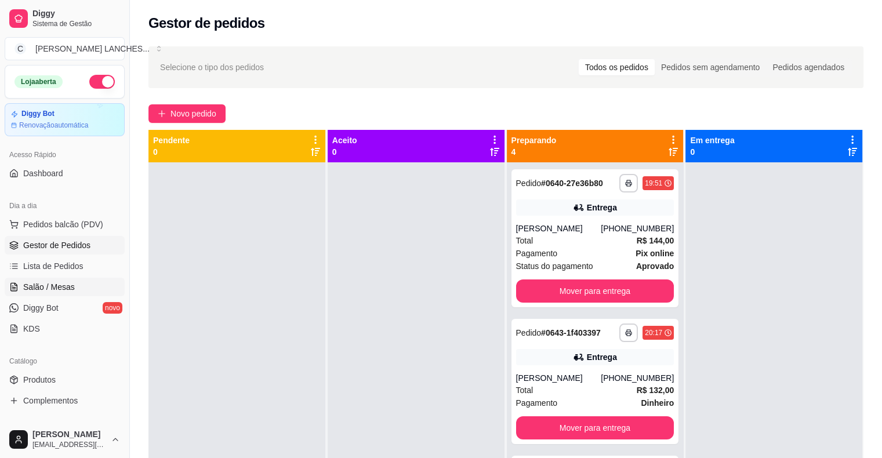
click at [64, 284] on span "Salão / Mesas" at bounding box center [49, 287] width 52 height 12
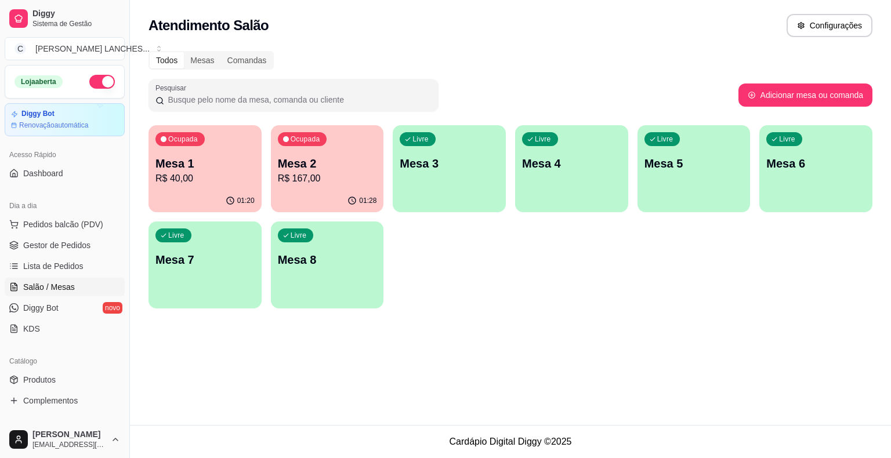
click at [209, 175] on p "R$ 40,00" at bounding box center [204, 179] width 99 height 14
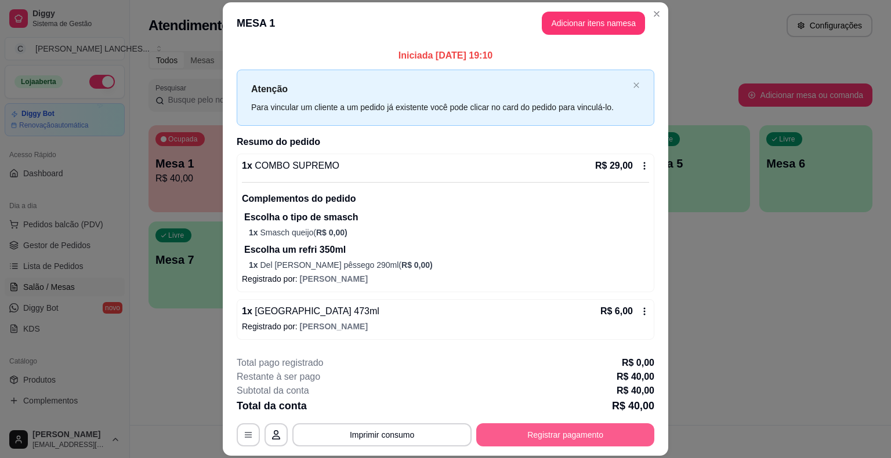
click at [573, 438] on button "Registrar pagamento" at bounding box center [565, 435] width 178 height 23
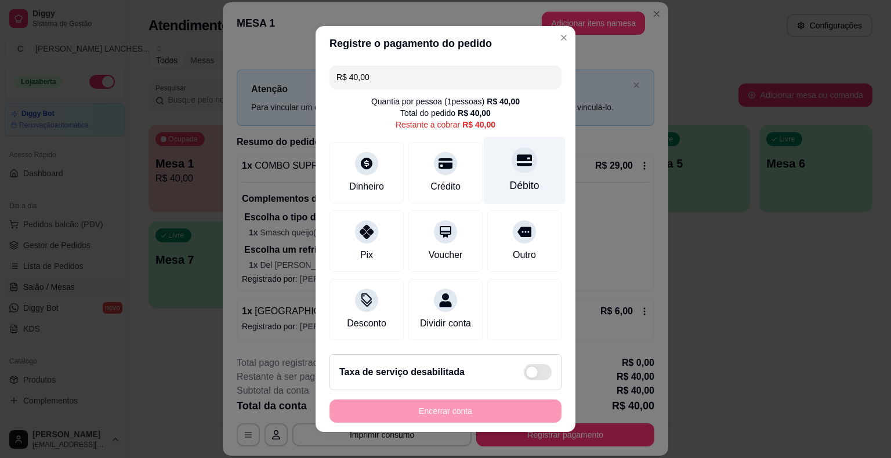
click at [515, 175] on div "Débito" at bounding box center [525, 171] width 82 height 68
type input "R$ 0,00"
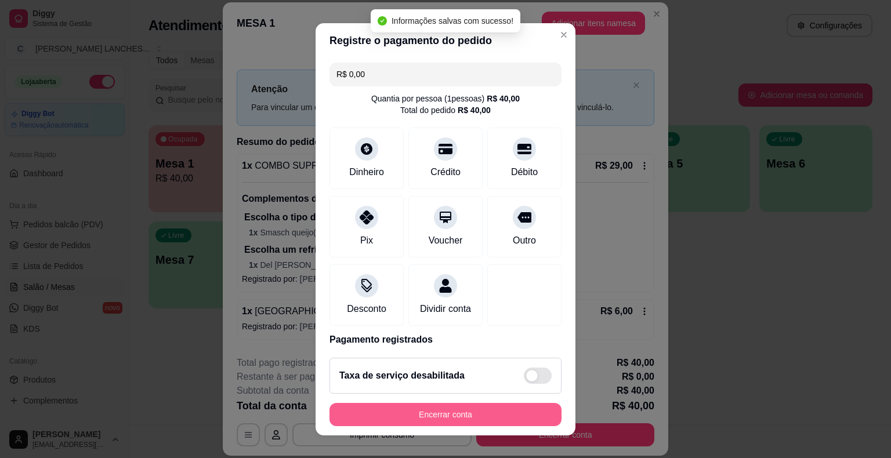
click at [504, 408] on button "Encerrar conta" at bounding box center [446, 414] width 232 height 23
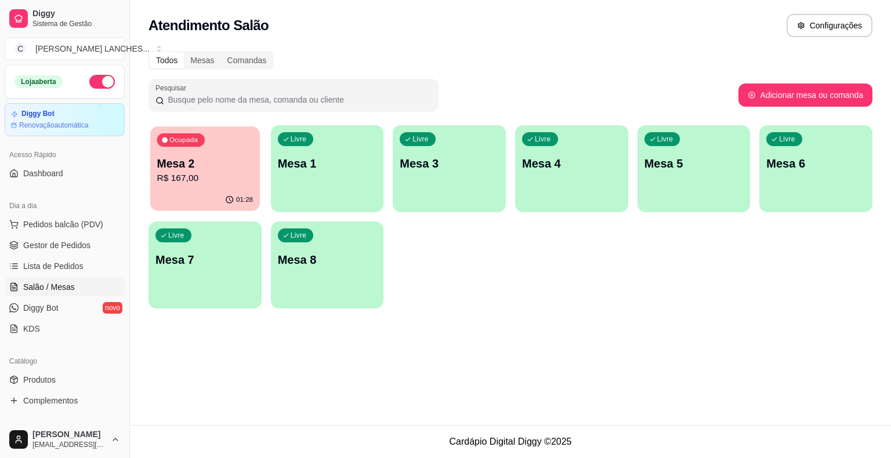
click at [194, 180] on p "R$ 167,00" at bounding box center [205, 178] width 96 height 13
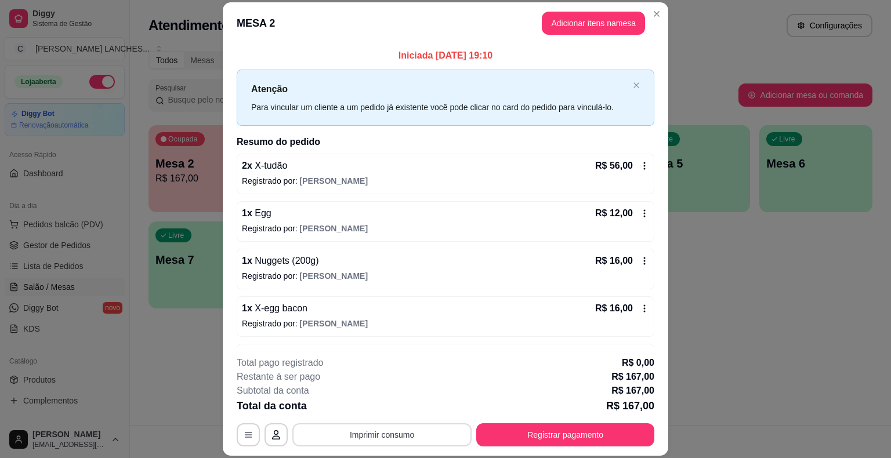
click at [412, 432] on button "Imprimir consumo" at bounding box center [381, 435] width 179 height 23
click at [390, 410] on button "IMPRESSORA" at bounding box center [381, 408] width 84 height 19
click at [530, 433] on button "Registrar pagamento" at bounding box center [565, 435] width 178 height 23
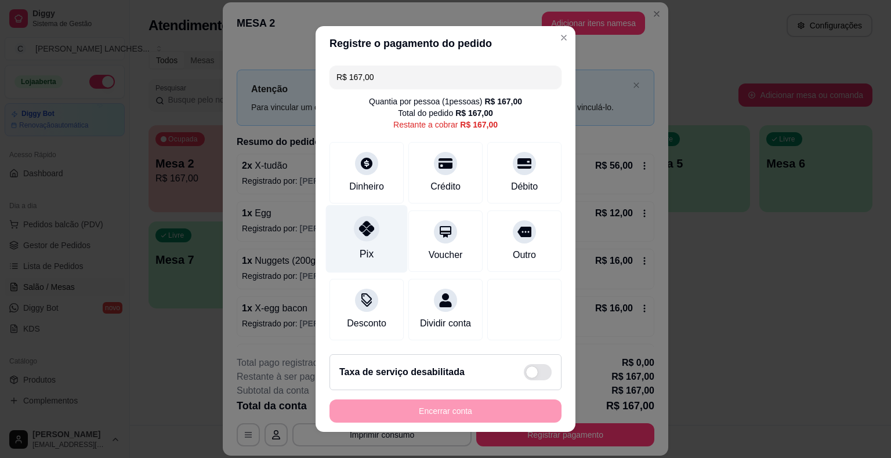
click at [363, 233] on icon at bounding box center [366, 228] width 15 height 15
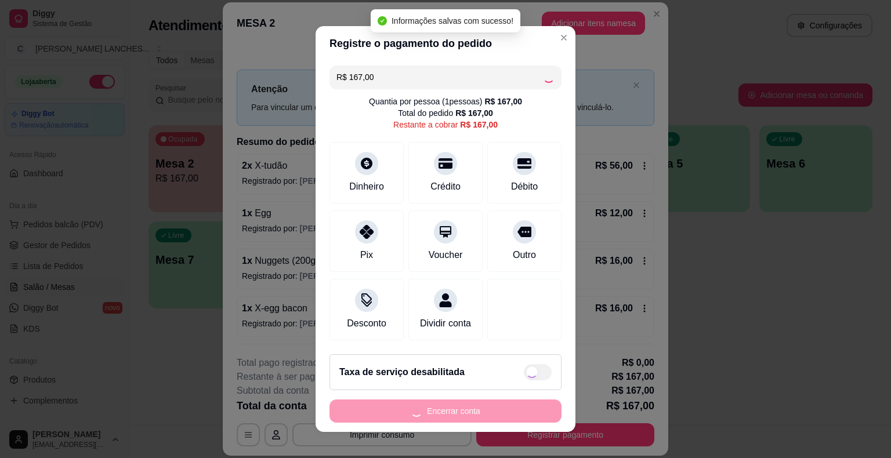
type input "R$ 0,00"
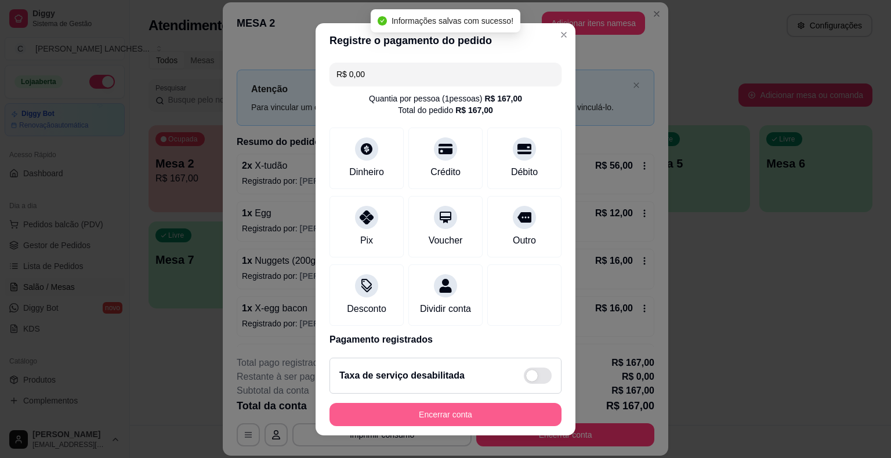
click at [482, 412] on button "Encerrar conta" at bounding box center [446, 414] width 232 height 23
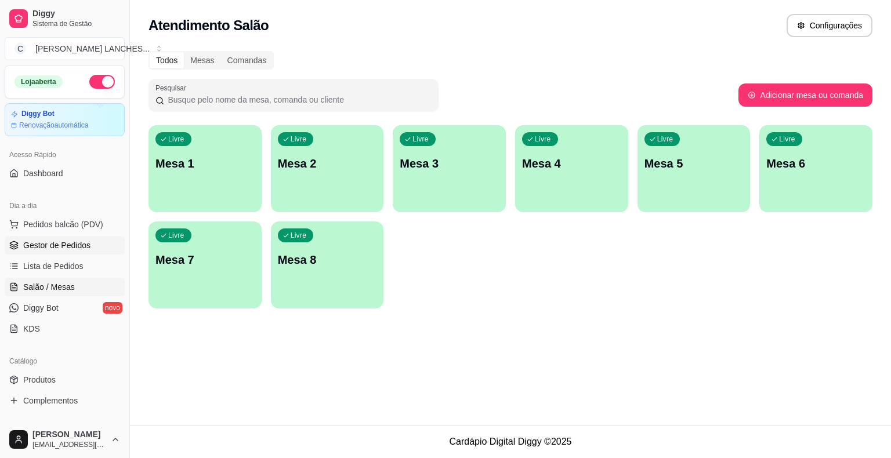
click at [62, 249] on span "Gestor de Pedidos" at bounding box center [56, 246] width 67 height 12
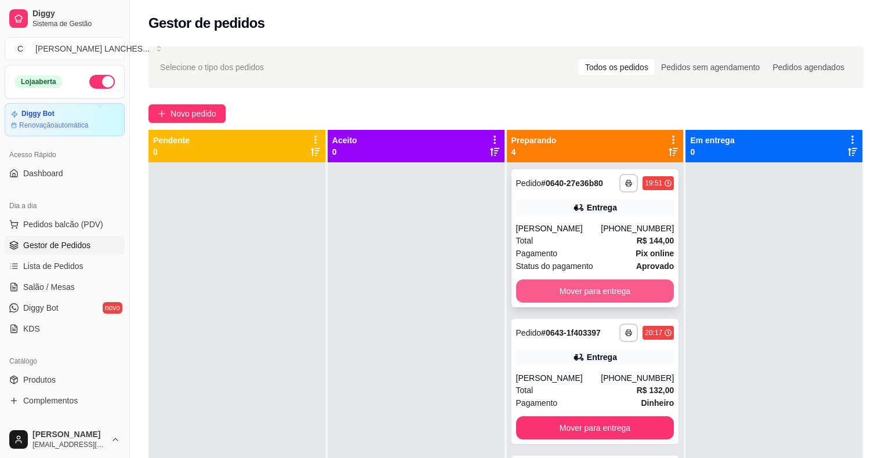
click at [551, 296] on button "Mover para entrega" at bounding box center [595, 291] width 158 height 23
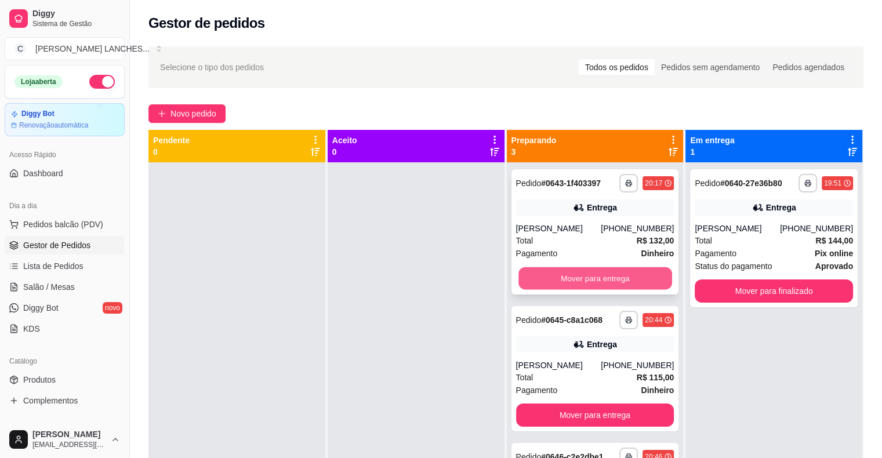
click at [562, 277] on button "Mover para entrega" at bounding box center [596, 278] width 154 height 23
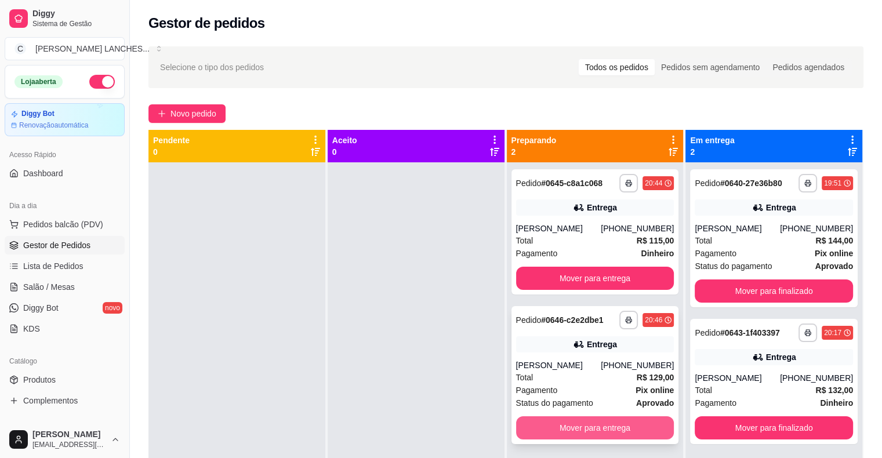
click at [558, 429] on button "Mover para entrega" at bounding box center [595, 428] width 158 height 23
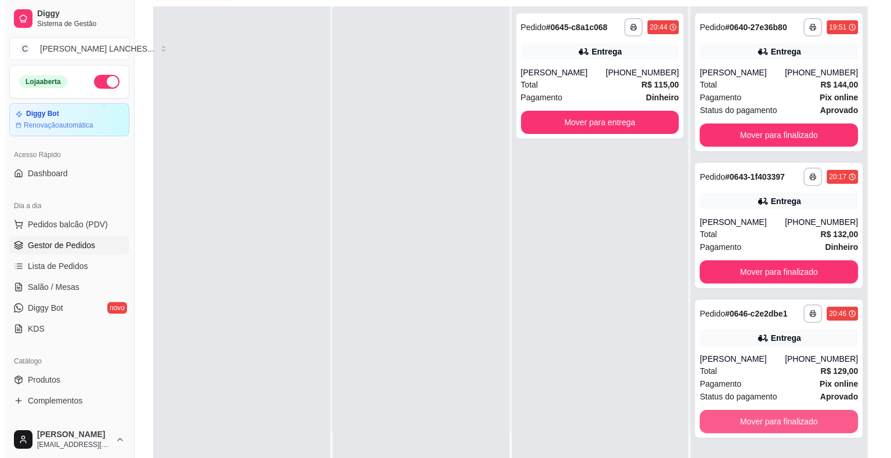
scroll to position [176, 0]
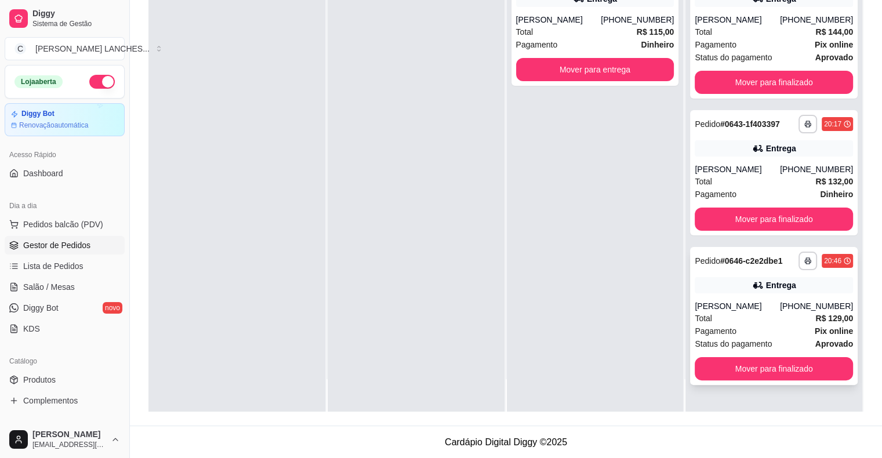
click at [747, 319] on div "Total R$ 129,00" at bounding box center [774, 318] width 158 height 13
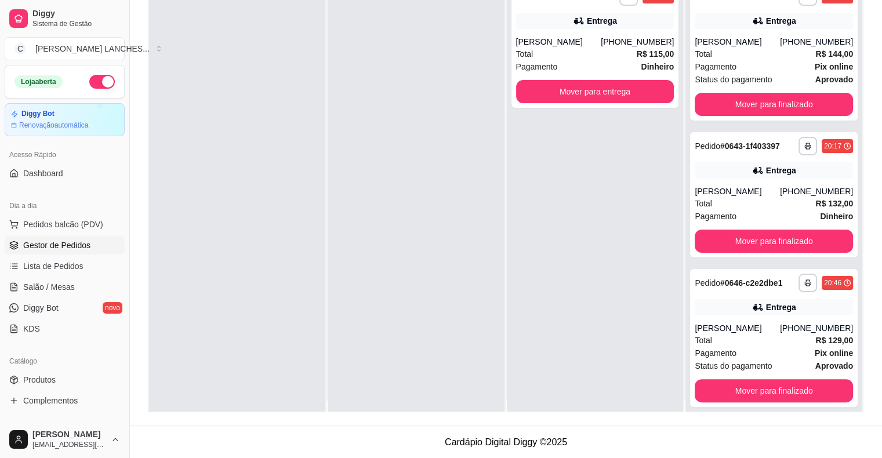
scroll to position [0, 0]
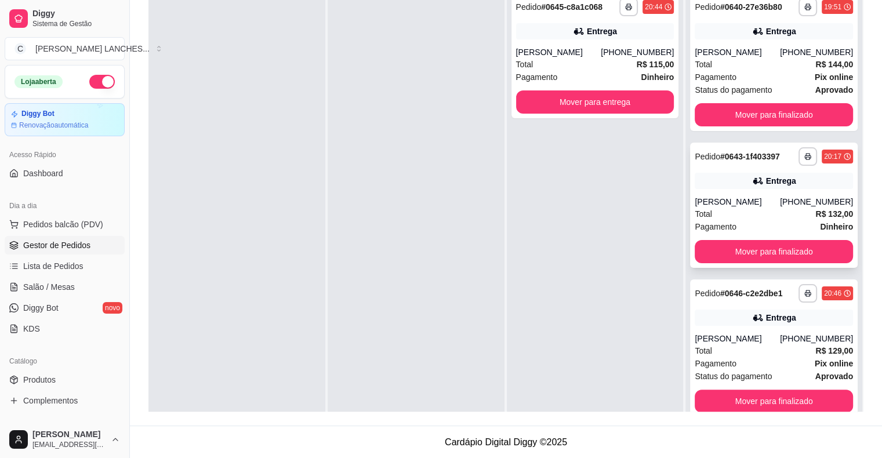
click at [727, 223] on span "Pagamento" at bounding box center [716, 226] width 42 height 13
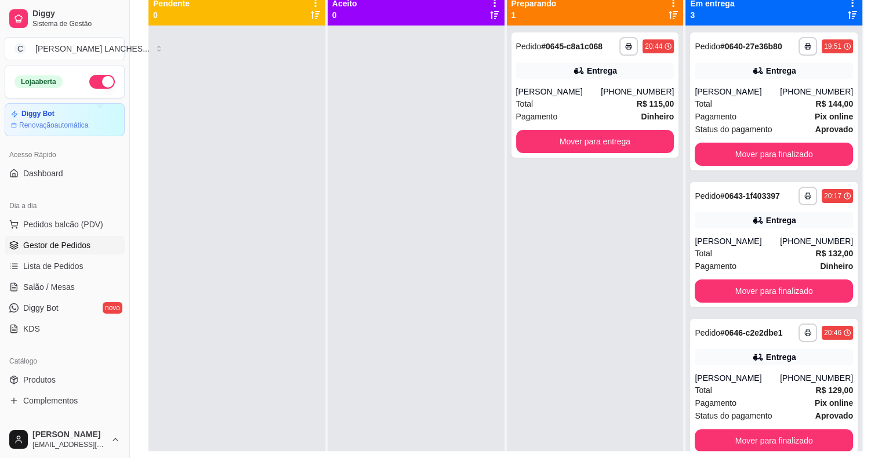
scroll to position [118, 0]
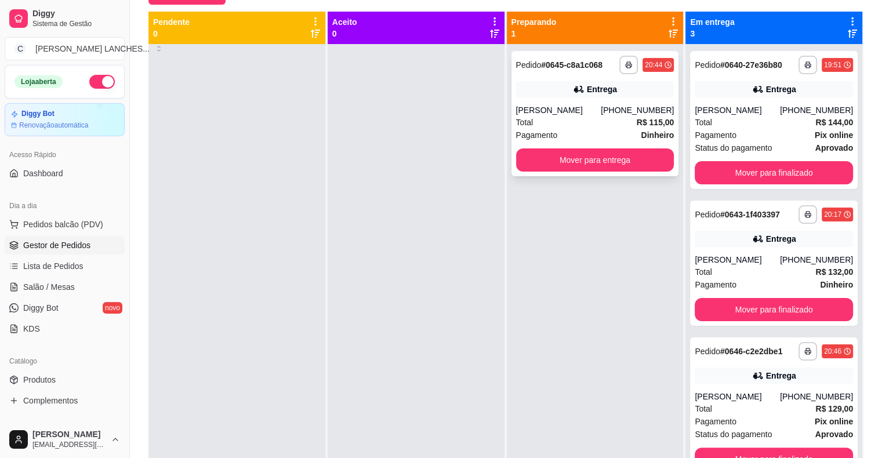
click at [559, 111] on div "Marcia" at bounding box center [558, 110] width 85 height 12
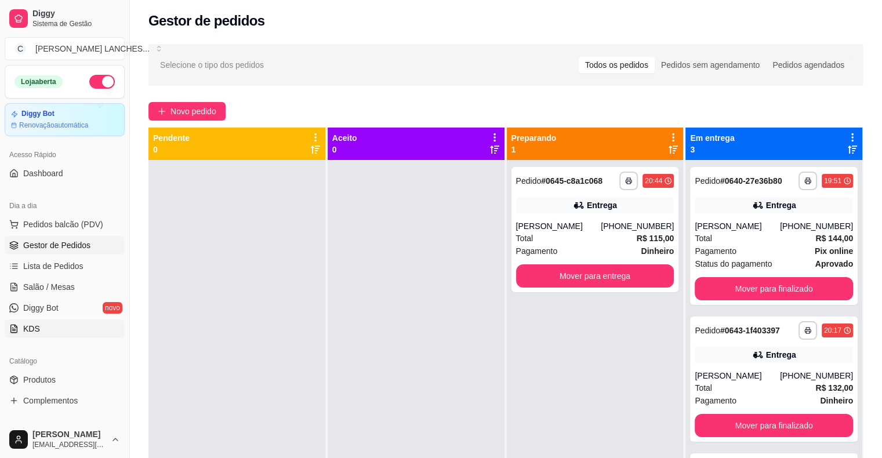
scroll to position [58, 0]
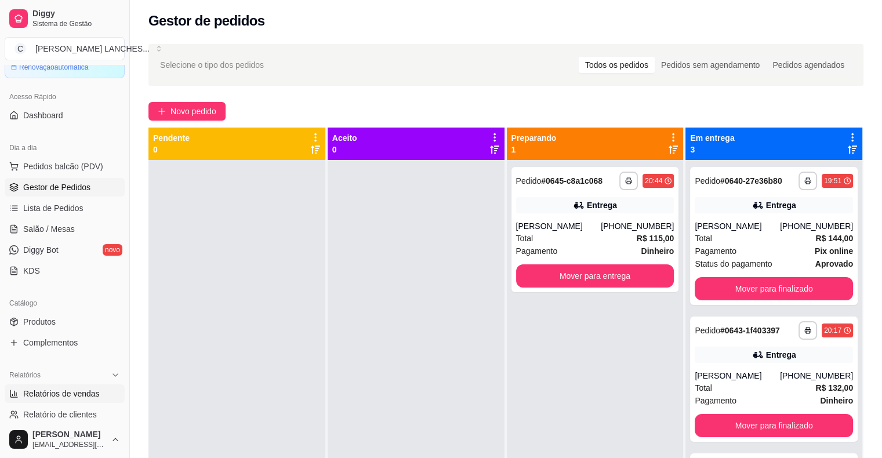
click at [85, 394] on span "Relatórios de vendas" at bounding box center [61, 394] width 77 height 12
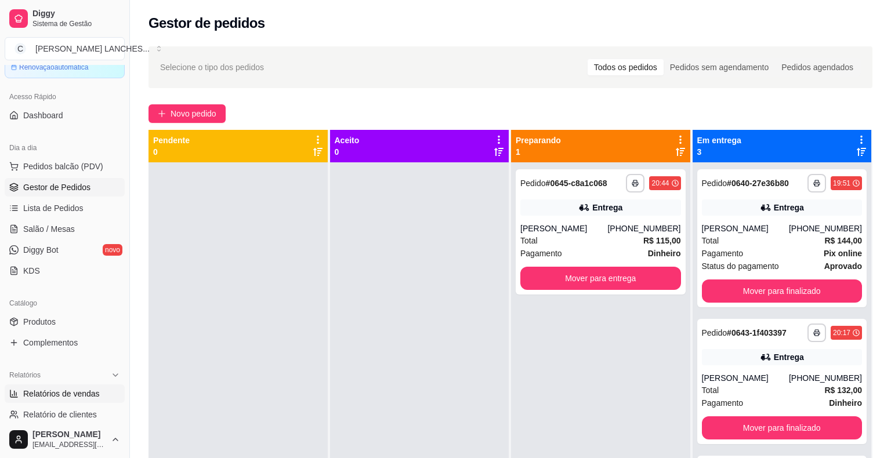
select select "ALL"
select select "0"
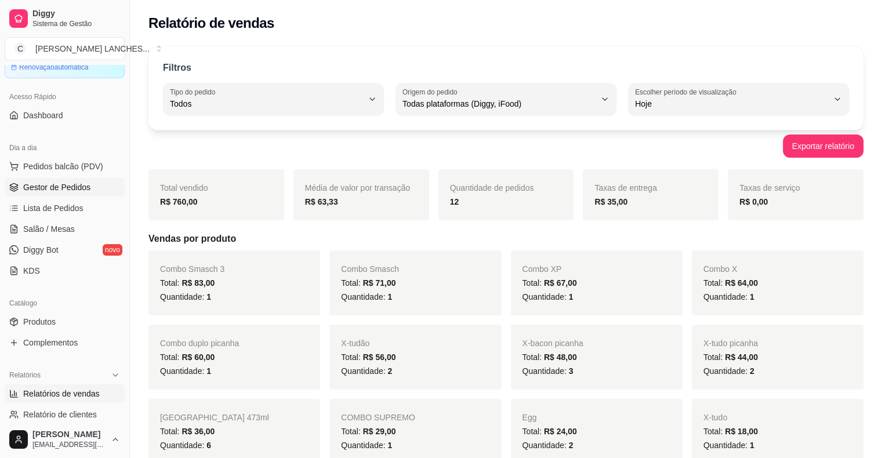
click at [71, 189] on span "Gestor de Pedidos" at bounding box center [56, 188] width 67 height 12
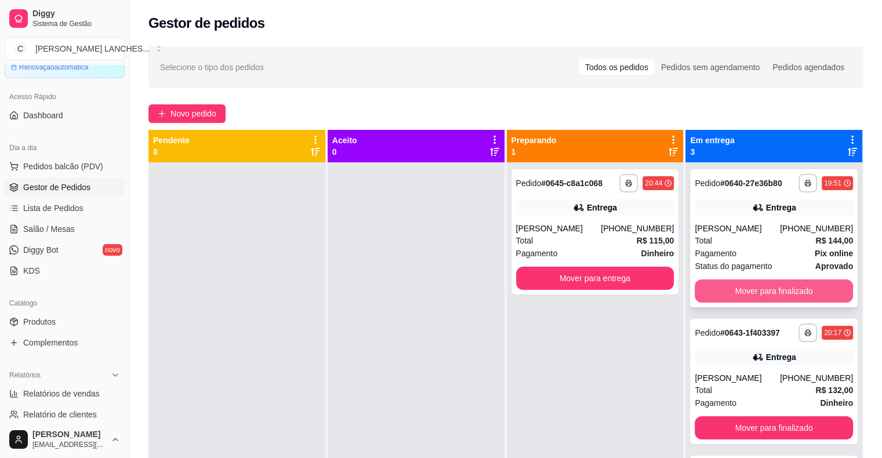
click at [768, 294] on button "Mover para finalizado" at bounding box center [774, 291] width 158 height 23
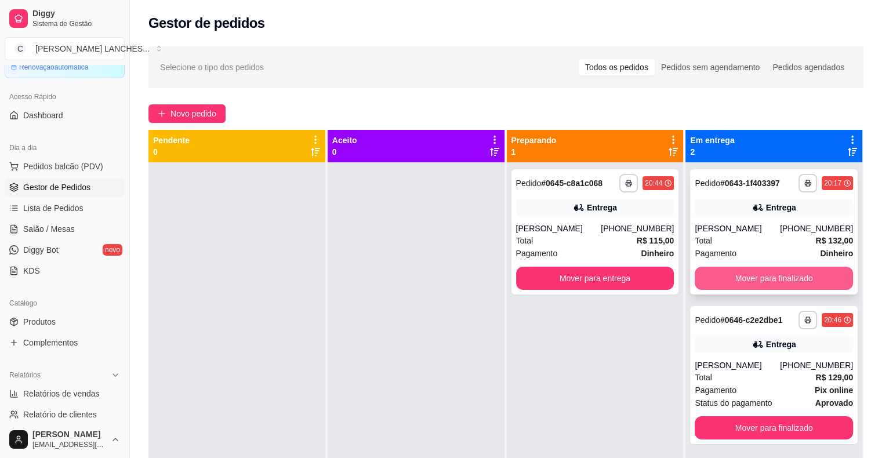
click at [743, 284] on button "Mover para finalizado" at bounding box center [774, 278] width 158 height 23
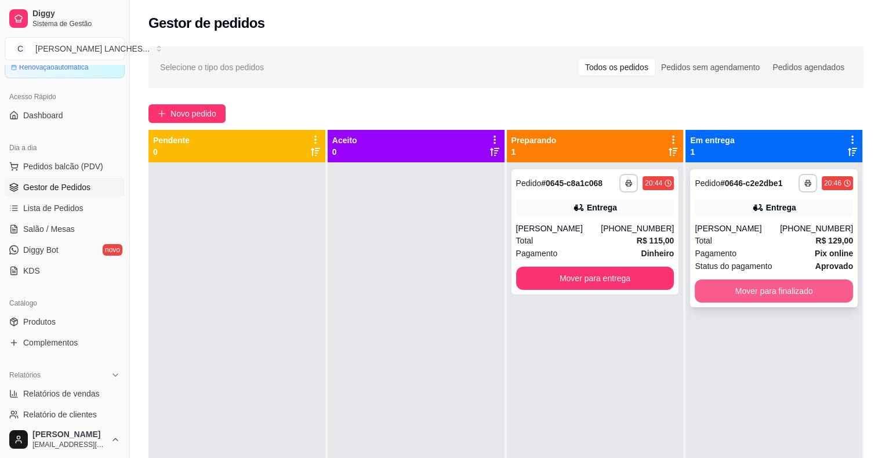
click at [747, 293] on button "Mover para finalizado" at bounding box center [774, 291] width 158 height 23
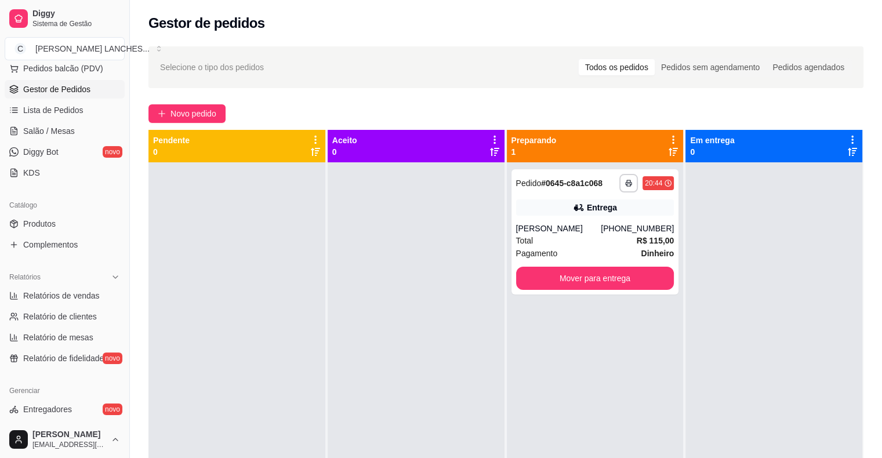
scroll to position [290, 0]
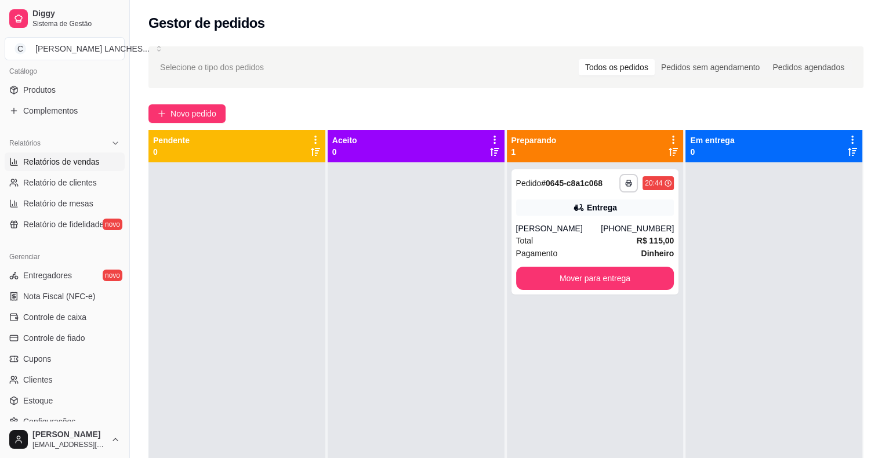
click at [66, 159] on span "Relatórios de vendas" at bounding box center [61, 162] width 77 height 12
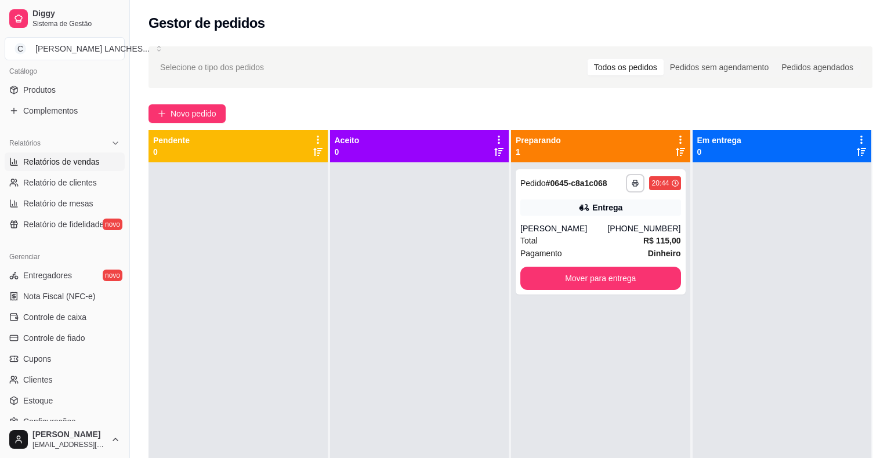
select select "ALL"
select select "0"
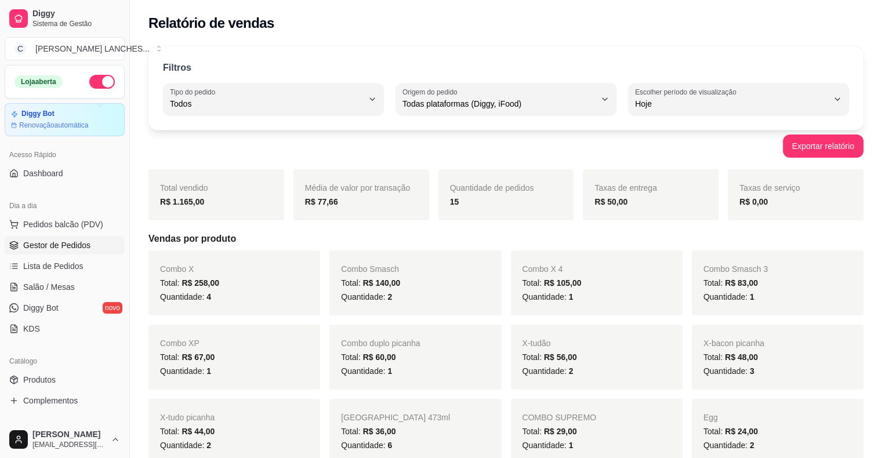
click at [81, 240] on span "Gestor de Pedidos" at bounding box center [56, 246] width 67 height 12
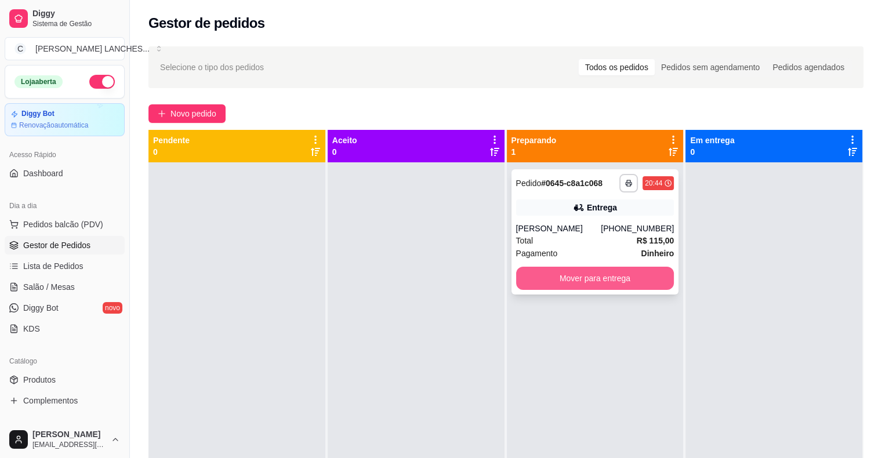
click at [541, 283] on button "Mover para entrega" at bounding box center [595, 278] width 158 height 23
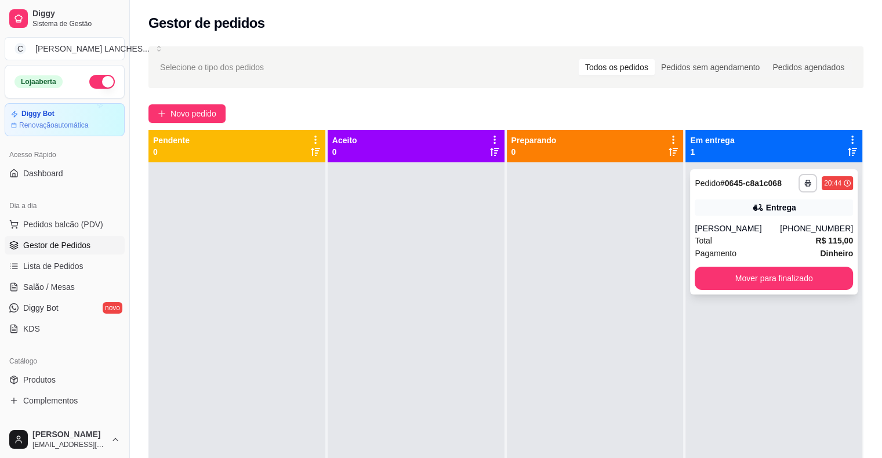
click at [754, 227] on div "Marcia" at bounding box center [737, 229] width 85 height 12
click at [733, 276] on button "Mover para finalizado" at bounding box center [774, 278] width 154 height 23
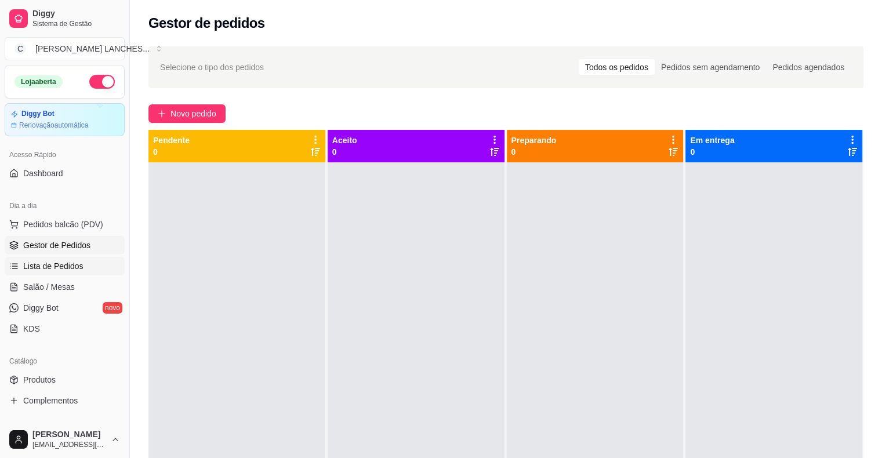
click at [76, 266] on span "Lista de Pedidos" at bounding box center [53, 266] width 60 height 12
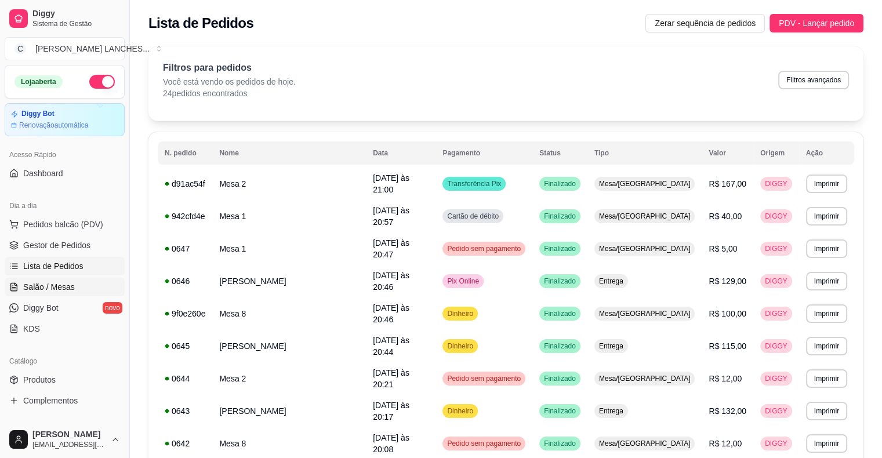
click at [79, 282] on link "Salão / Mesas" at bounding box center [65, 287] width 120 height 19
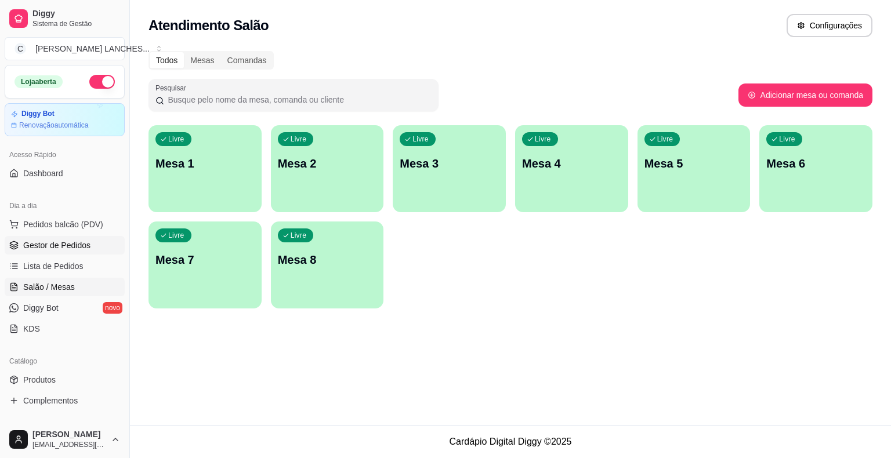
click at [71, 244] on span "Gestor de Pedidos" at bounding box center [56, 246] width 67 height 12
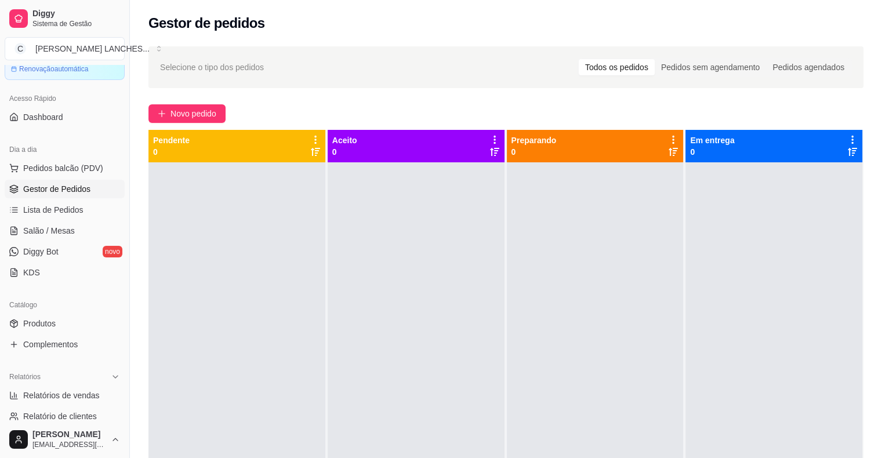
scroll to position [174, 0]
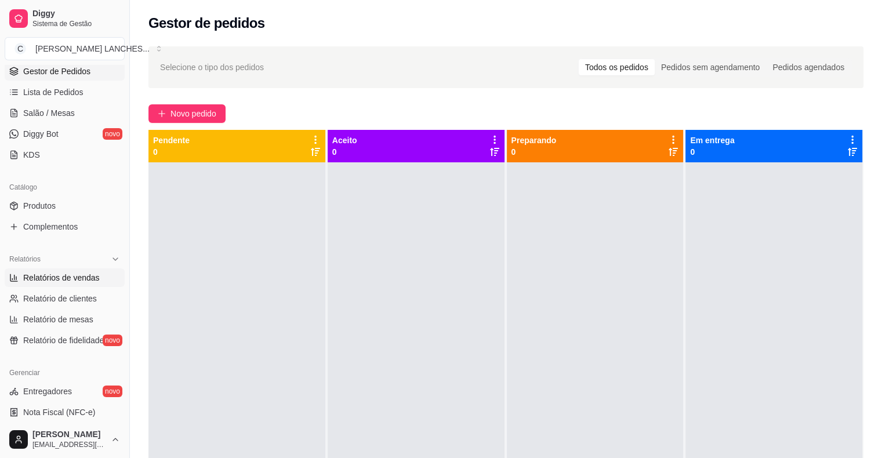
click at [93, 272] on span "Relatórios de vendas" at bounding box center [61, 278] width 77 height 12
select select "ALL"
select select "0"
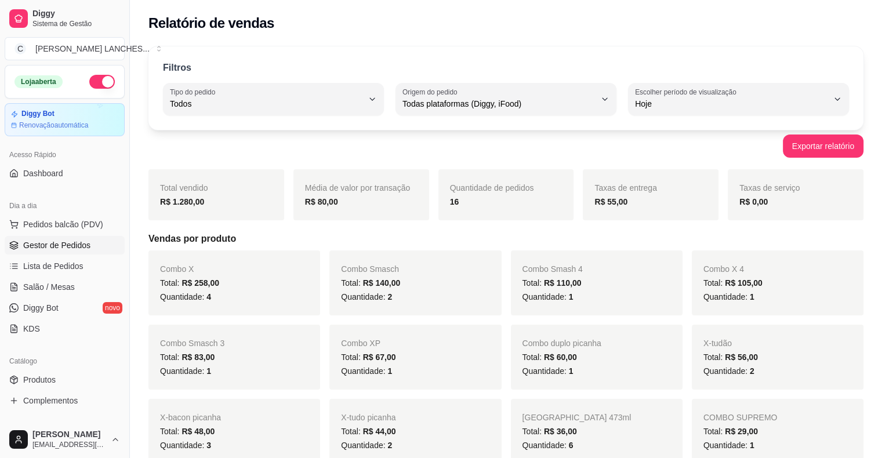
click at [74, 243] on span "Gestor de Pedidos" at bounding box center [56, 246] width 67 height 12
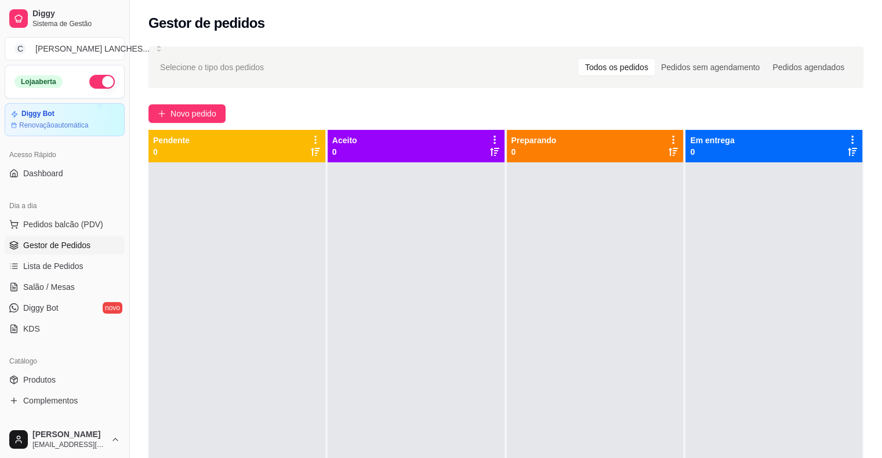
click at [79, 245] on span "Gestor de Pedidos" at bounding box center [56, 246] width 67 height 12
drag, startPoint x: 42, startPoint y: 240, endPoint x: 204, endPoint y: 189, distance: 170.4
click at [204, 189] on div at bounding box center [237, 391] width 177 height 458
click at [59, 271] on span "Lista de Pedidos" at bounding box center [53, 266] width 60 height 12
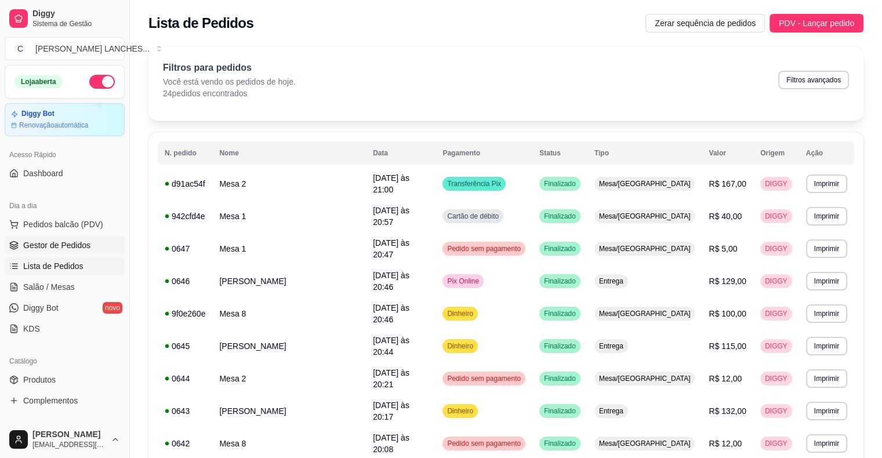
click at [68, 240] on span "Gestor de Pedidos" at bounding box center [56, 246] width 67 height 12
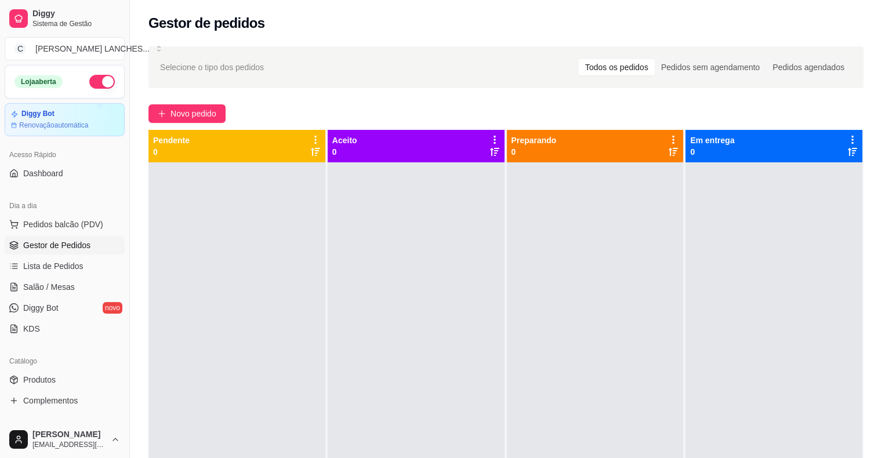
click at [68, 240] on span "Gestor de Pedidos" at bounding box center [56, 246] width 67 height 12
